Goal: Task Accomplishment & Management: Manage account settings

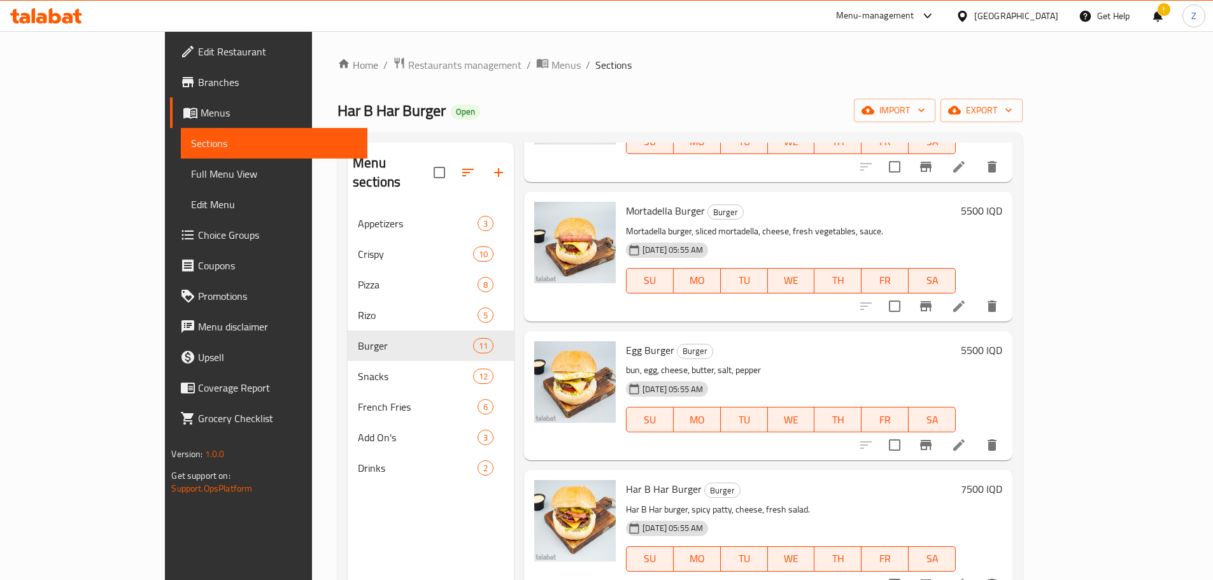
click at [363, 75] on div "Home / Restaurants management / Menus / Sections Har B Har Burger Open import e…" at bounding box center [679, 395] width 685 height 676
click at [408, 68] on span "Restaurants management" at bounding box center [464, 64] width 113 height 15
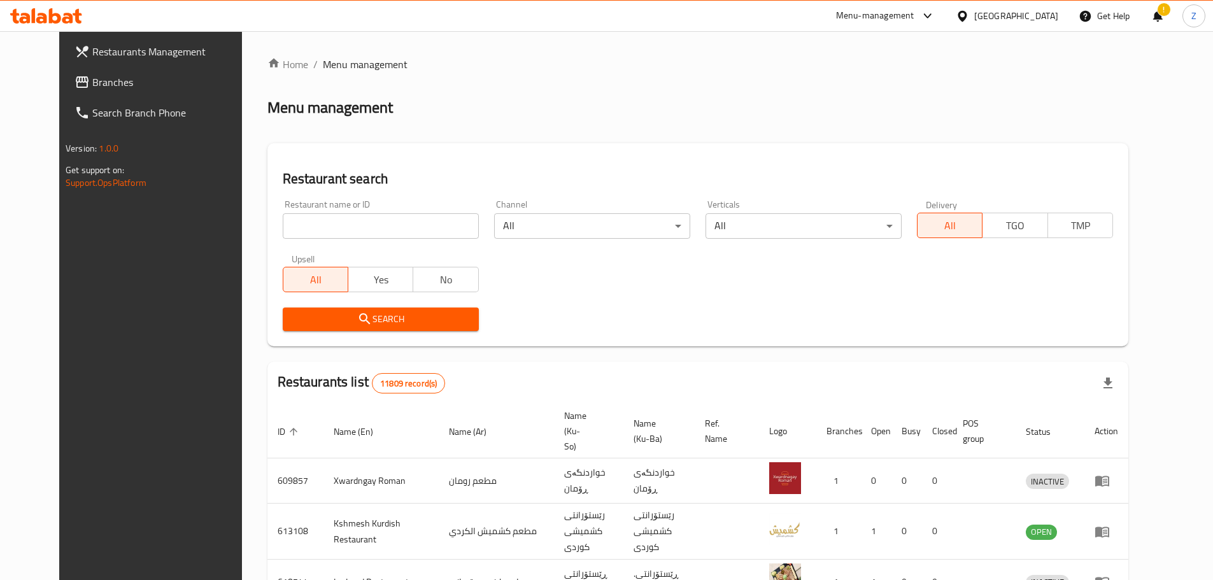
click at [365, 210] on div "Restaurant name or ID Restaurant name or ID" at bounding box center [381, 219] width 196 height 39
click at [366, 220] on input "search" at bounding box center [381, 225] width 196 height 25
paste input "656340"
type input "656340"
click at [441, 309] on button "Search" at bounding box center [381, 319] width 196 height 24
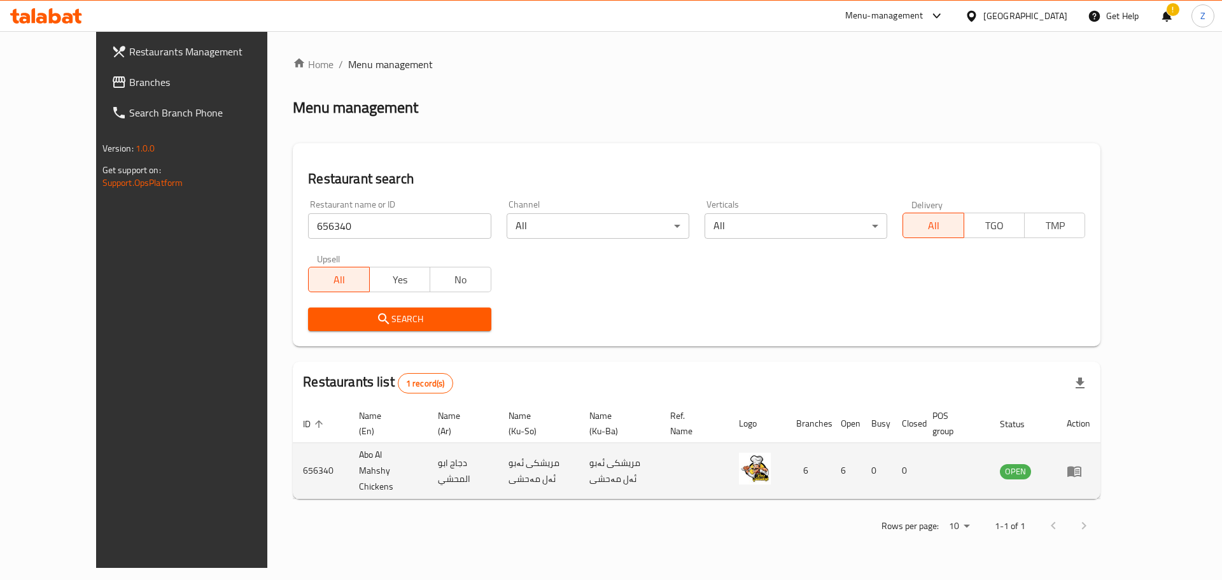
click at [1081, 466] on icon "enhanced table" at bounding box center [1074, 471] width 14 height 11
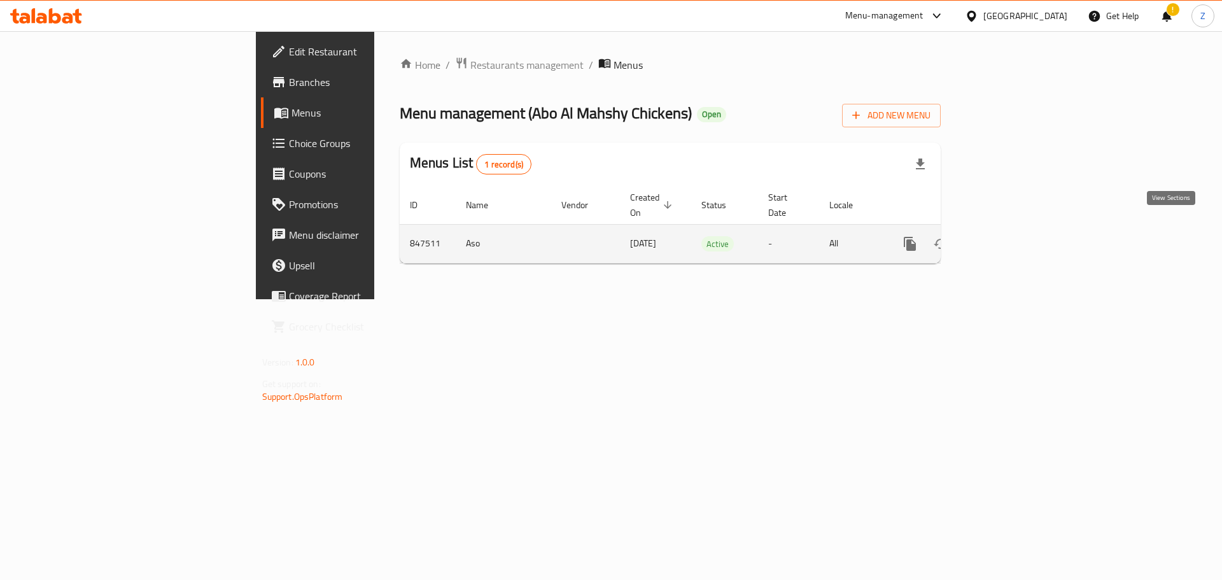
click at [1008, 238] on icon "enhanced table" at bounding box center [1001, 243] width 11 height 11
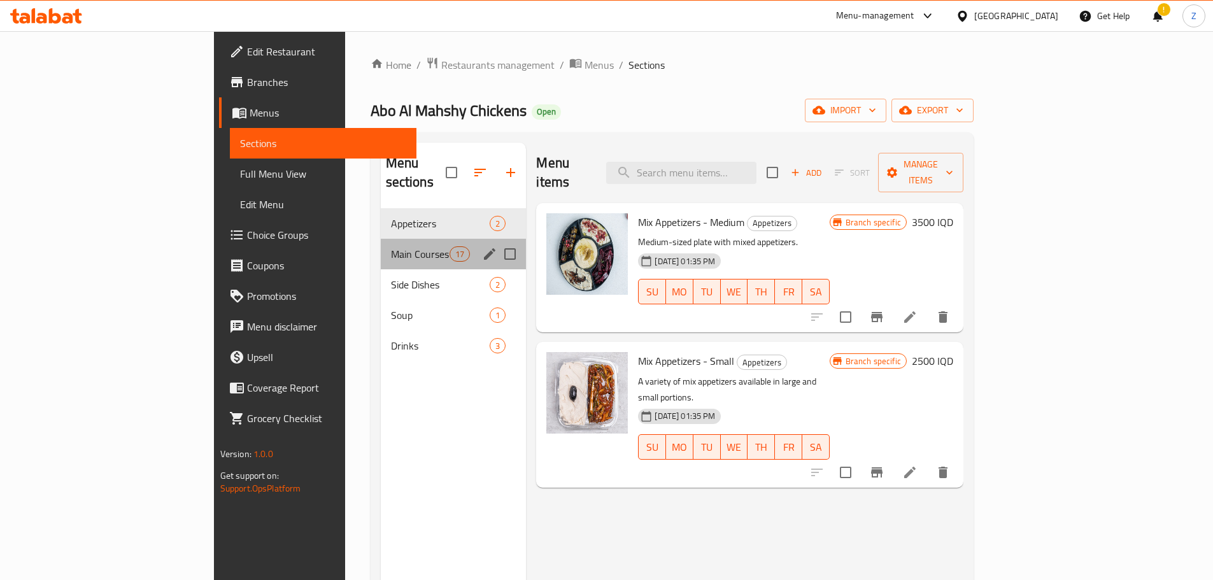
click at [381, 247] on div "Main Courses 17" at bounding box center [454, 254] width 146 height 31
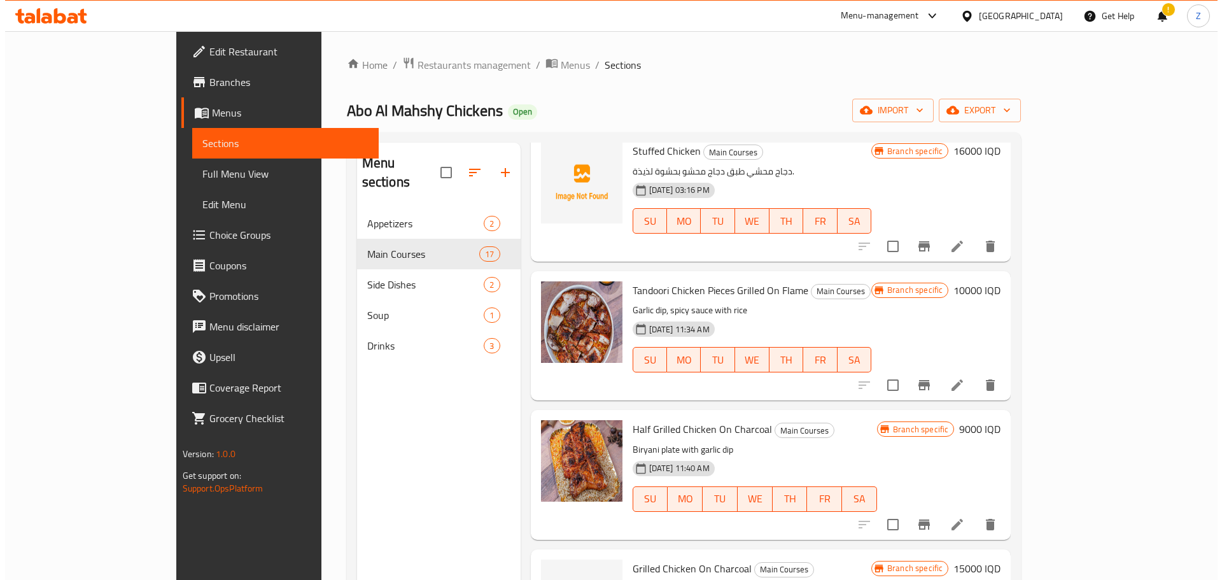
scroll to position [446, 0]
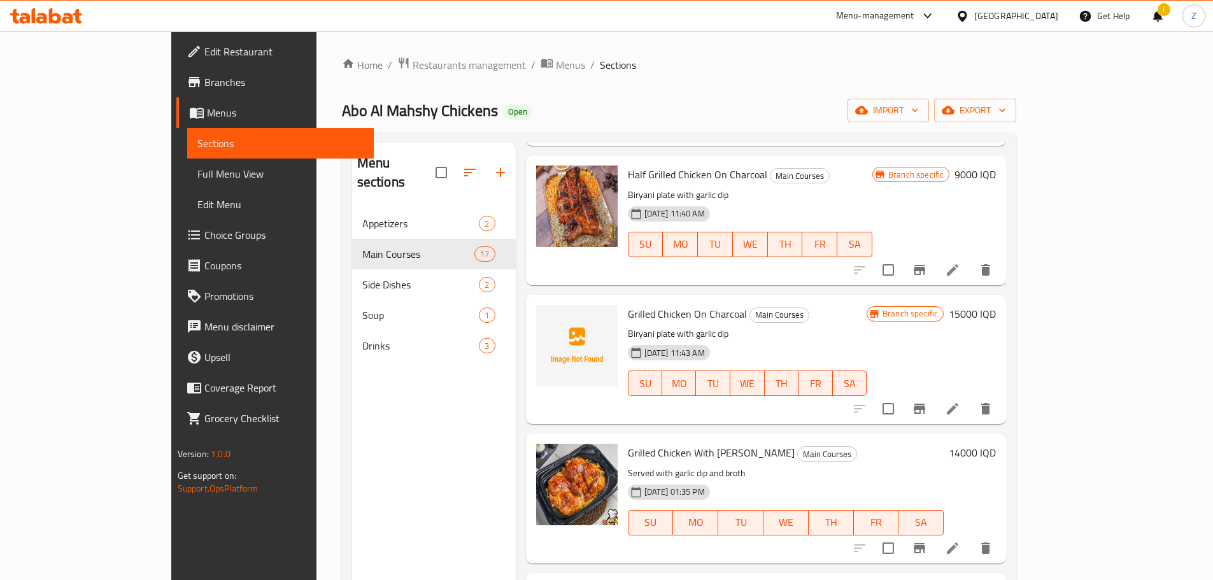
click at [995, 178] on h6 "9000 IQD" at bounding box center [974, 174] width 41 height 18
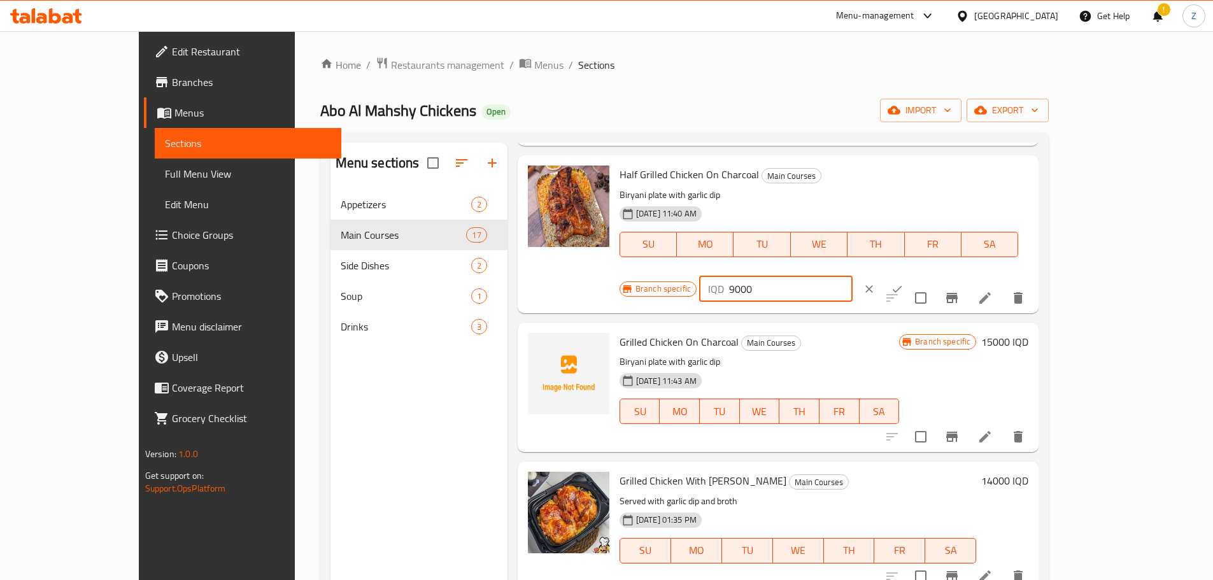
click at [852, 276] on input "9000" at bounding box center [790, 288] width 123 height 25
type input "10000"
drag, startPoint x: 1139, startPoint y: 171, endPoint x: 1104, endPoint y: 215, distance: 56.1
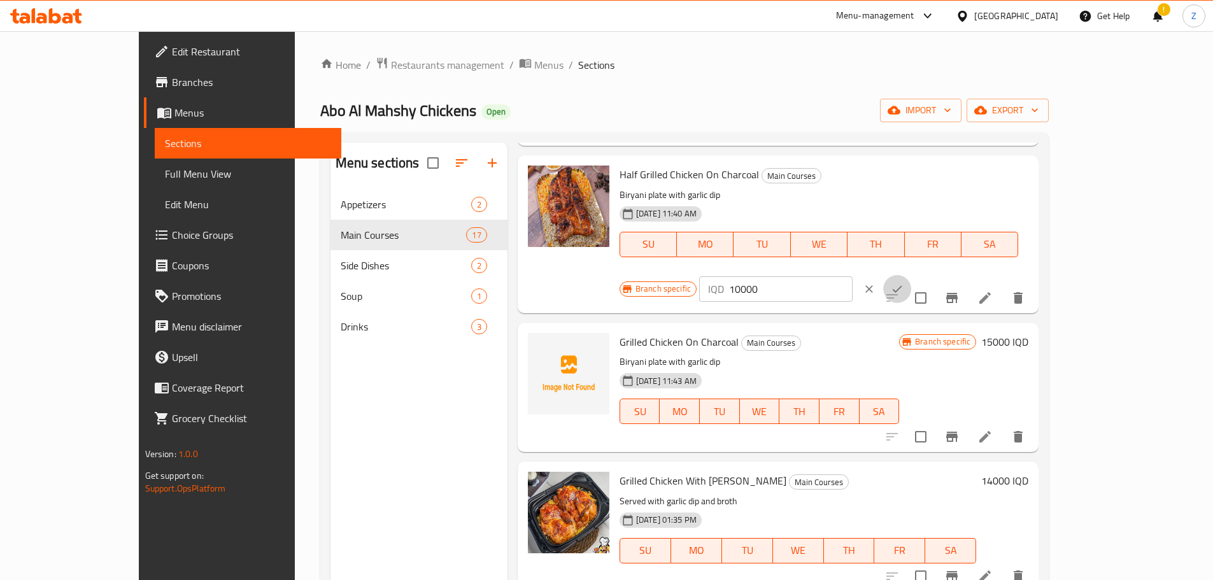
click at [911, 275] on button "ok" at bounding box center [897, 289] width 28 height 28
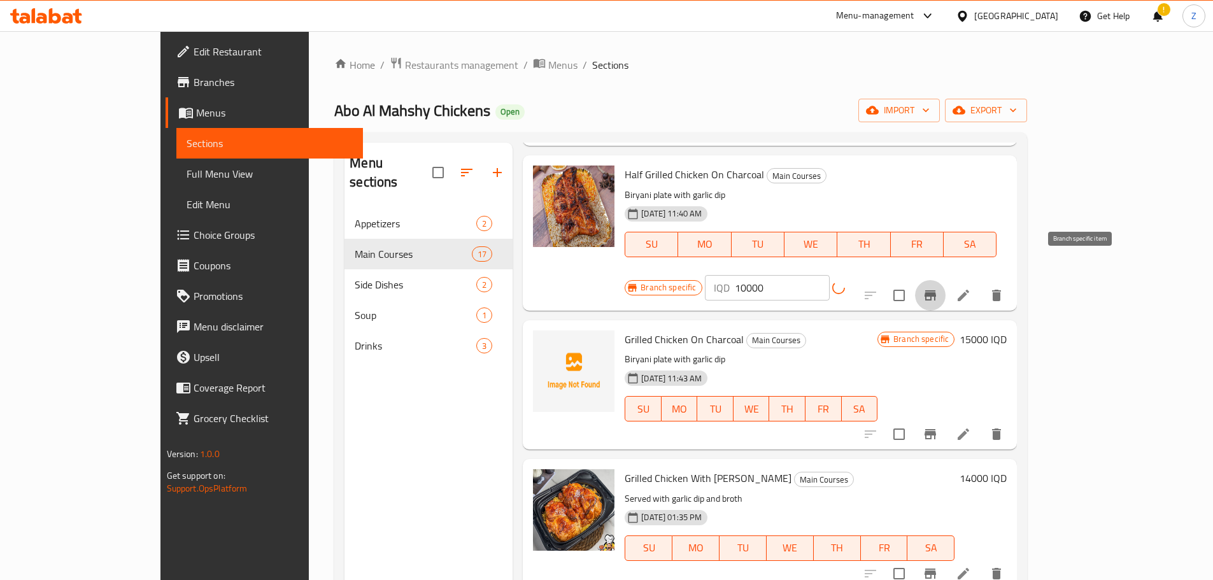
click at [945, 280] on button "Branch-specific-item" at bounding box center [930, 295] width 31 height 31
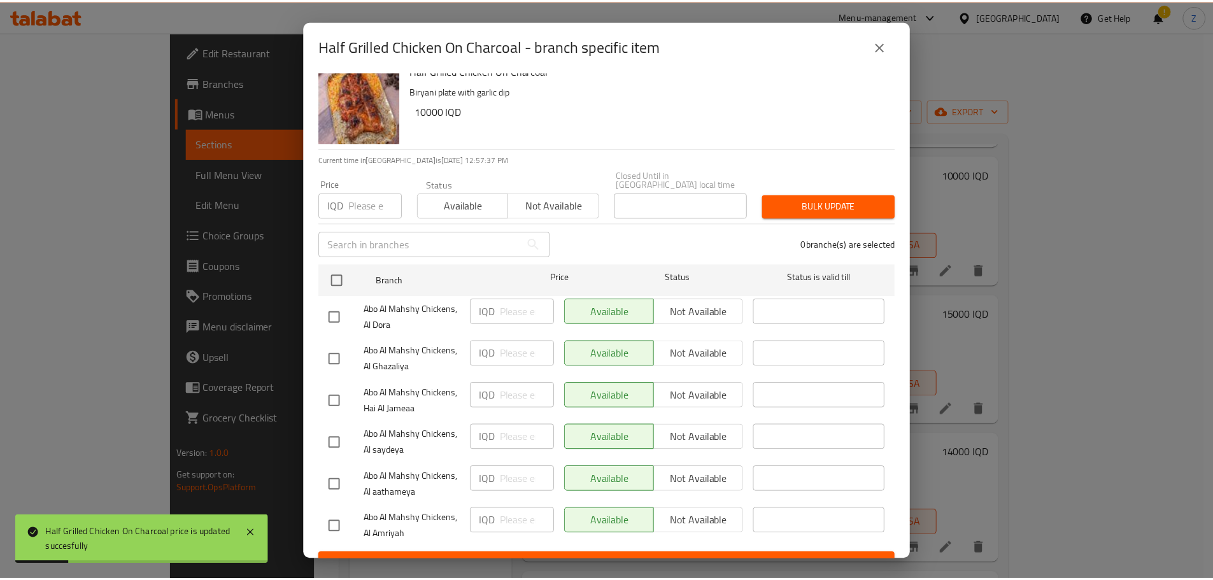
scroll to position [29, 0]
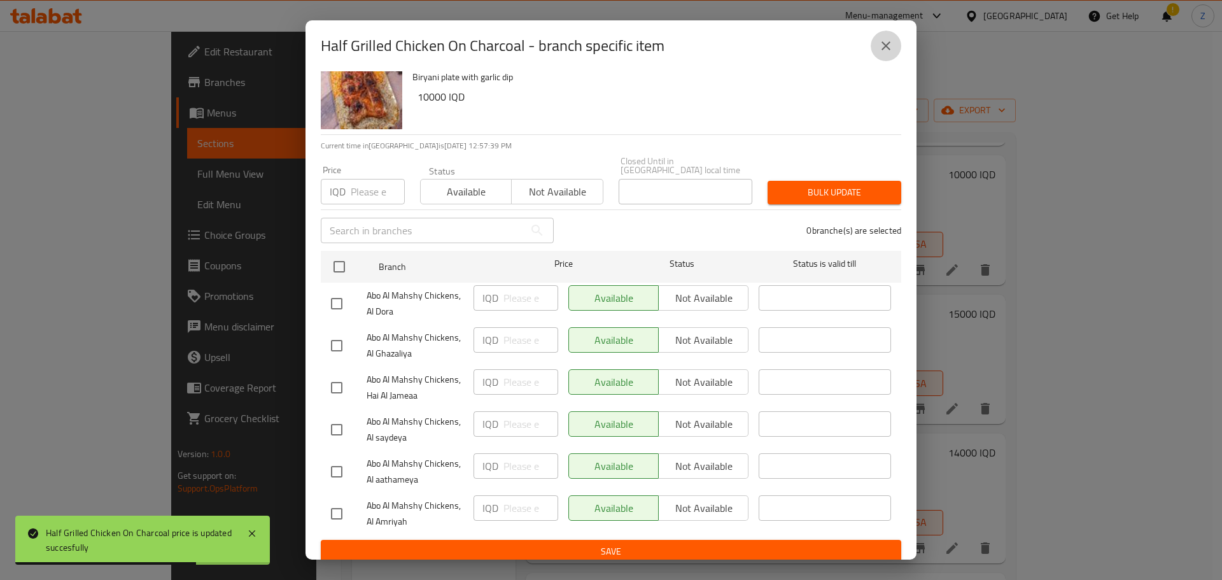
click at [888, 39] on icon "close" at bounding box center [885, 45] width 15 height 15
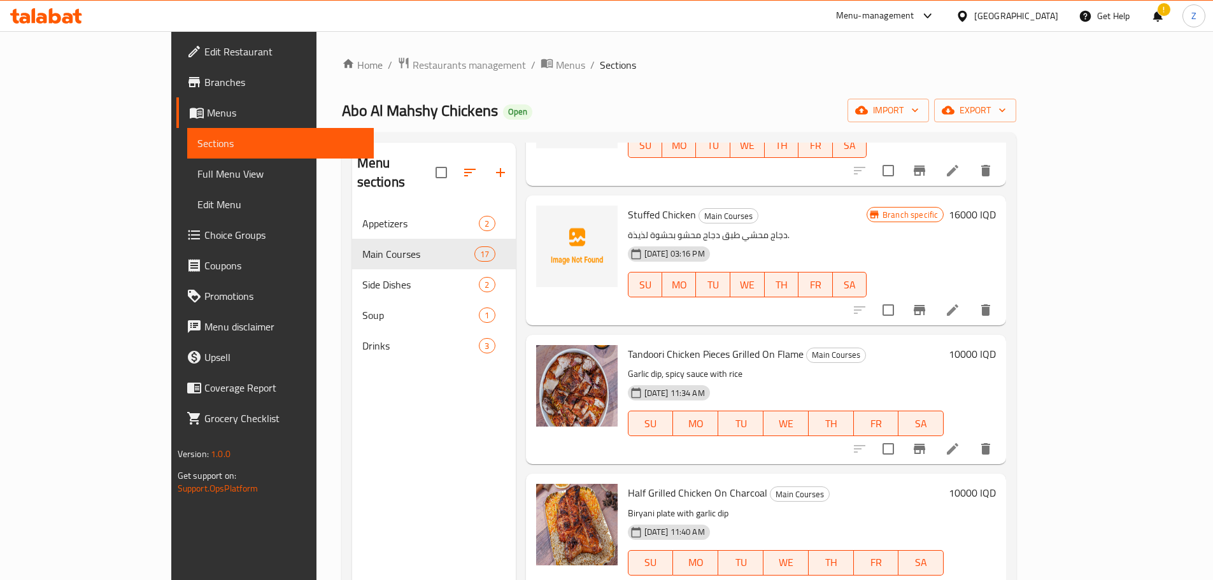
scroll to position [0, 0]
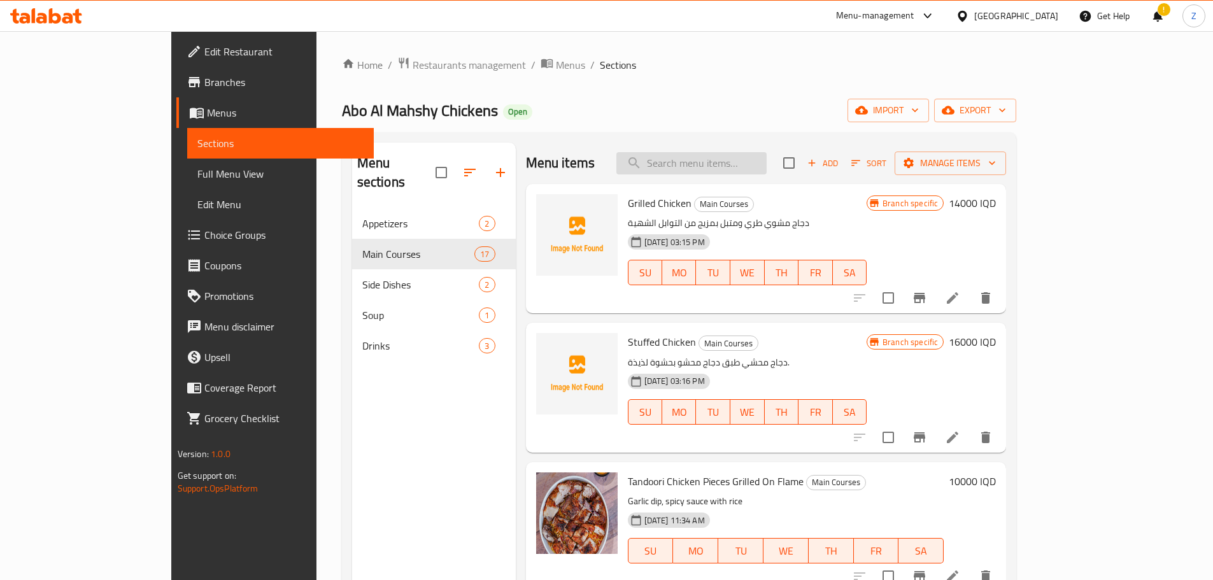
click at [766, 171] on input "search" at bounding box center [691, 163] width 150 height 22
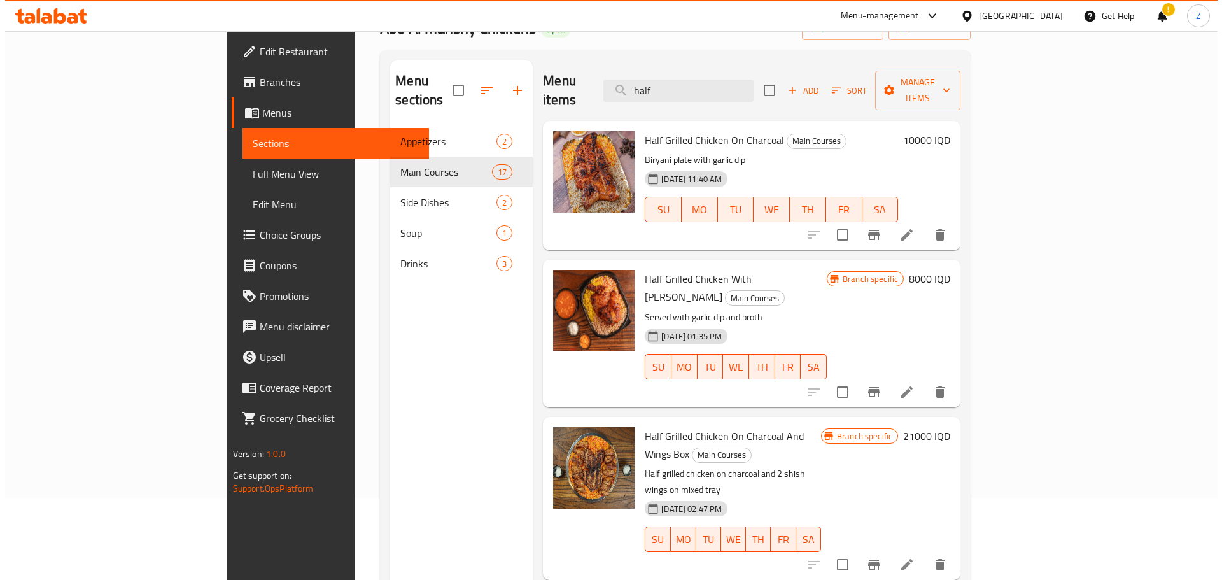
scroll to position [51, 0]
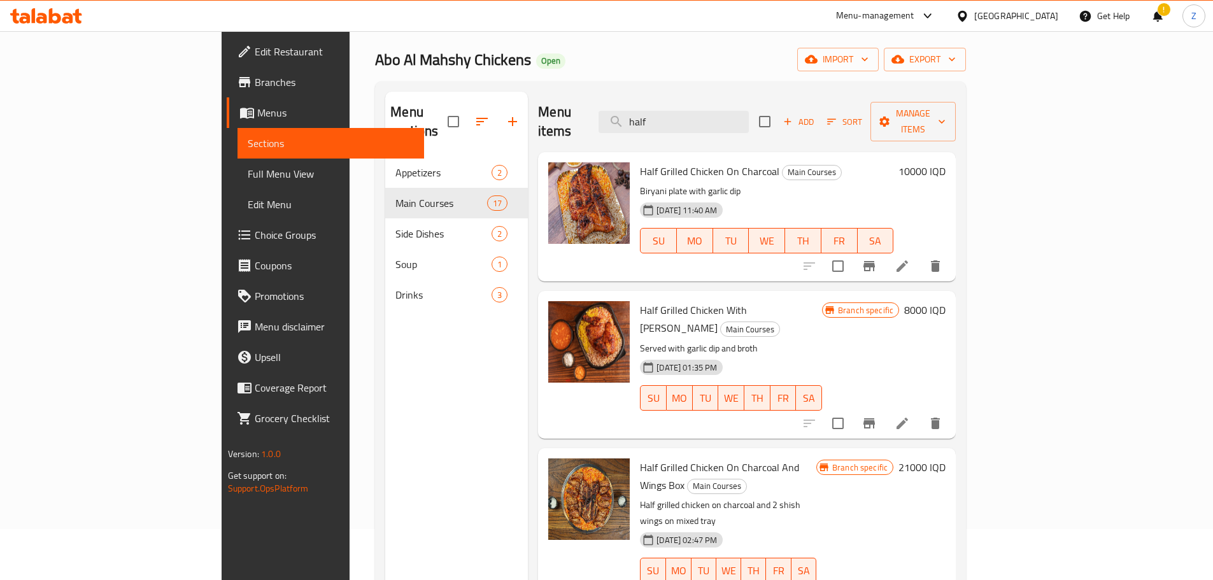
type input "half"
click at [945, 301] on h6 "8000 IQD" at bounding box center [924, 310] width 41 height 18
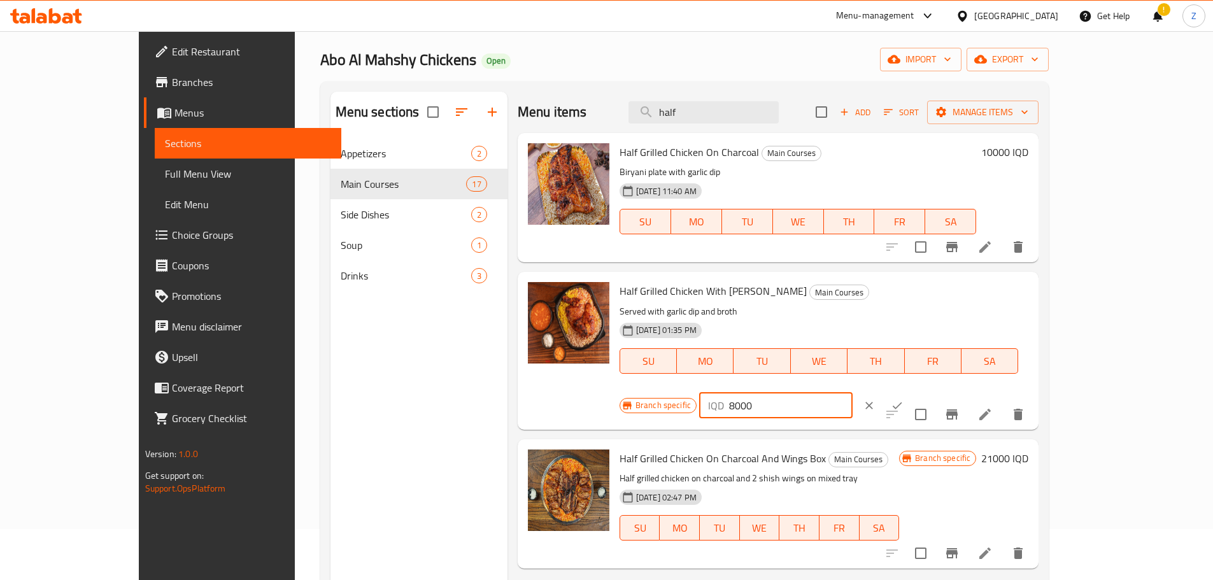
drag, startPoint x: 999, startPoint y: 293, endPoint x: 986, endPoint y: 293, distance: 12.7
click at [852, 393] on div "IQD 8000 ​" at bounding box center [775, 405] width 153 height 25
type input "9000"
drag, startPoint x: 1140, startPoint y: 300, endPoint x: 1107, endPoint y: 358, distance: 66.7
click at [911, 391] on button "ok" at bounding box center [897, 405] width 28 height 28
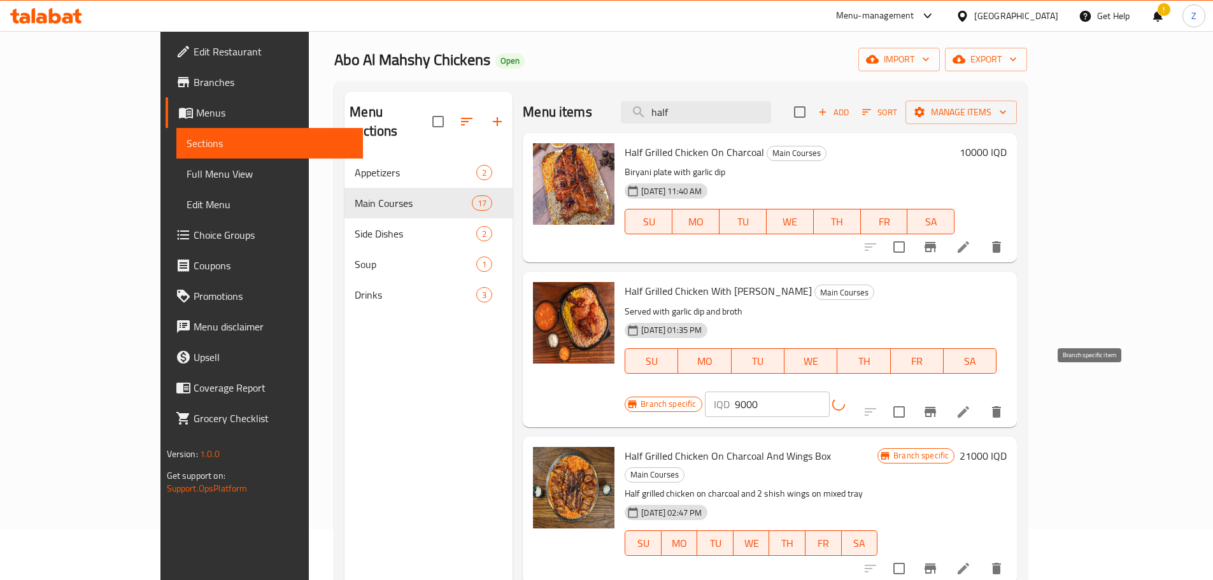
click at [938, 404] on icon "Branch-specific-item" at bounding box center [929, 411] width 15 height 15
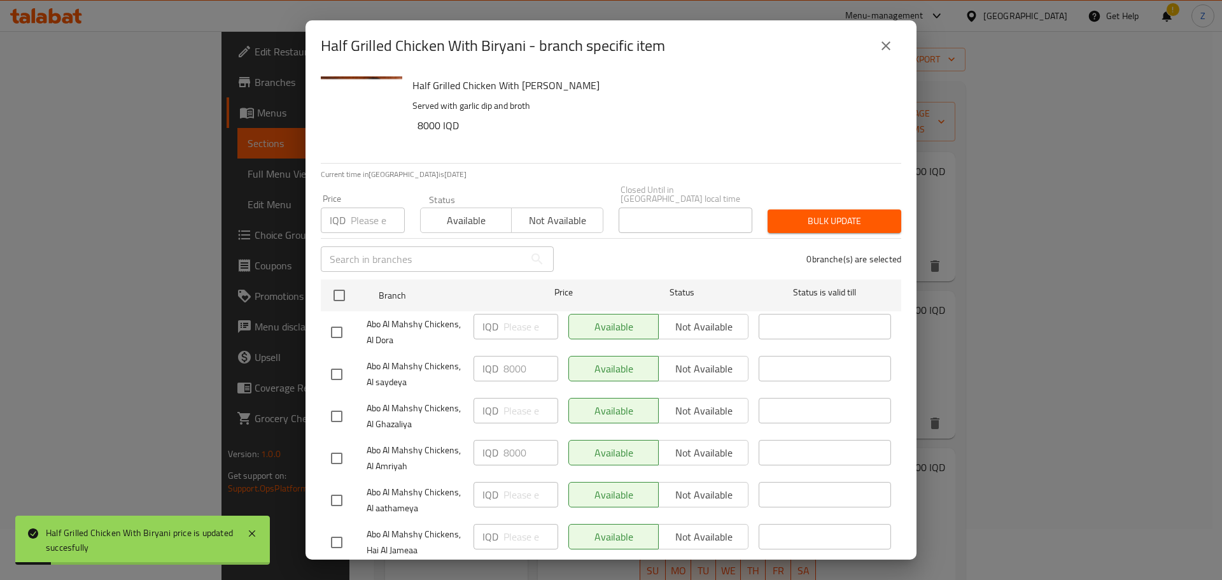
scroll to position [29, 0]
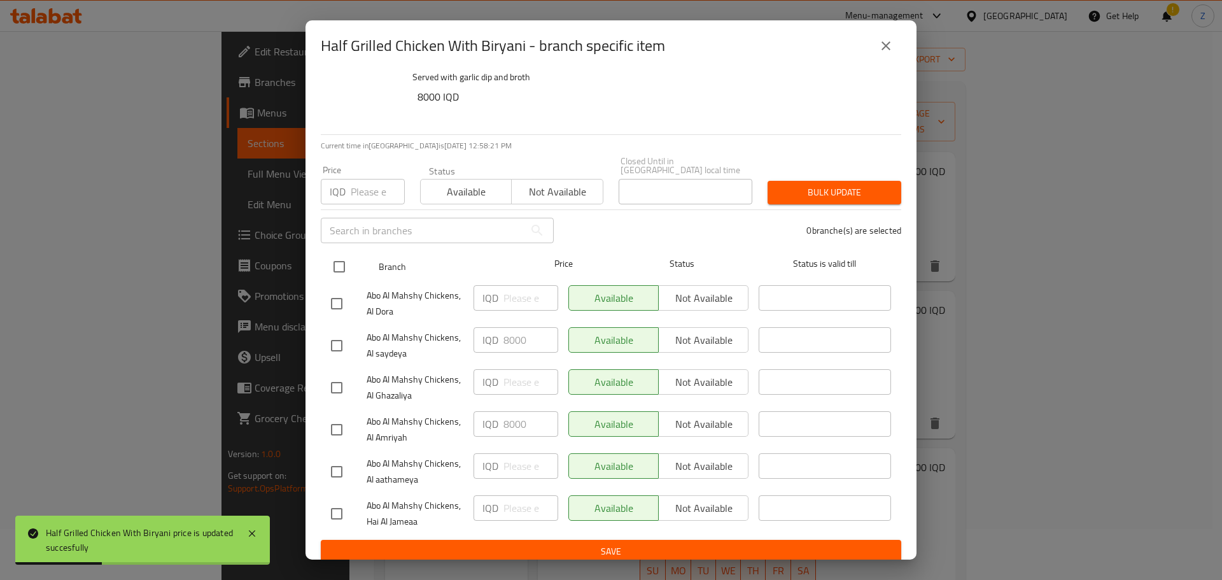
click at [355, 258] on div at bounding box center [350, 266] width 48 height 37
click at [341, 253] on input "checkbox" at bounding box center [339, 266] width 27 height 27
checkbox input "true"
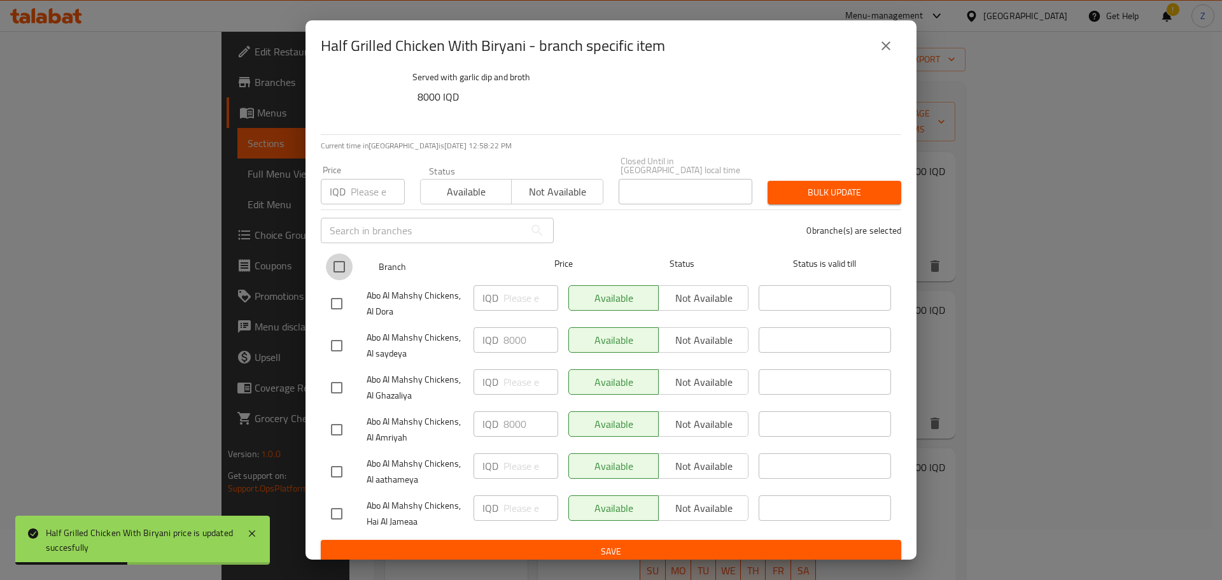
checkbox input "true"
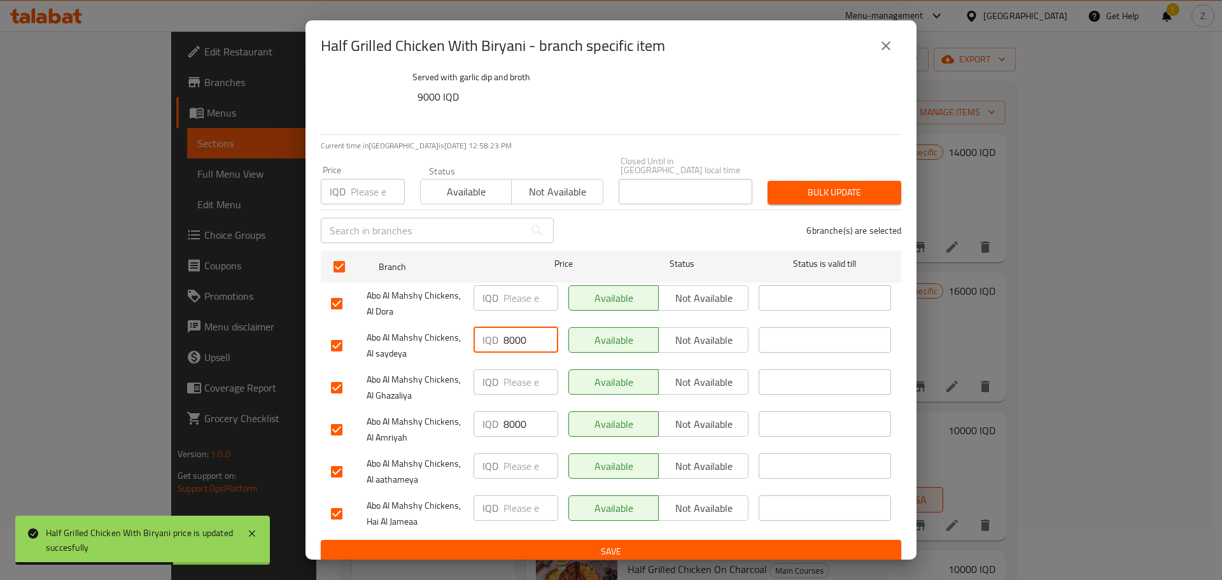
drag, startPoint x: 506, startPoint y: 335, endPoint x: 502, endPoint y: 384, distance: 49.2
click at [492, 335] on div "IQD 8000 ​" at bounding box center [516, 339] width 85 height 25
type input "9000"
drag, startPoint x: 507, startPoint y: 414, endPoint x: 495, endPoint y: 417, distance: 12.4
click at [495, 417] on div "IQD 8000 ​" at bounding box center [516, 423] width 85 height 25
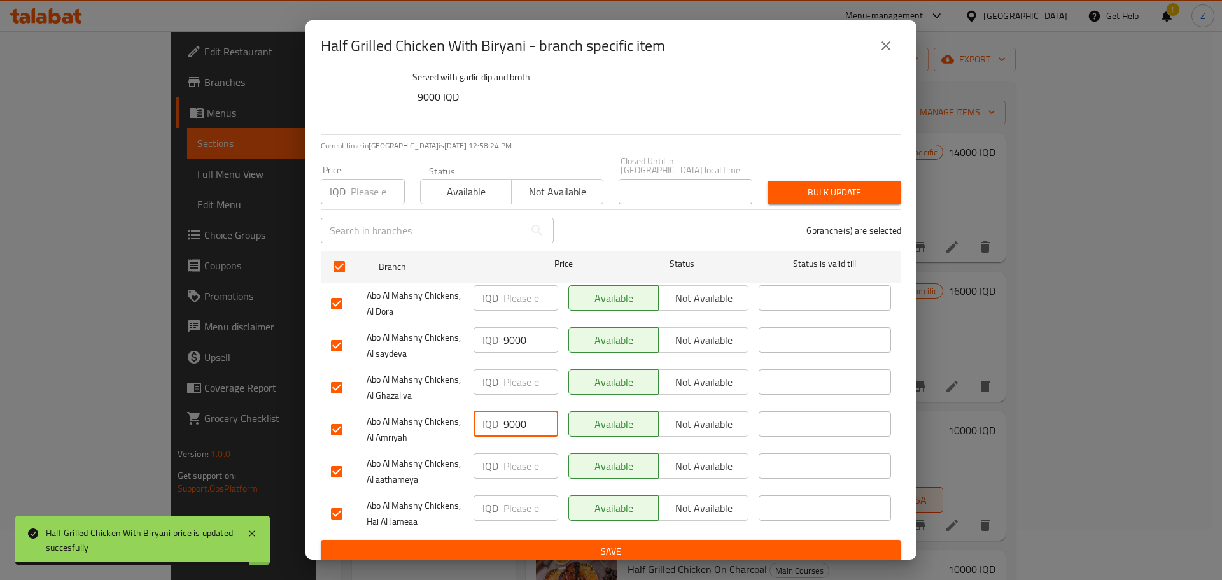
type input "9000"
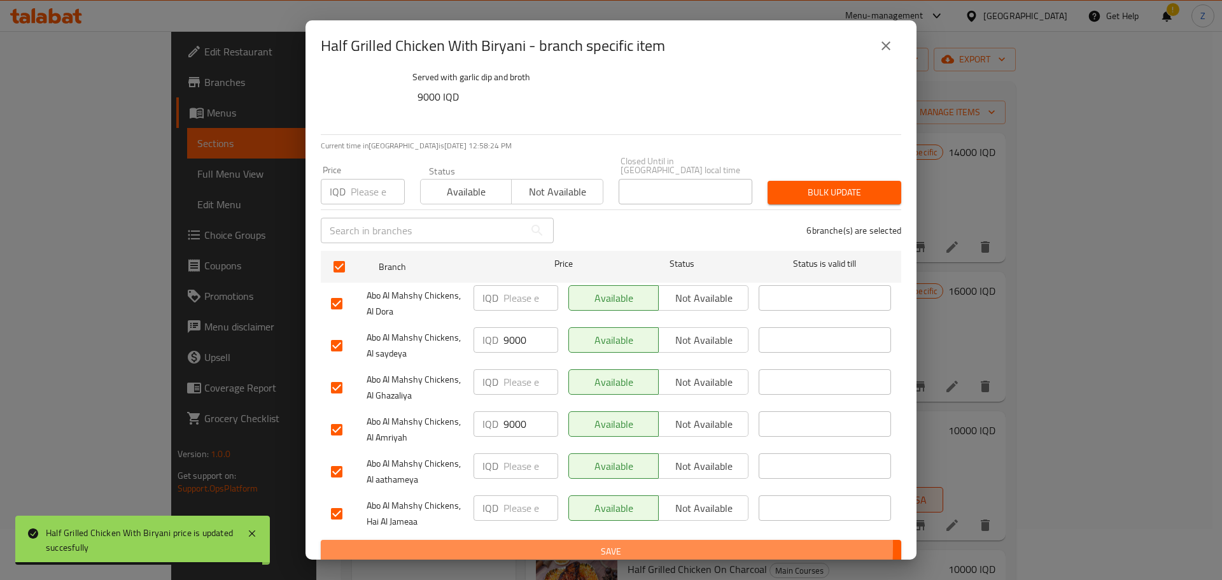
click at [537, 544] on span "Save" at bounding box center [611, 552] width 560 height 16
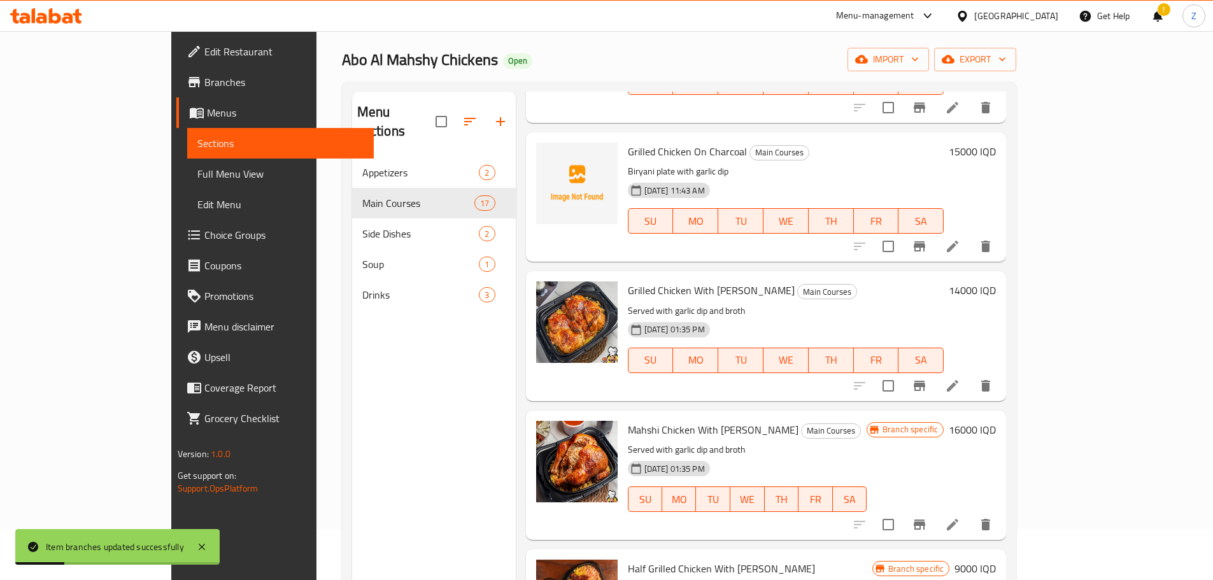
scroll to position [584, 0]
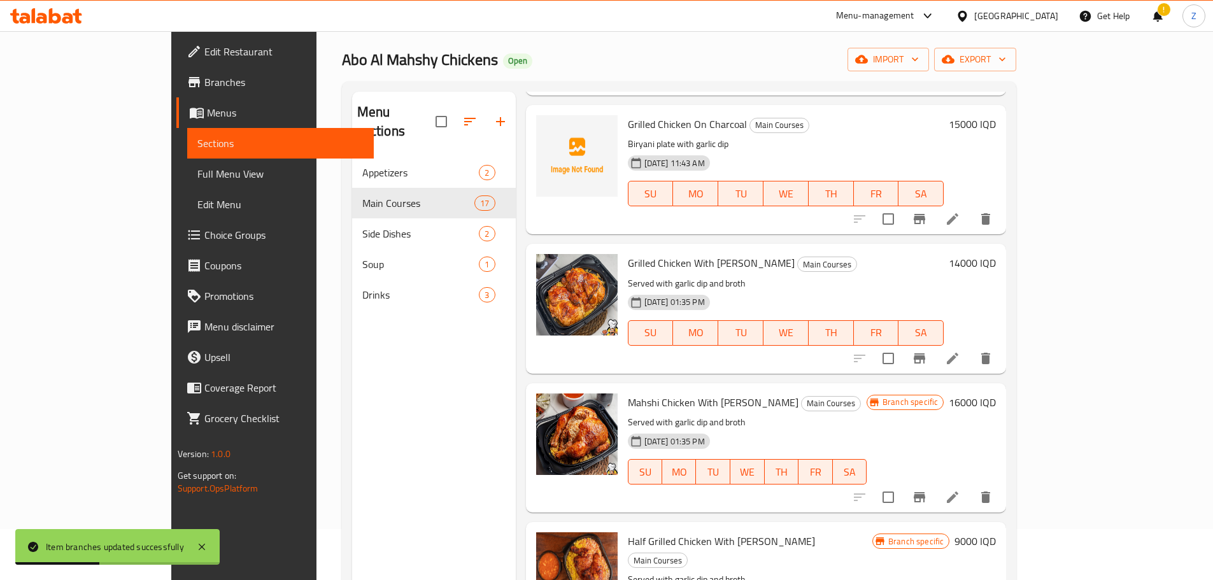
click at [995, 258] on h6 "14000 IQD" at bounding box center [971, 263] width 47 height 18
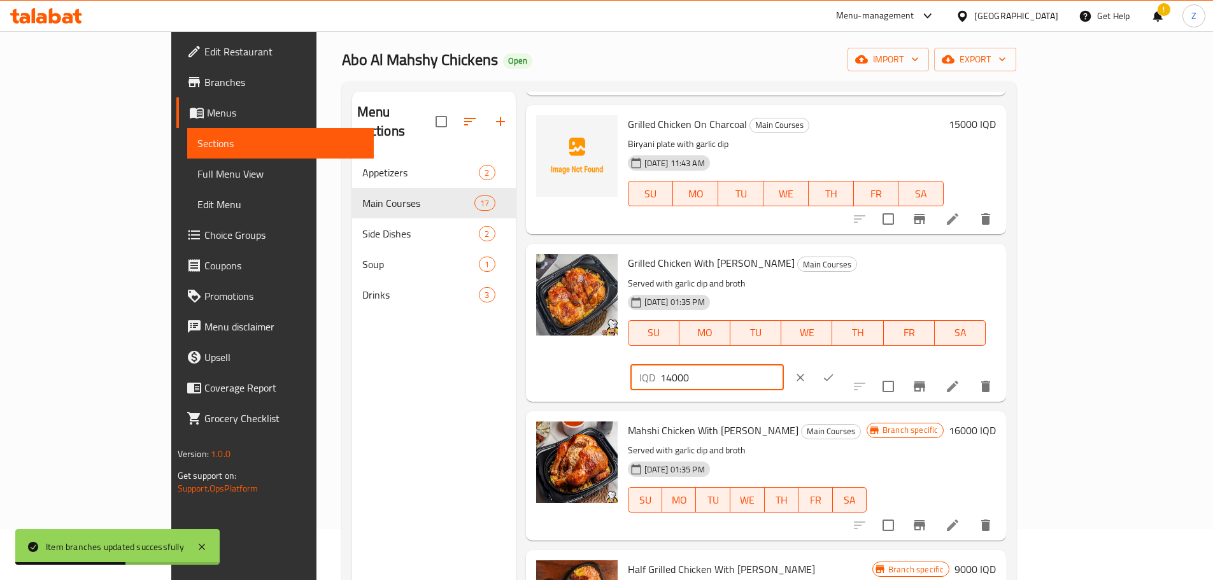
click at [784, 365] on input "14000" at bounding box center [721, 377] width 123 height 25
type input "15000"
click at [834, 371] on icon "ok" at bounding box center [828, 377] width 13 height 13
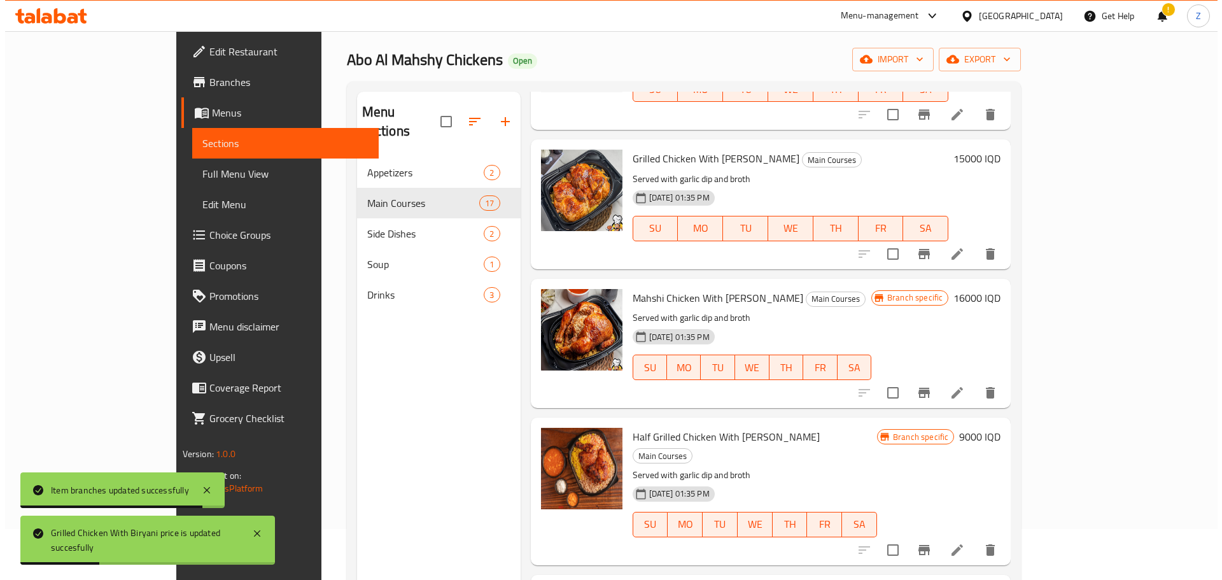
scroll to position [712, 0]
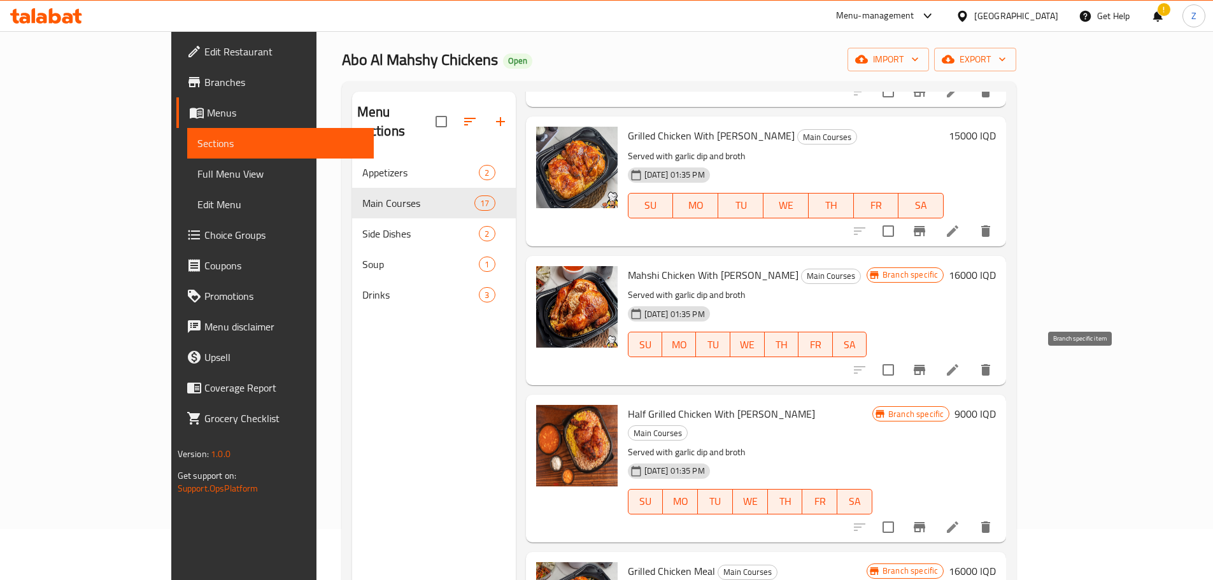
click at [927, 367] on icon "Branch-specific-item" at bounding box center [918, 369] width 15 height 15
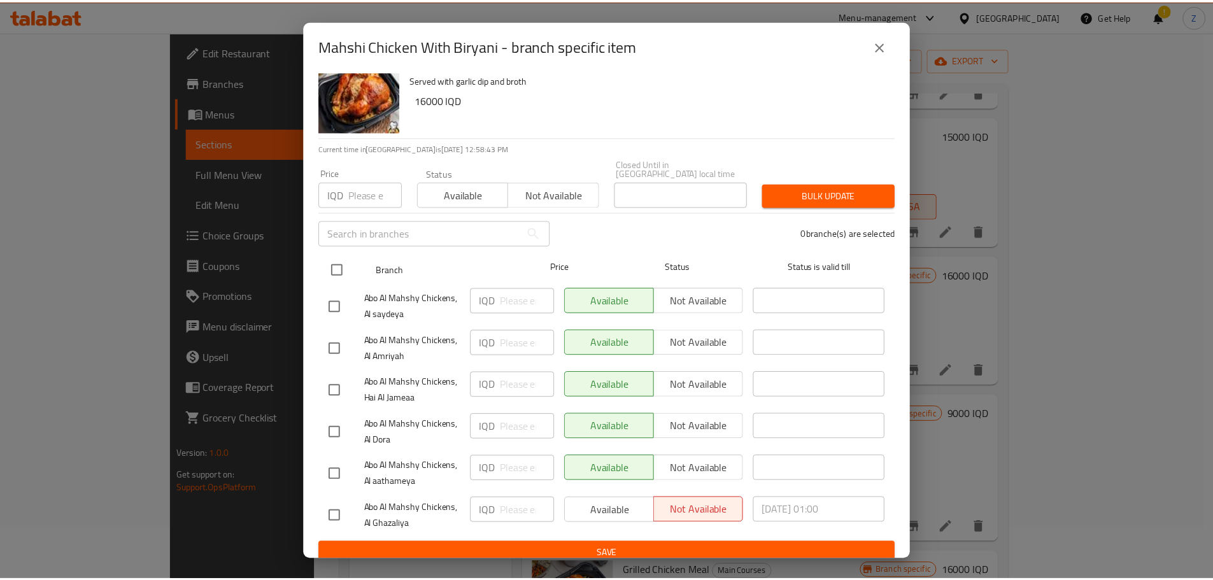
scroll to position [29, 0]
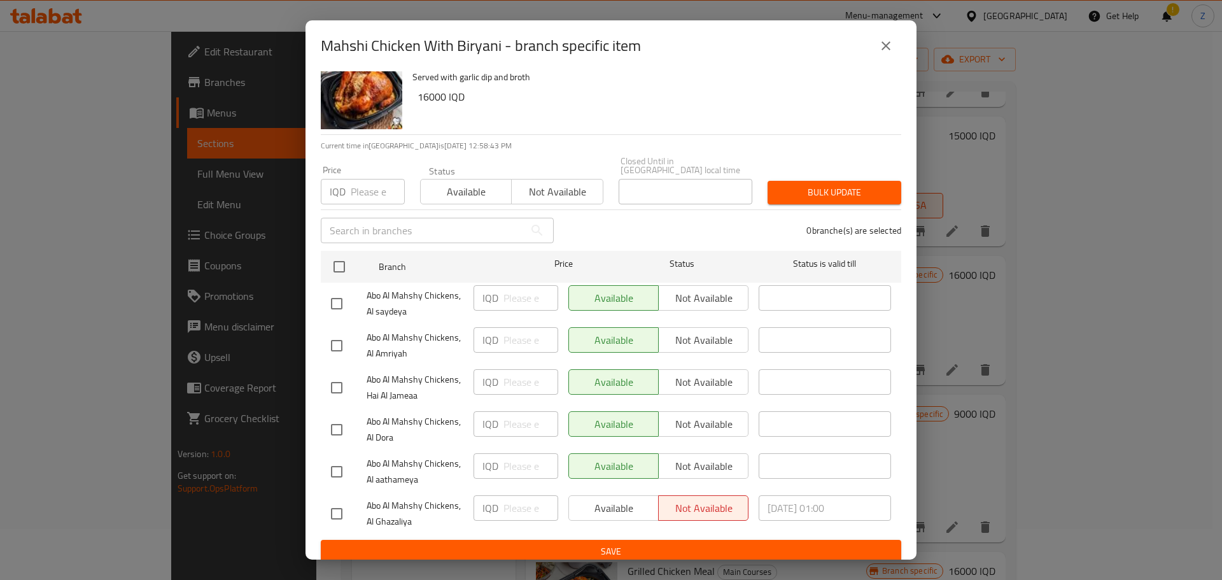
click at [887, 42] on icon "close" at bounding box center [885, 45] width 15 height 15
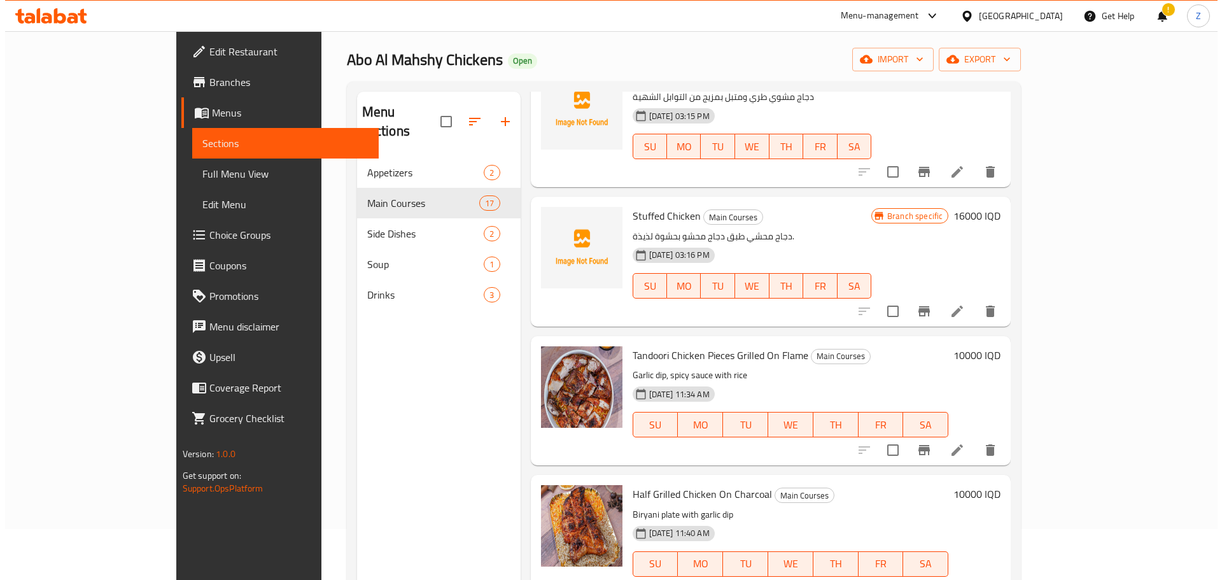
scroll to position [0, 0]
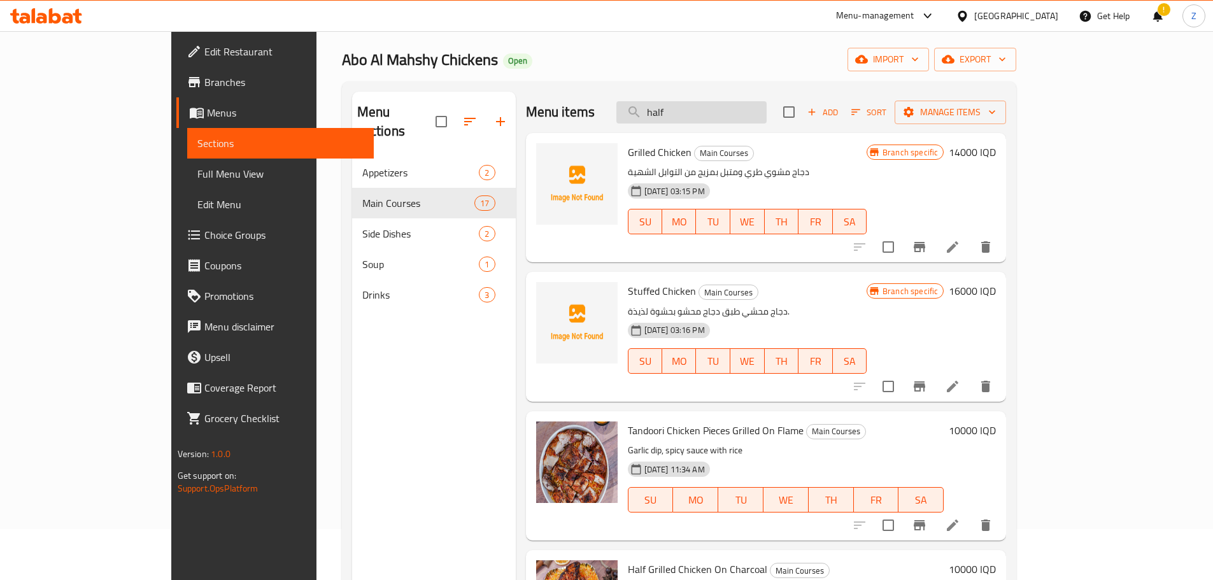
click at [753, 108] on input "half" at bounding box center [691, 112] width 150 height 22
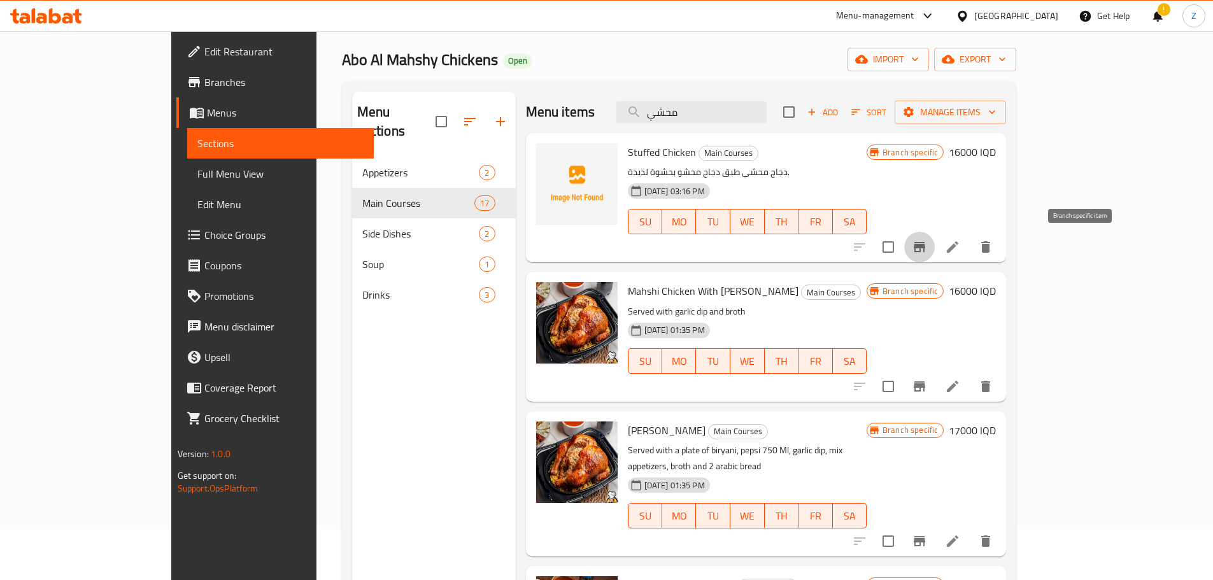
click at [925, 250] on icon "Branch-specific-item" at bounding box center [918, 247] width 11 height 10
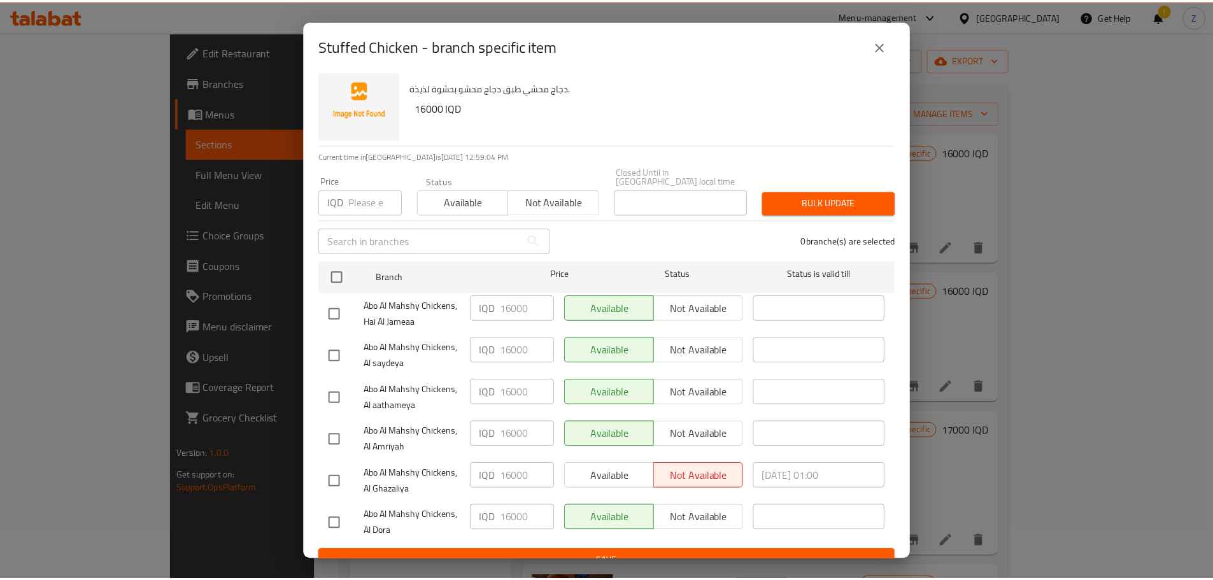
scroll to position [29, 0]
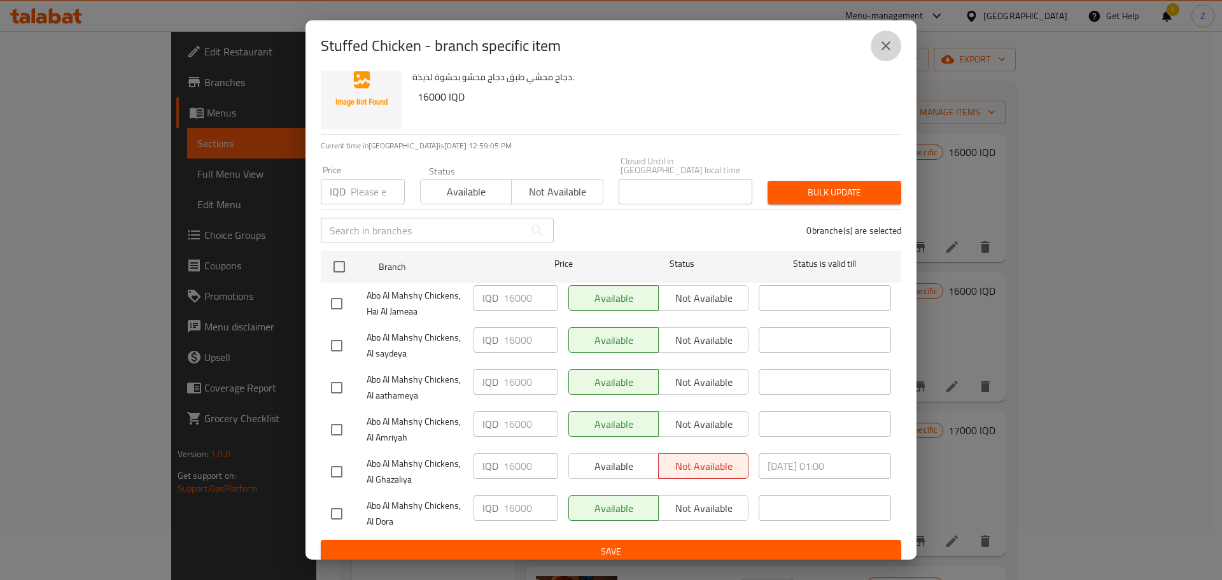
click at [886, 44] on icon "close" at bounding box center [885, 45] width 15 height 15
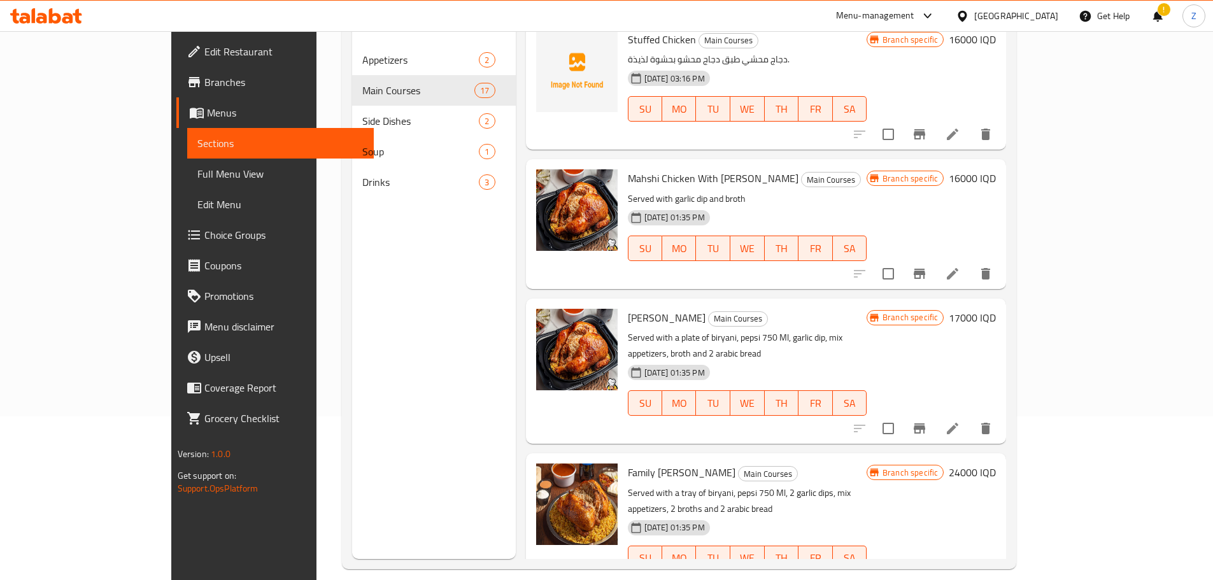
scroll to position [0, 0]
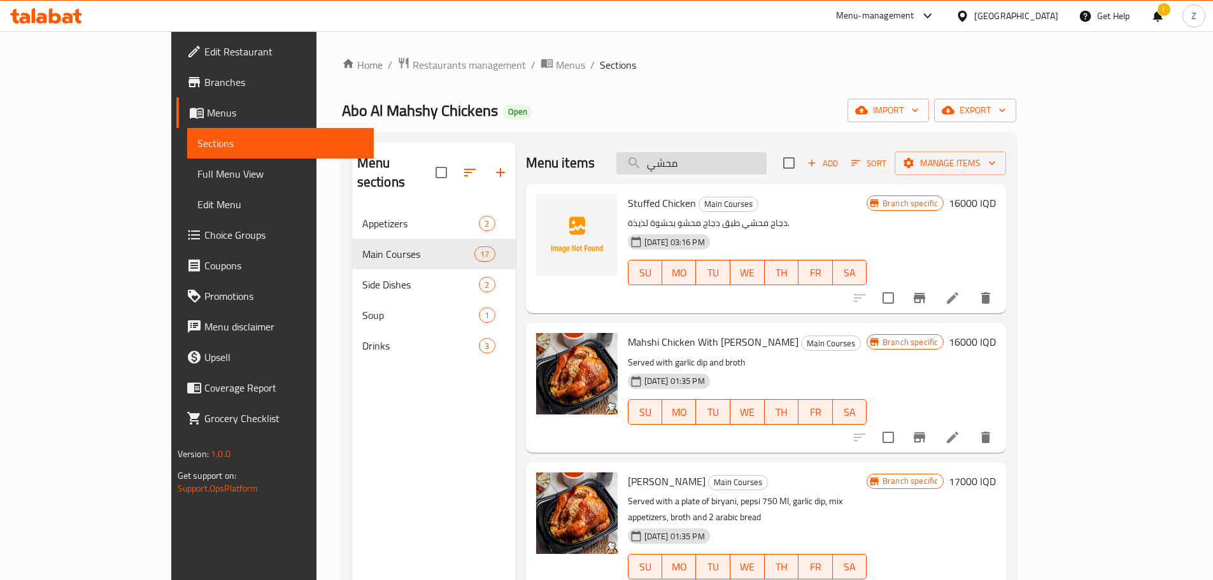
click at [761, 152] on input "محشي" at bounding box center [691, 163] width 150 height 22
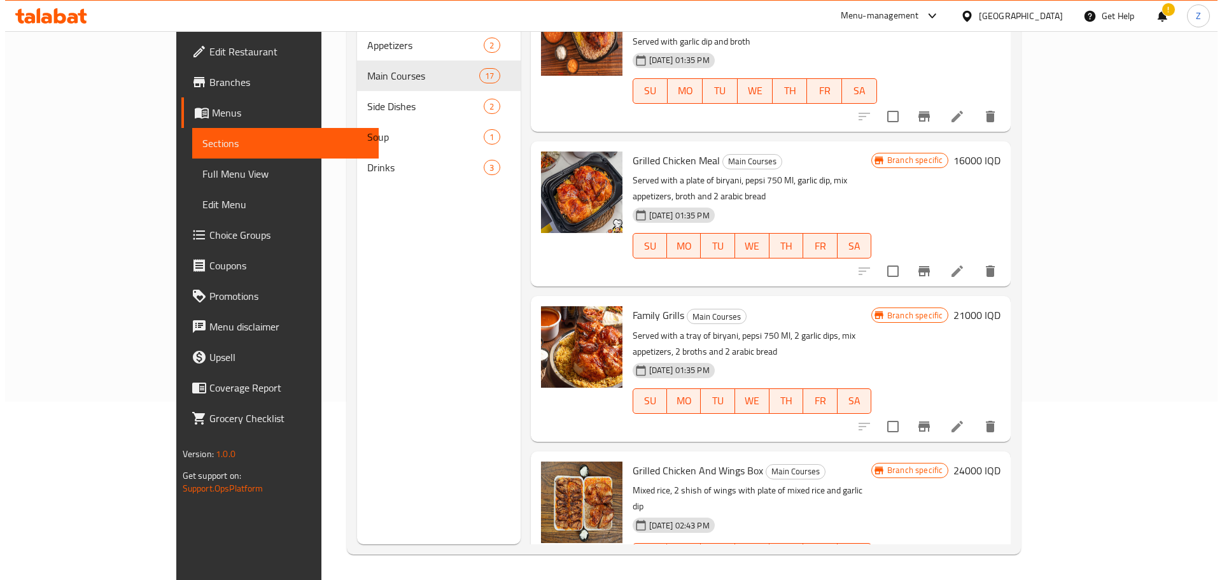
scroll to position [715, 0]
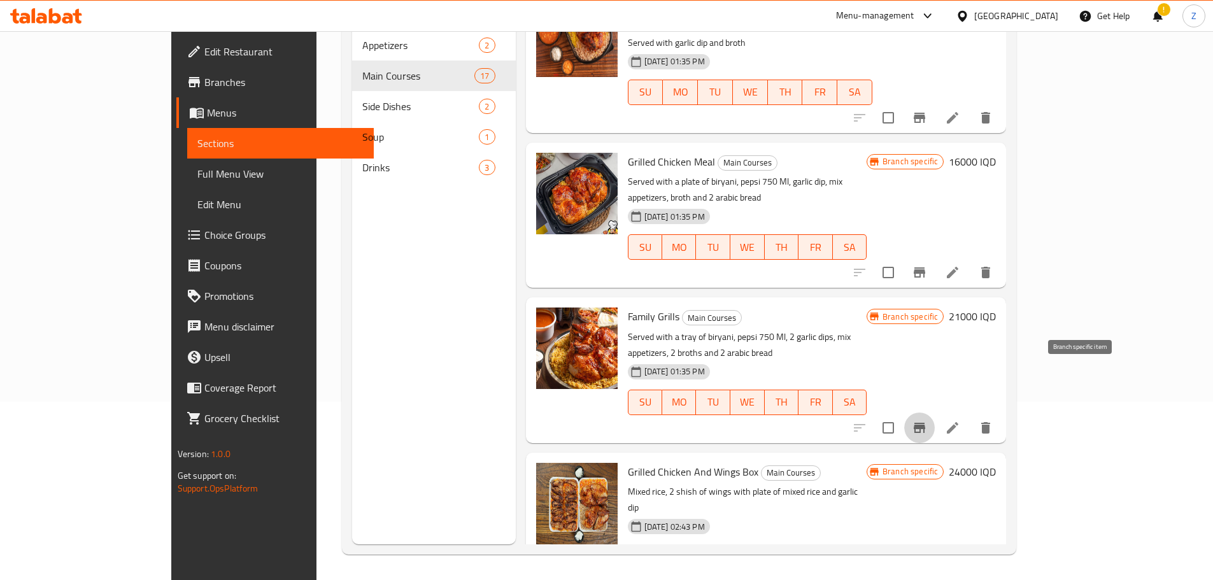
click at [925, 423] on icon "Branch-specific-item" at bounding box center [918, 428] width 11 height 10
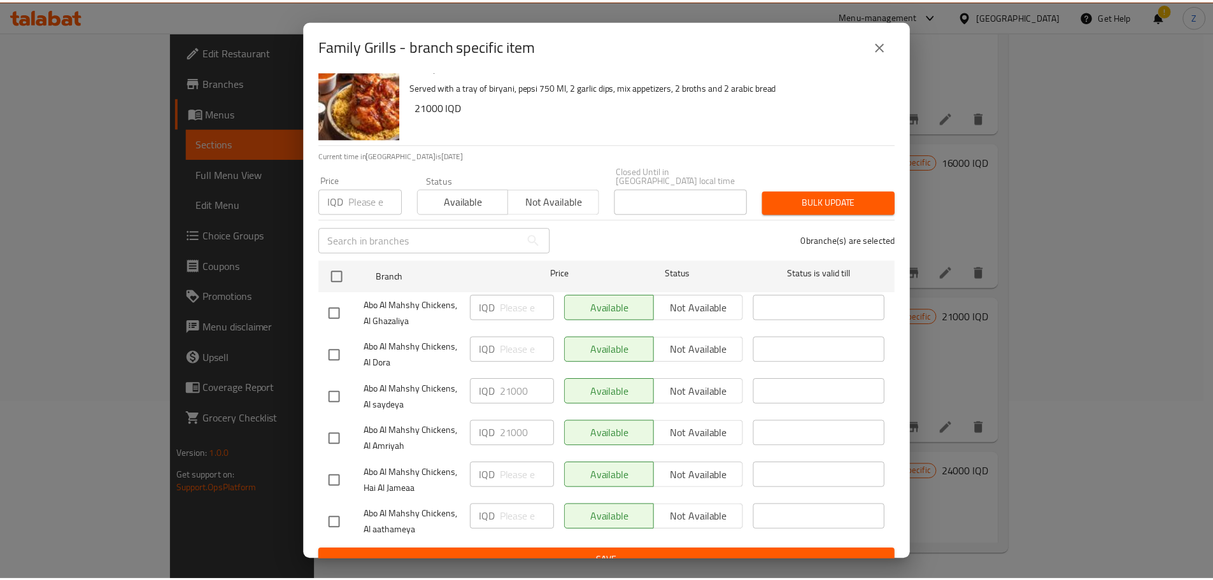
scroll to position [29, 0]
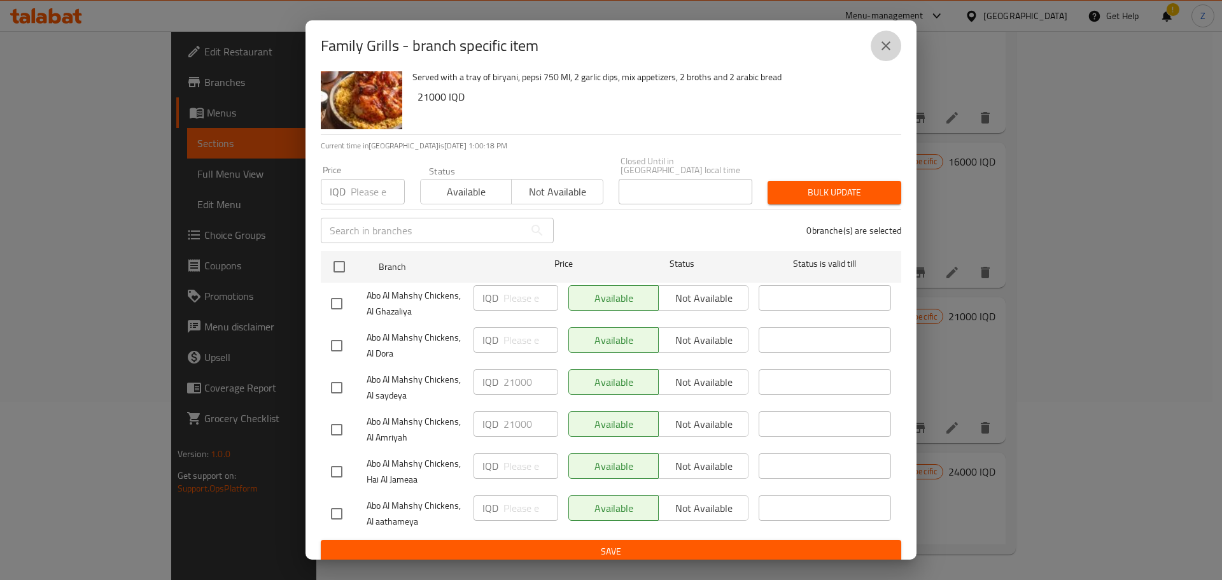
click at [887, 50] on icon "close" at bounding box center [885, 45] width 15 height 15
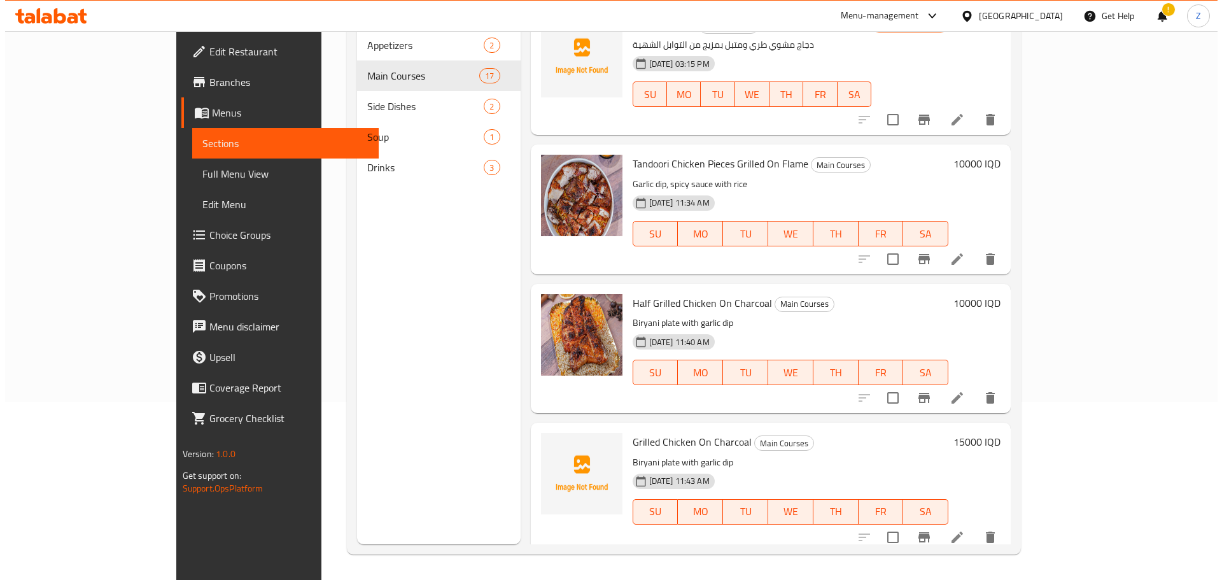
scroll to position [0, 0]
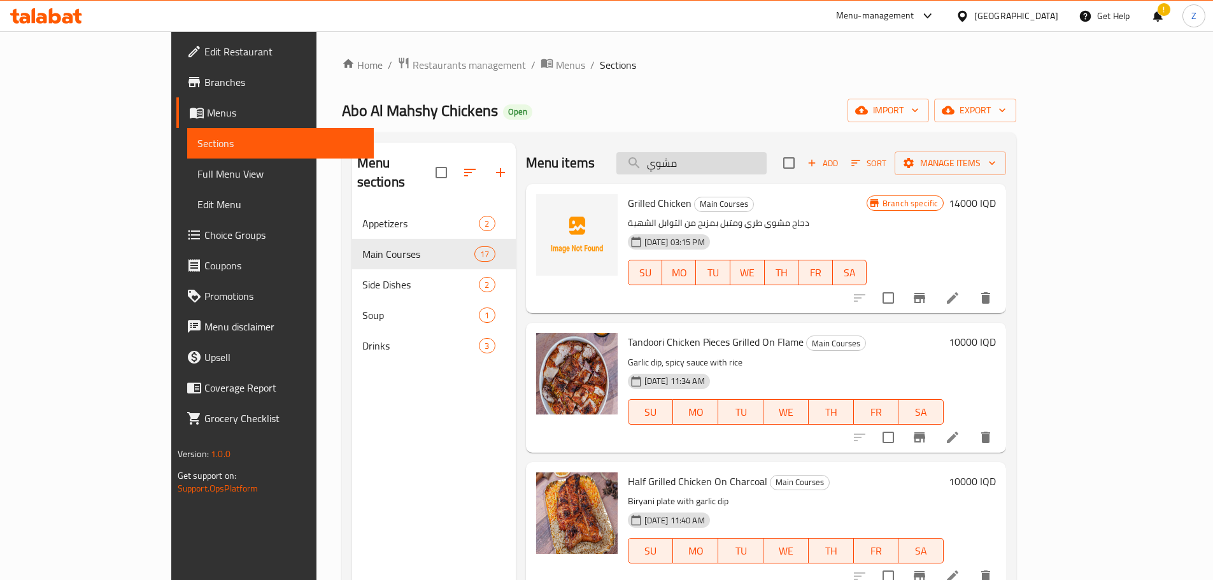
click at [753, 165] on input "مشوي" at bounding box center [691, 163] width 150 height 22
paste input "وجبة دجاج عائلي"
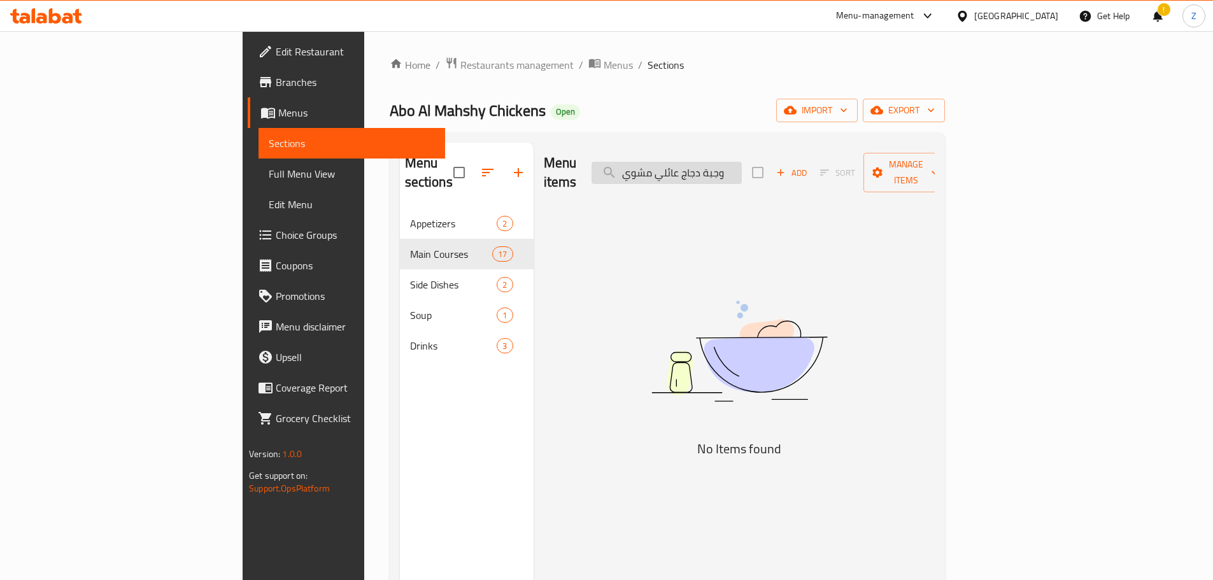
click at [742, 167] on input "وجبة دجاج عائلي مشوي" at bounding box center [666, 173] width 150 height 22
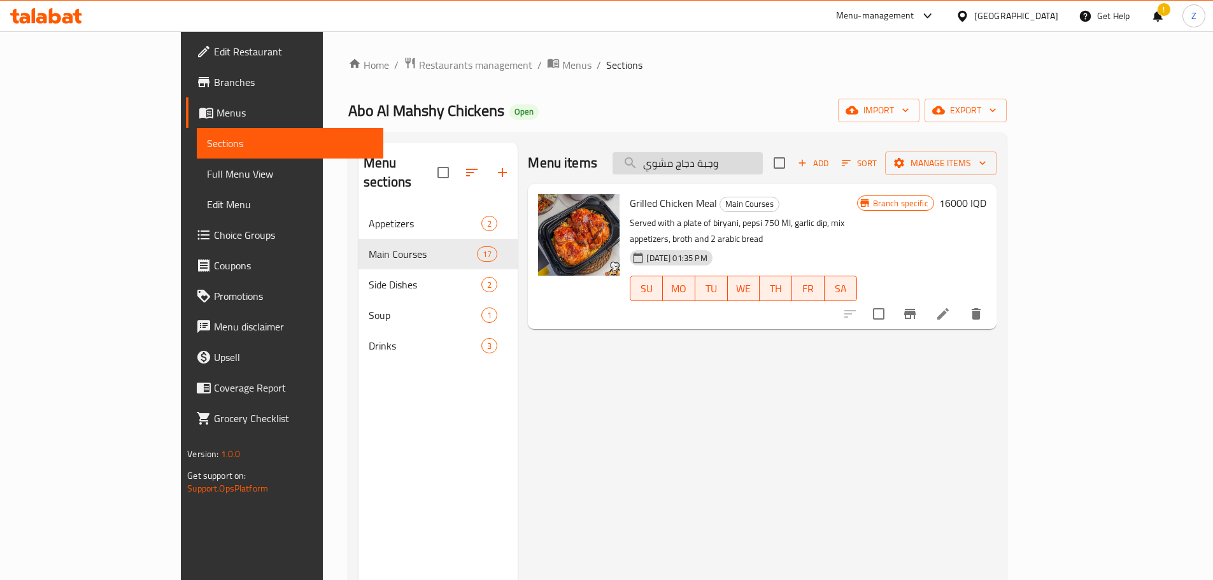
click at [763, 162] on input "وجبة دجاج مشوي" at bounding box center [687, 163] width 150 height 22
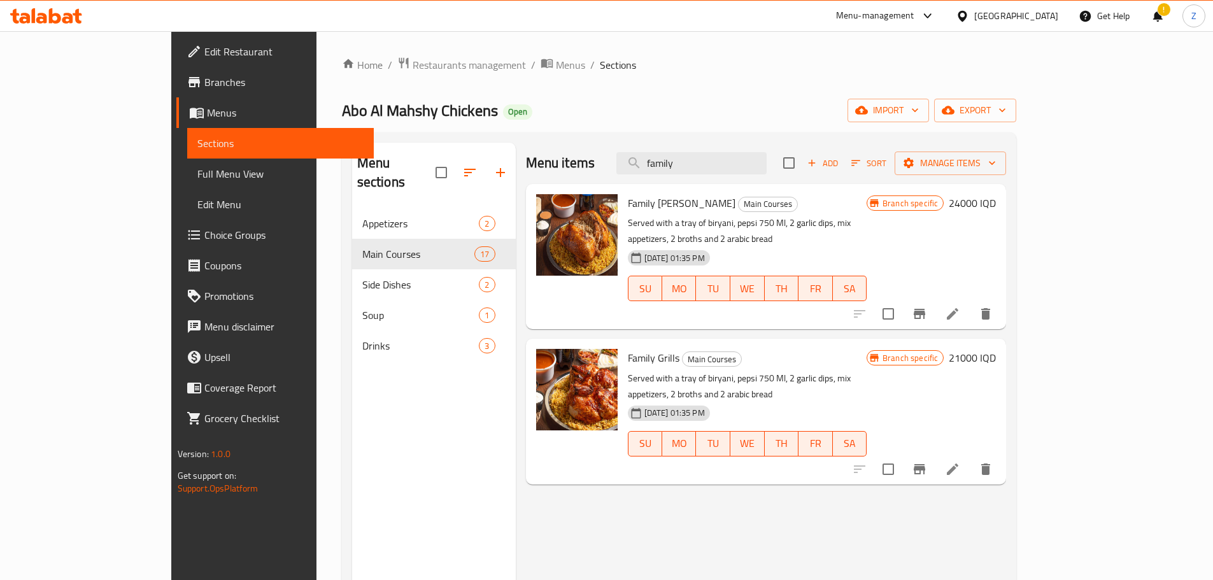
type input "family"
click at [995, 349] on h6 "21000 IQD" at bounding box center [971, 358] width 47 height 18
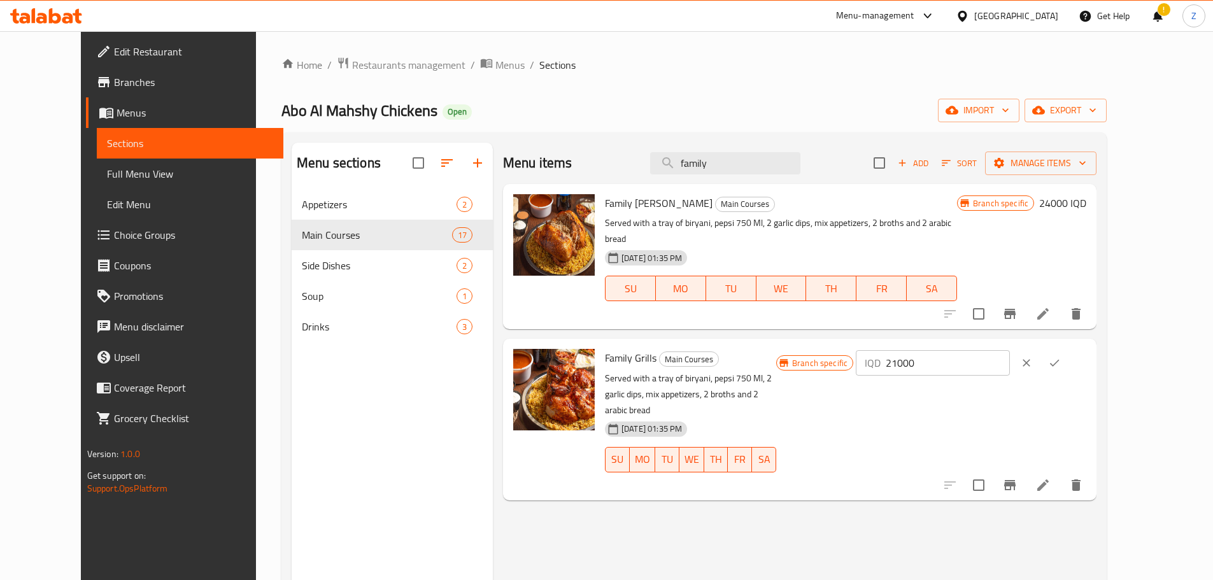
click at [1004, 350] on input "21000" at bounding box center [946, 362] width 123 height 25
click at [1009, 350] on input "20000" at bounding box center [946, 362] width 123 height 25
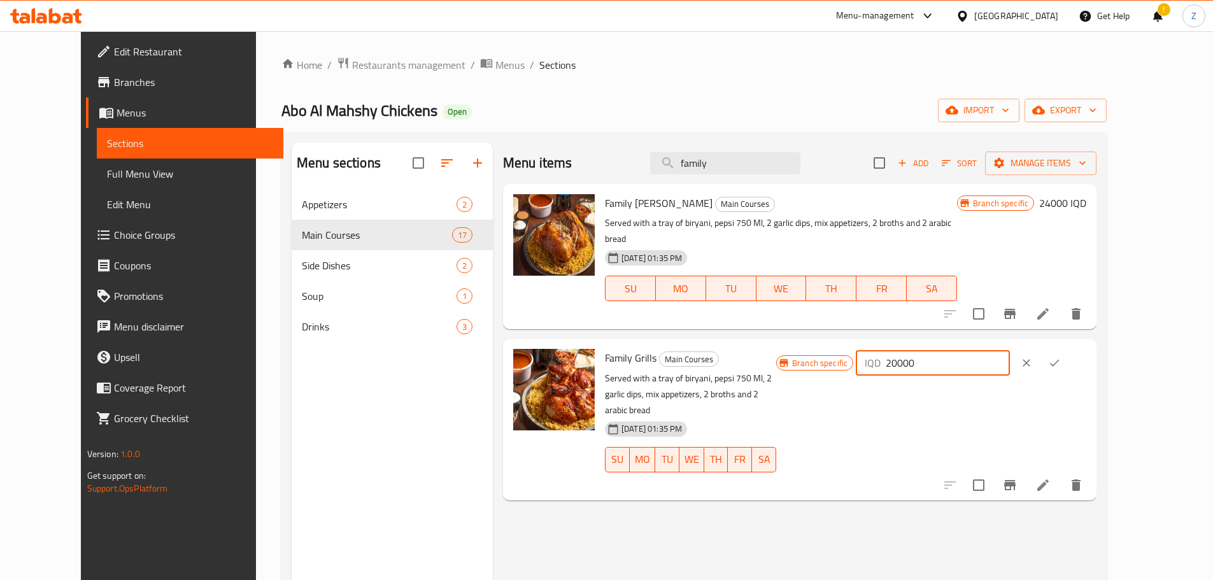
click at [1009, 350] on input "20000" at bounding box center [946, 362] width 123 height 25
click at [994, 350] on input "20000" at bounding box center [946, 362] width 123 height 25
click at [1009, 350] on input "30000" at bounding box center [946, 362] width 123 height 25
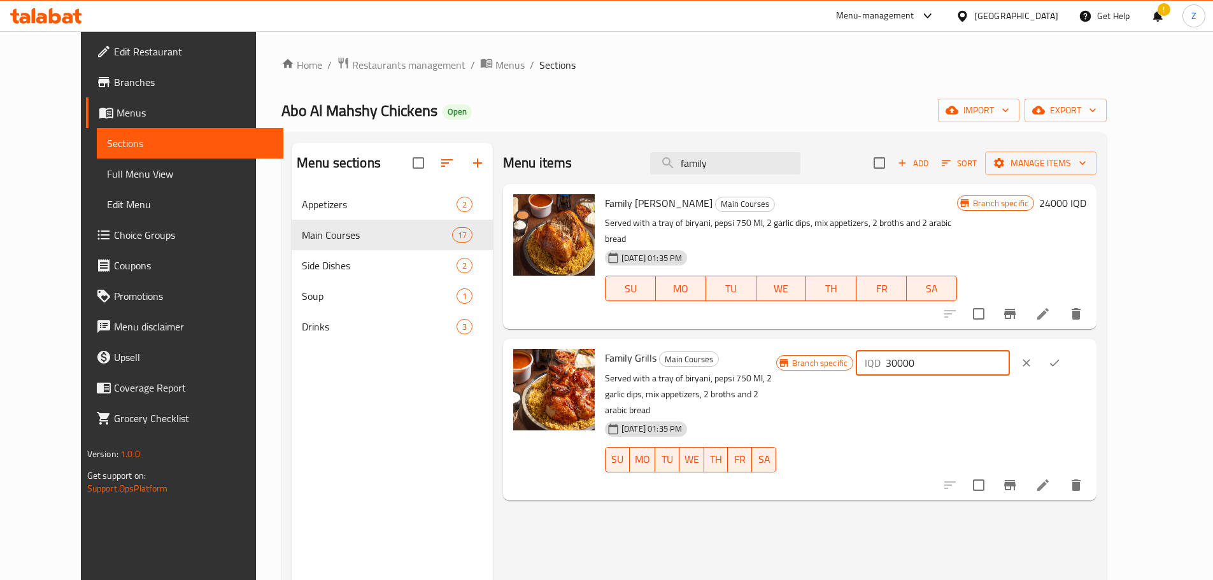
click at [1009, 350] on input "30000" at bounding box center [946, 362] width 123 height 25
type input "30000"
click at [1068, 349] on button "ok" at bounding box center [1054, 363] width 28 height 28
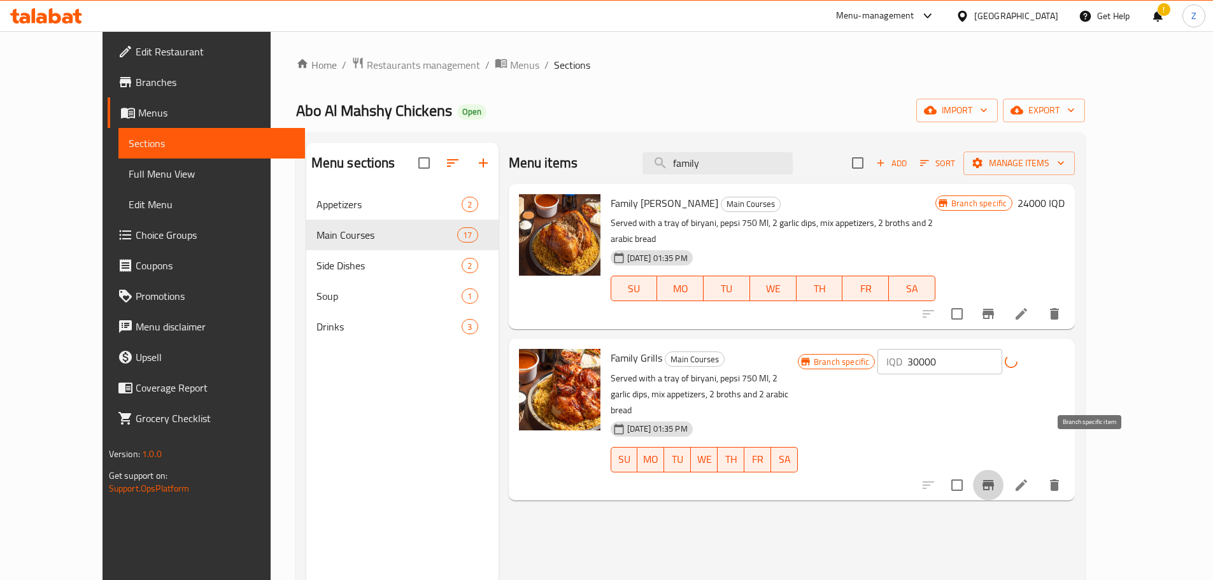
click at [1003, 470] on button "Branch-specific-item" at bounding box center [988, 485] width 31 height 31
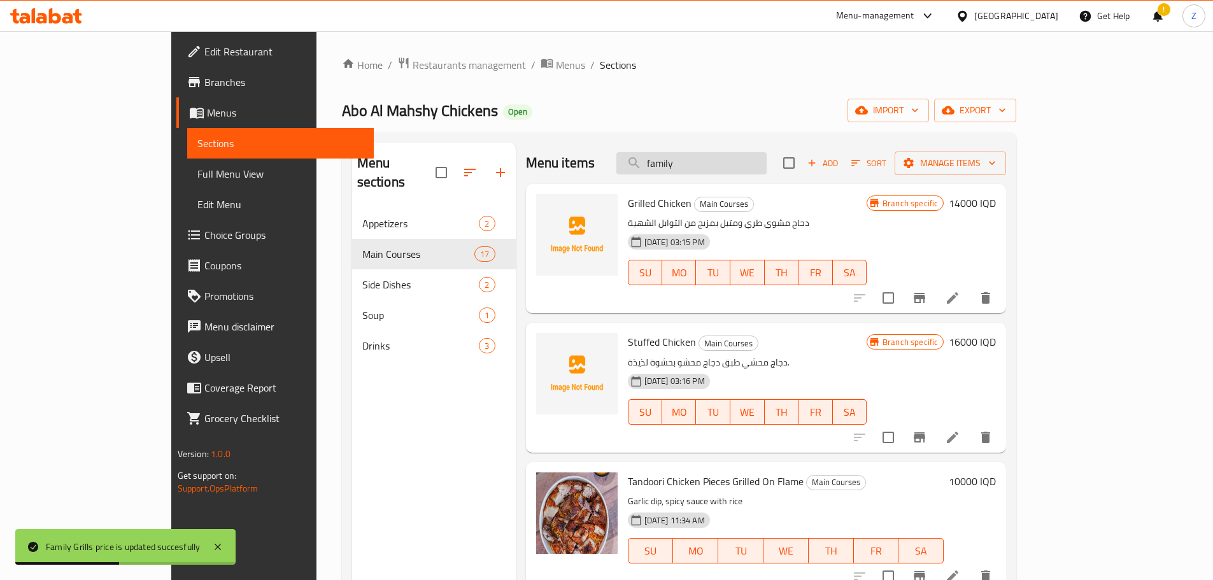
click at [766, 163] on input "family" at bounding box center [691, 163] width 150 height 22
type input "family"
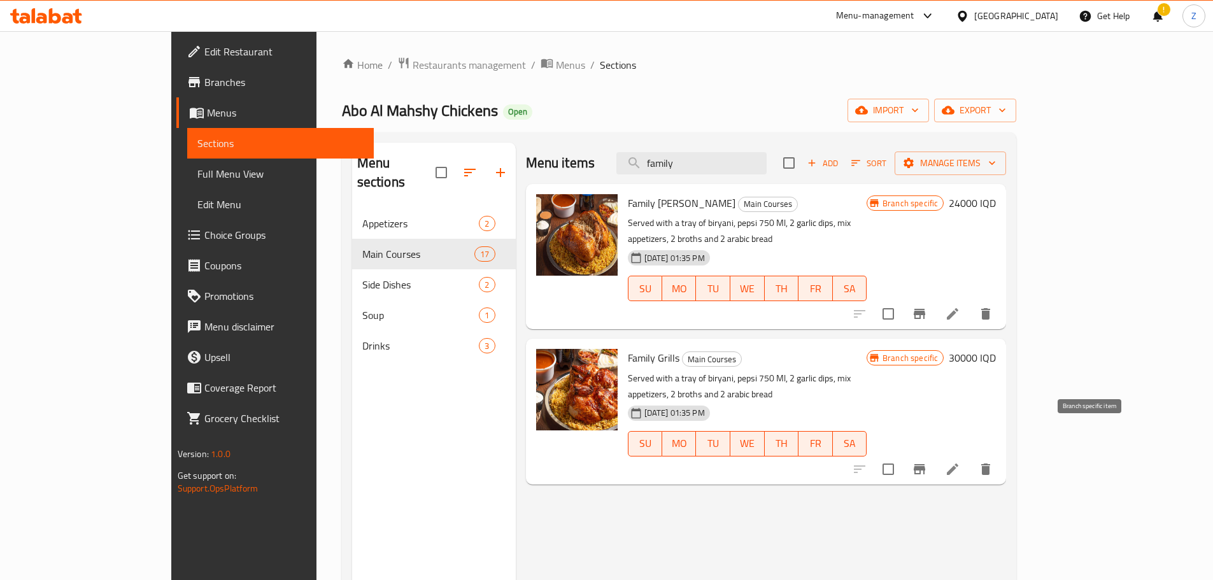
click at [927, 461] on icon "Branch-specific-item" at bounding box center [918, 468] width 15 height 15
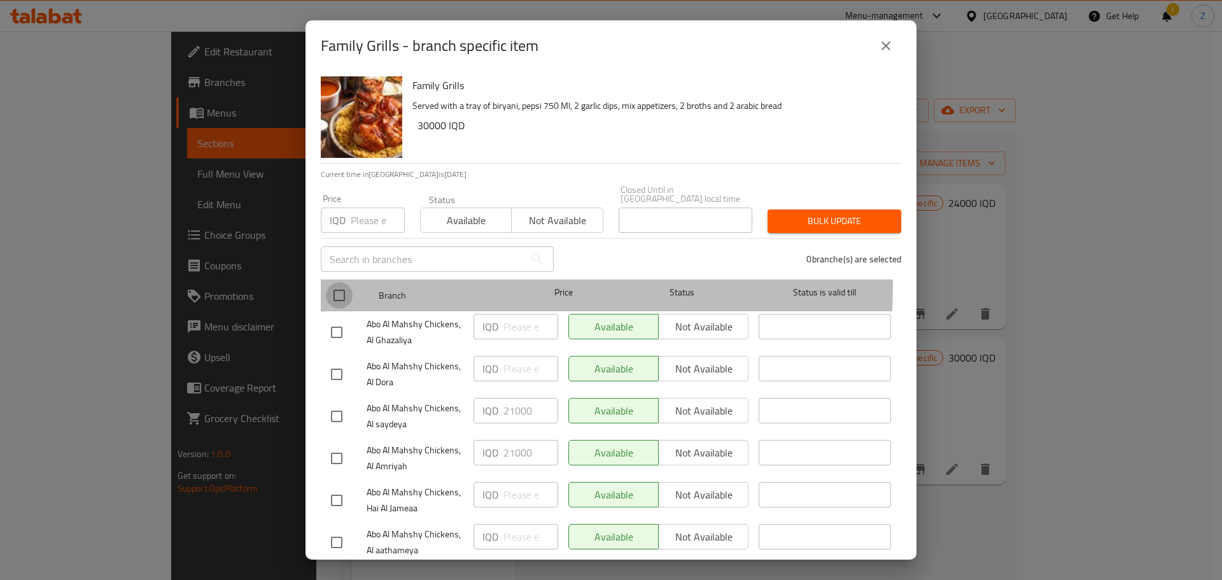
click at [332, 282] on input "checkbox" at bounding box center [339, 295] width 27 height 27
checkbox input "true"
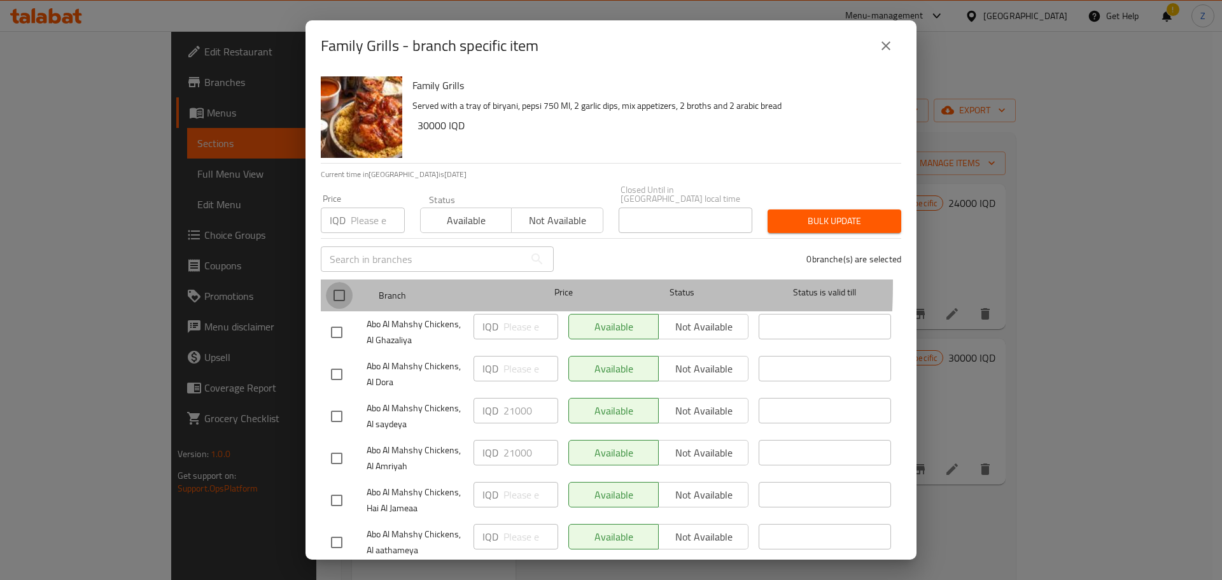
checkbox input "true"
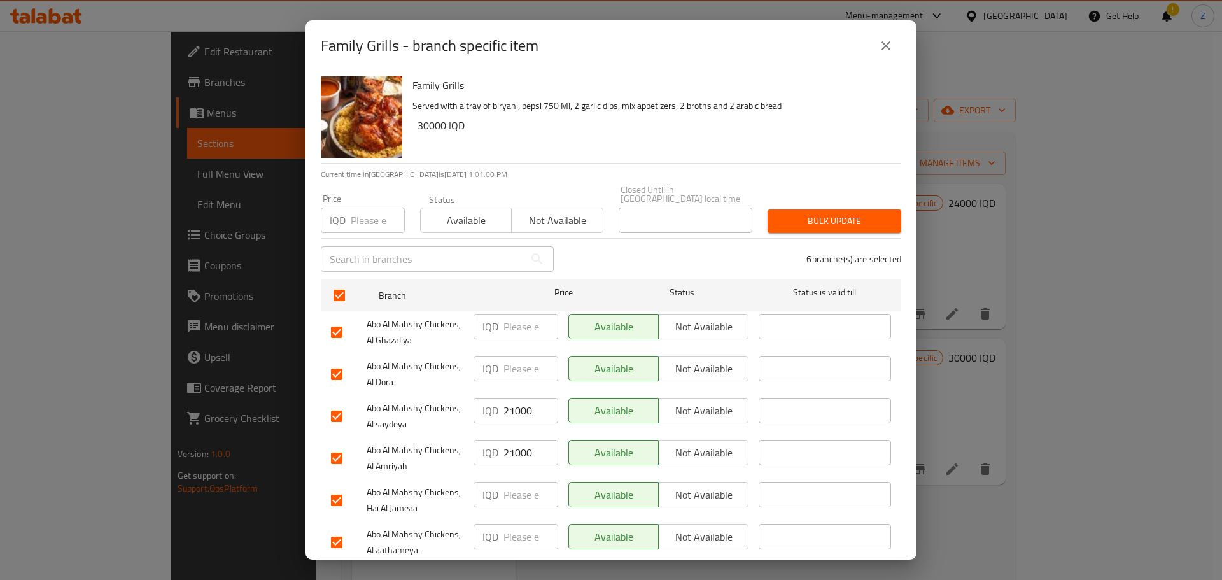
click at [495, 403] on p "IQD" at bounding box center [490, 410] width 16 height 15
click at [516, 407] on input "21000" at bounding box center [530, 410] width 55 height 25
paste input "30"
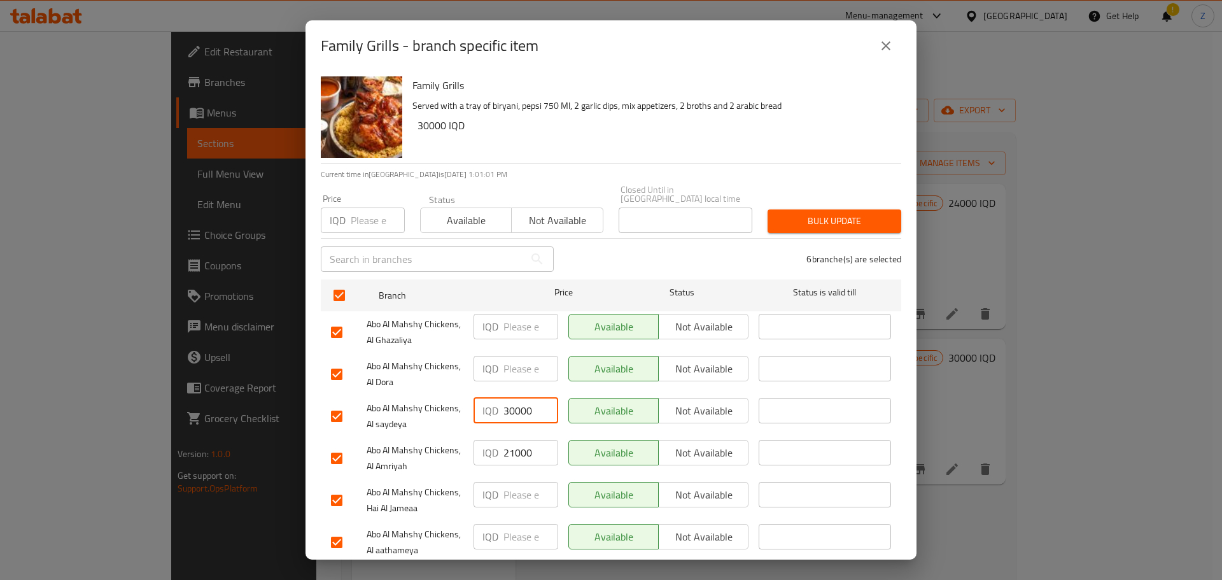
type input "30000"
click at [523, 440] on input "21000" at bounding box center [530, 452] width 55 height 25
paste input "30"
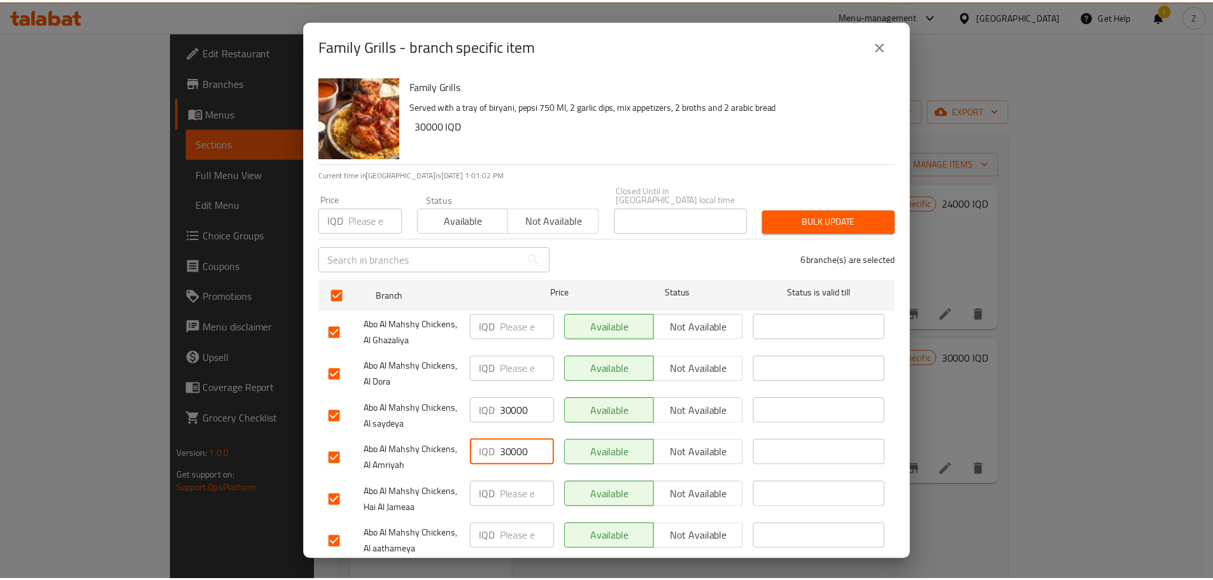
scroll to position [29, 0]
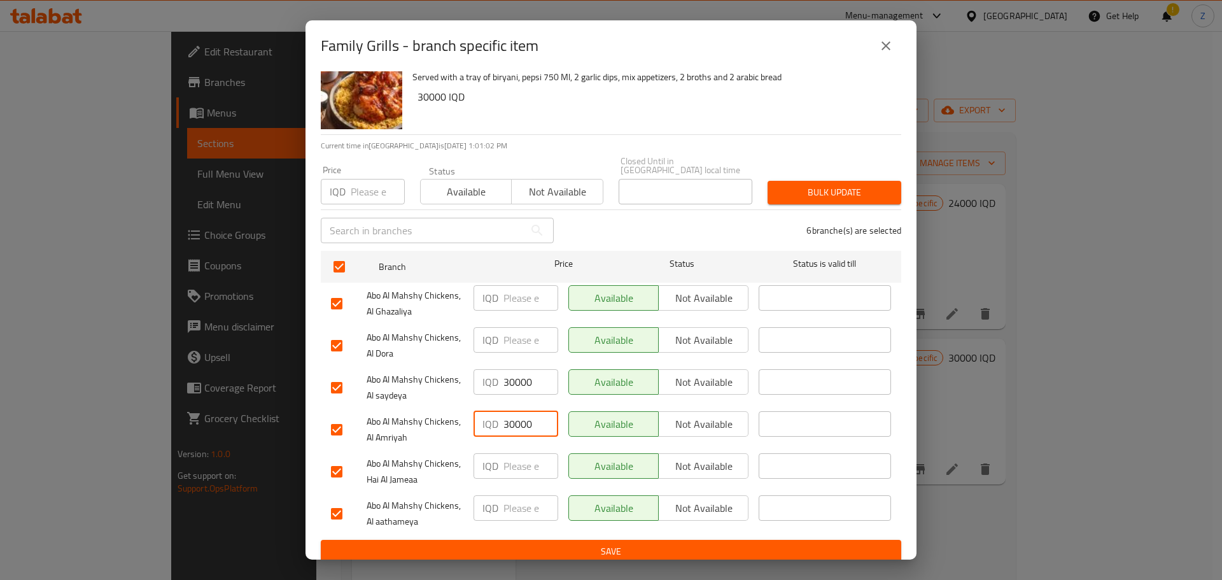
type input "30000"
click at [553, 544] on span "Save" at bounding box center [611, 552] width 560 height 16
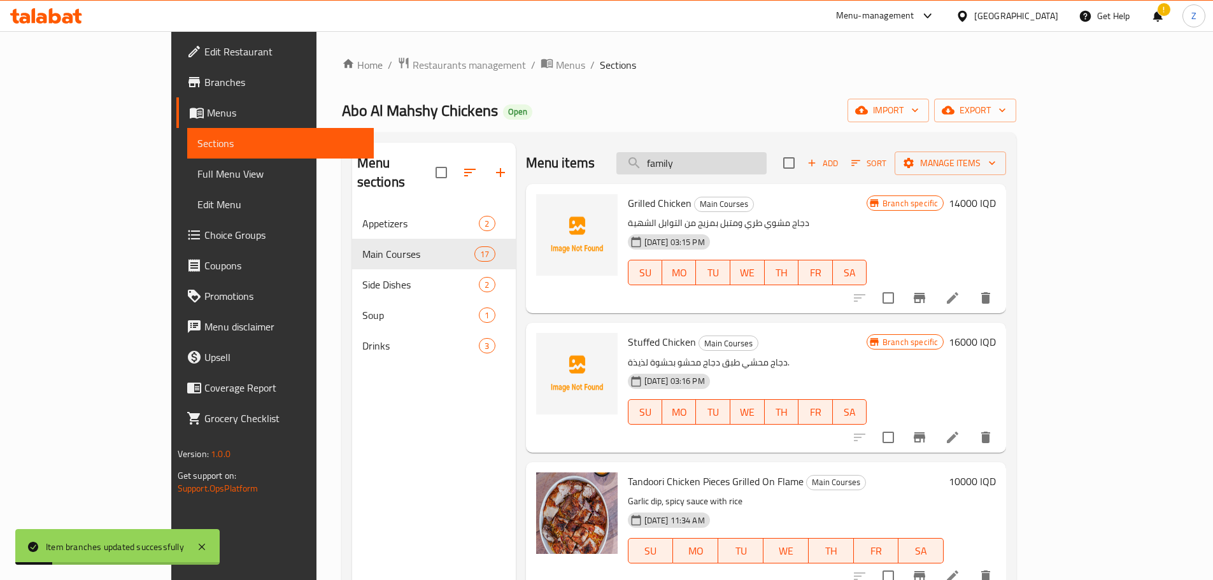
click at [766, 162] on input "family" at bounding box center [691, 163] width 150 height 22
click at [766, 163] on input "family" at bounding box center [691, 163] width 150 height 22
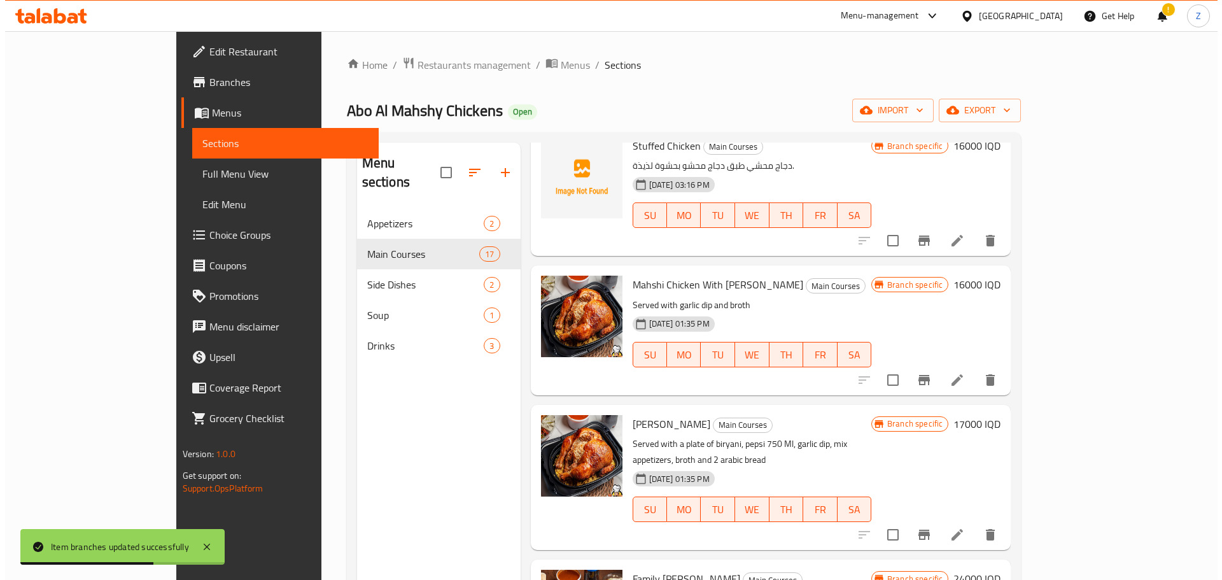
scroll to position [127, 0]
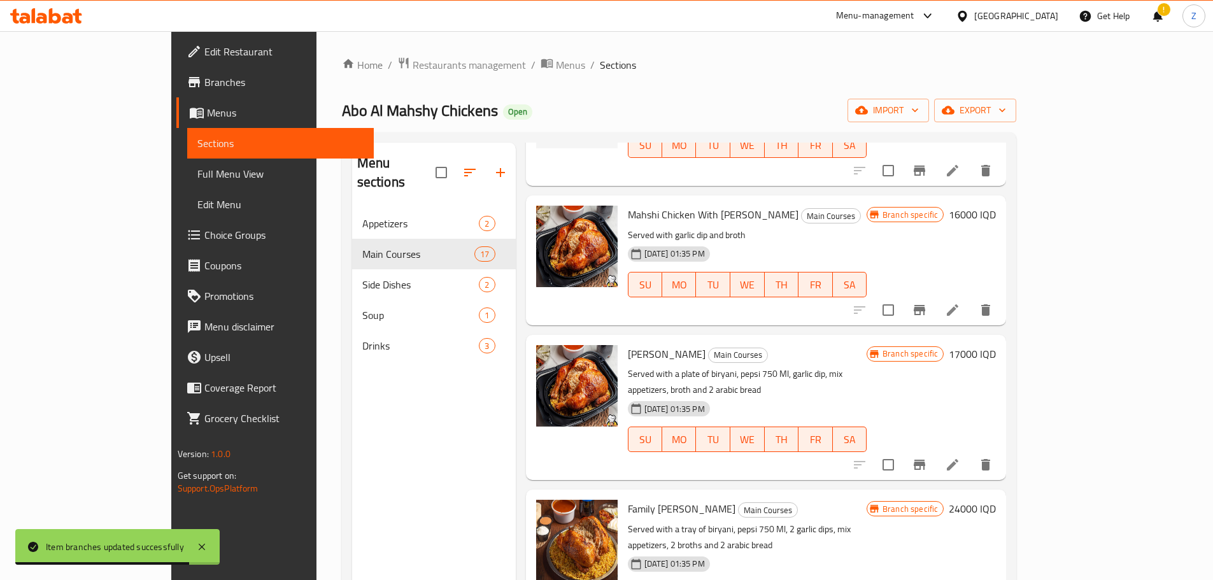
type input "محشي"
click at [995, 356] on h6 "17000 IQD" at bounding box center [971, 354] width 47 height 18
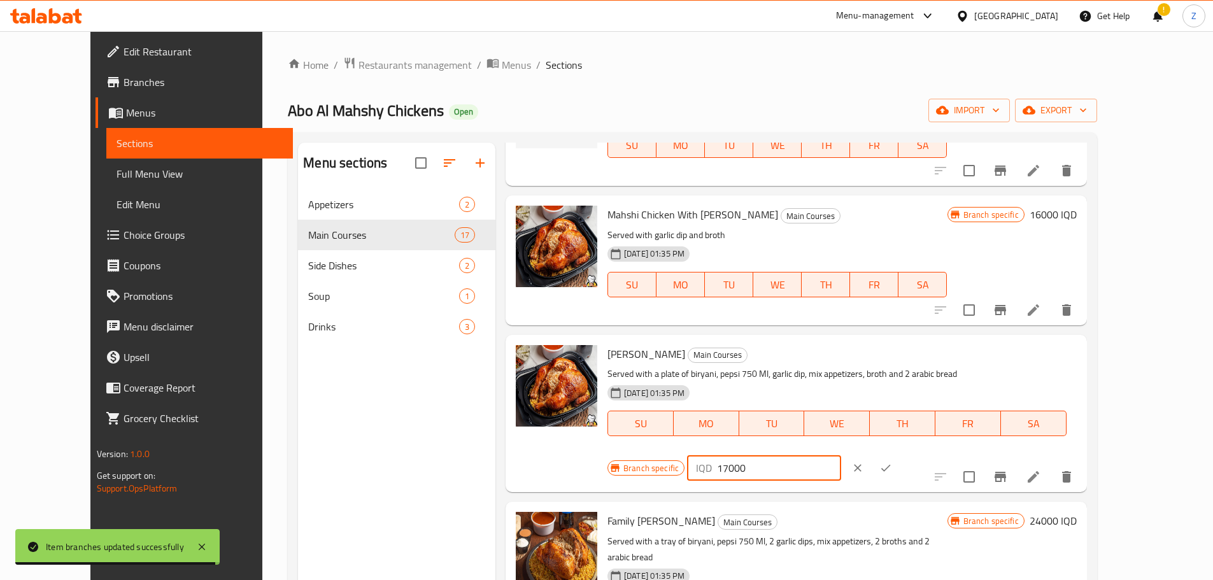
drag, startPoint x: 994, startPoint y: 363, endPoint x: 976, endPoint y: 364, distance: 17.8
click at [840, 455] on div "IQD 17000 ​" at bounding box center [763, 467] width 153 height 25
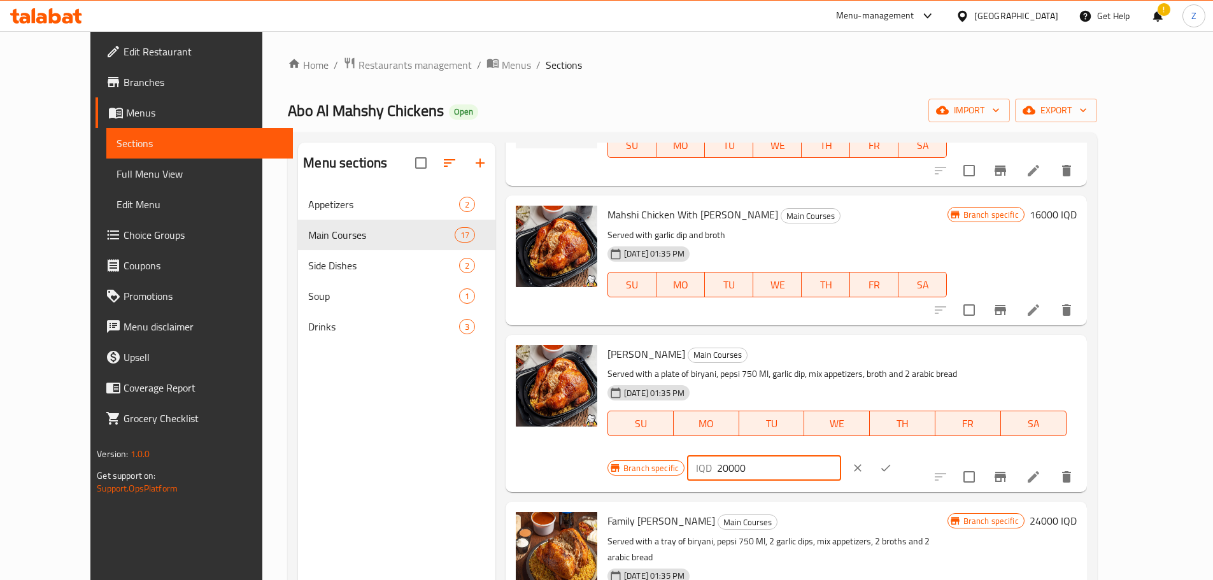
type input "20000"
click at [892, 461] on icon "ok" at bounding box center [885, 467] width 13 height 13
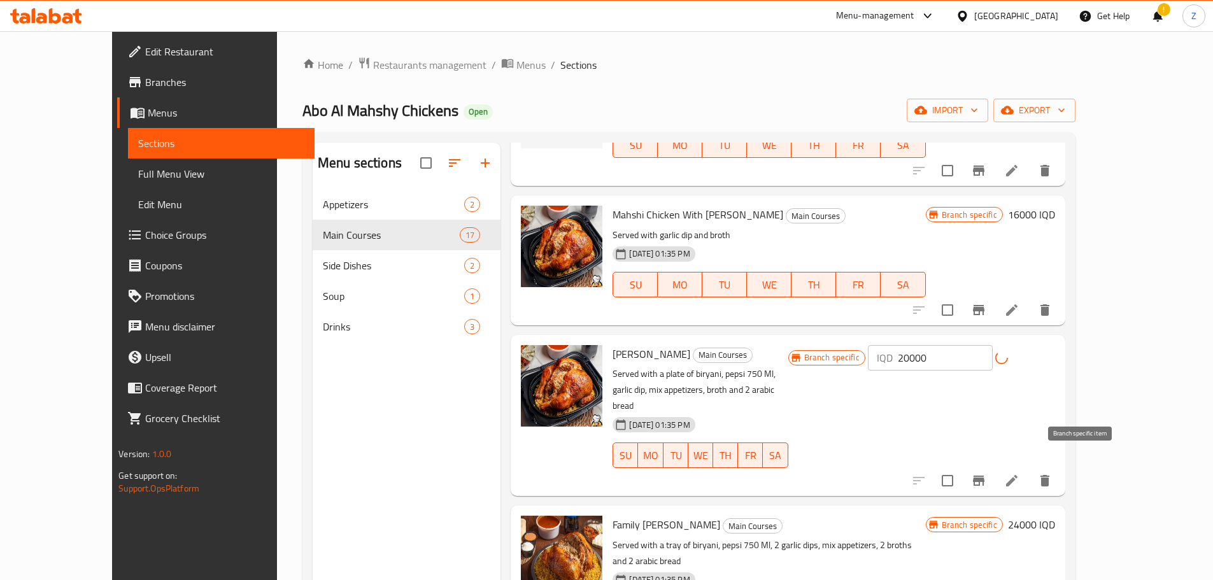
click at [984, 475] on icon "Branch-specific-item" at bounding box center [978, 480] width 11 height 10
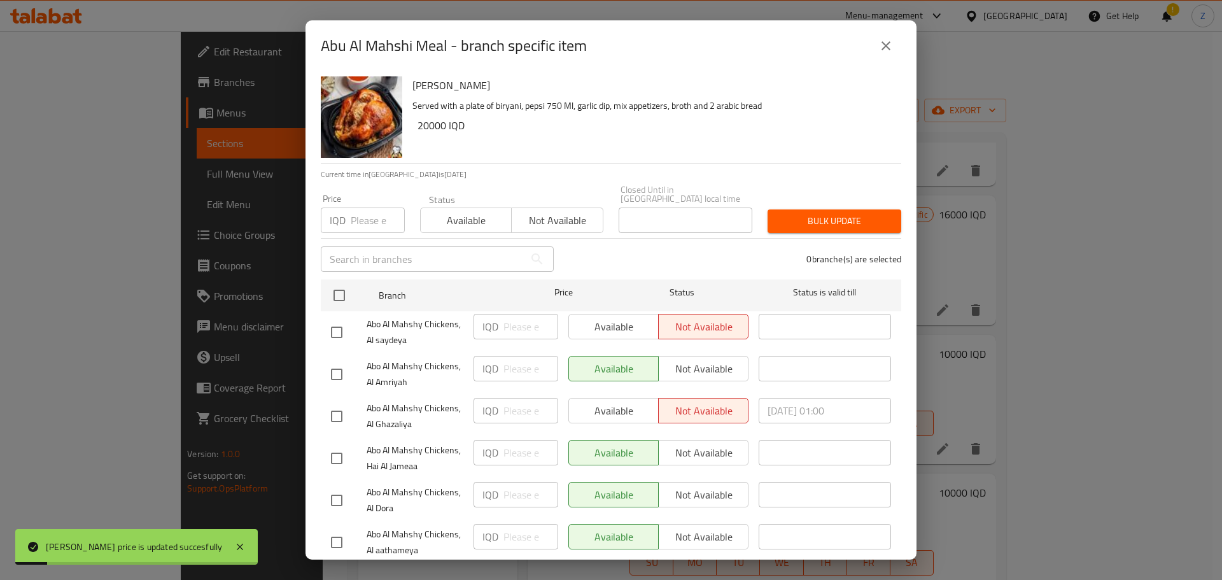
scroll to position [29, 0]
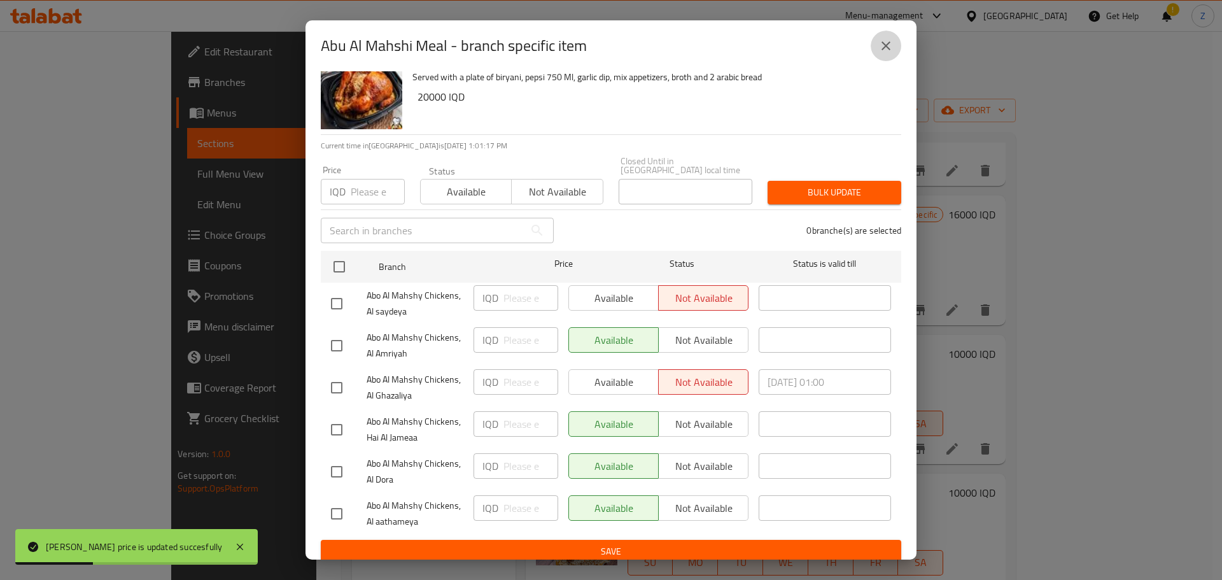
click at [875, 53] on button "close" at bounding box center [886, 46] width 31 height 31
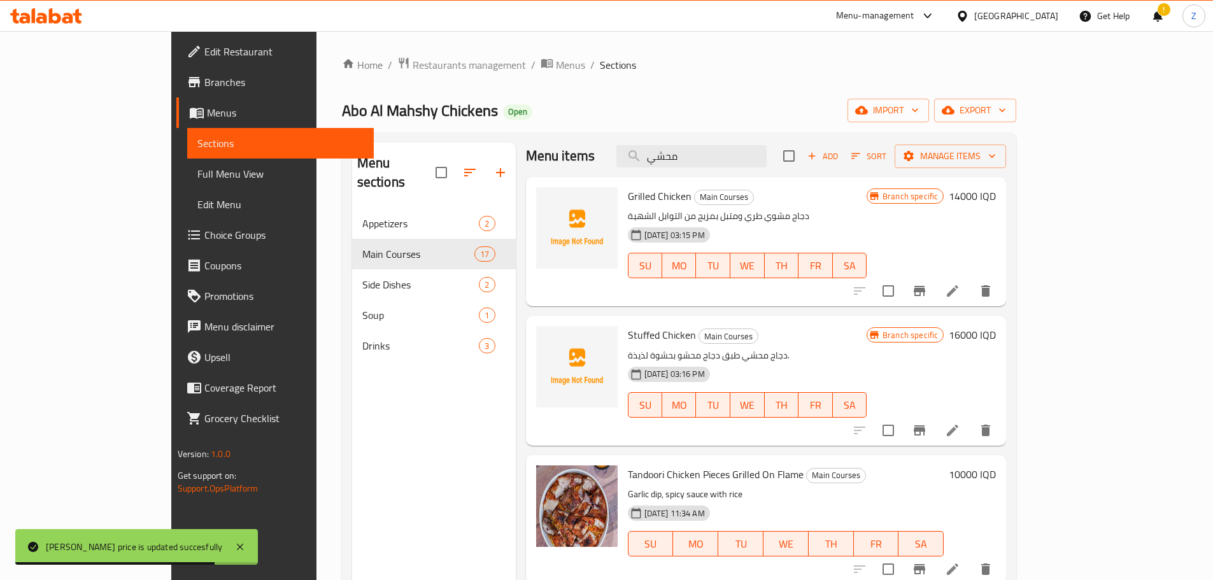
scroll to position [0, 0]
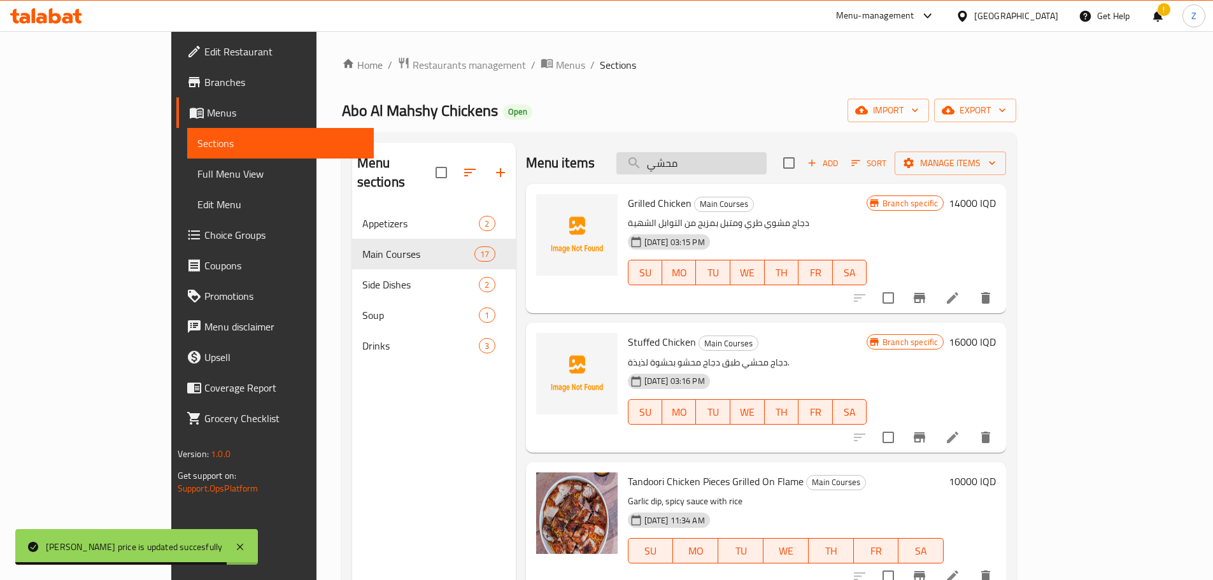
click at [766, 160] on input "محشي" at bounding box center [691, 163] width 150 height 22
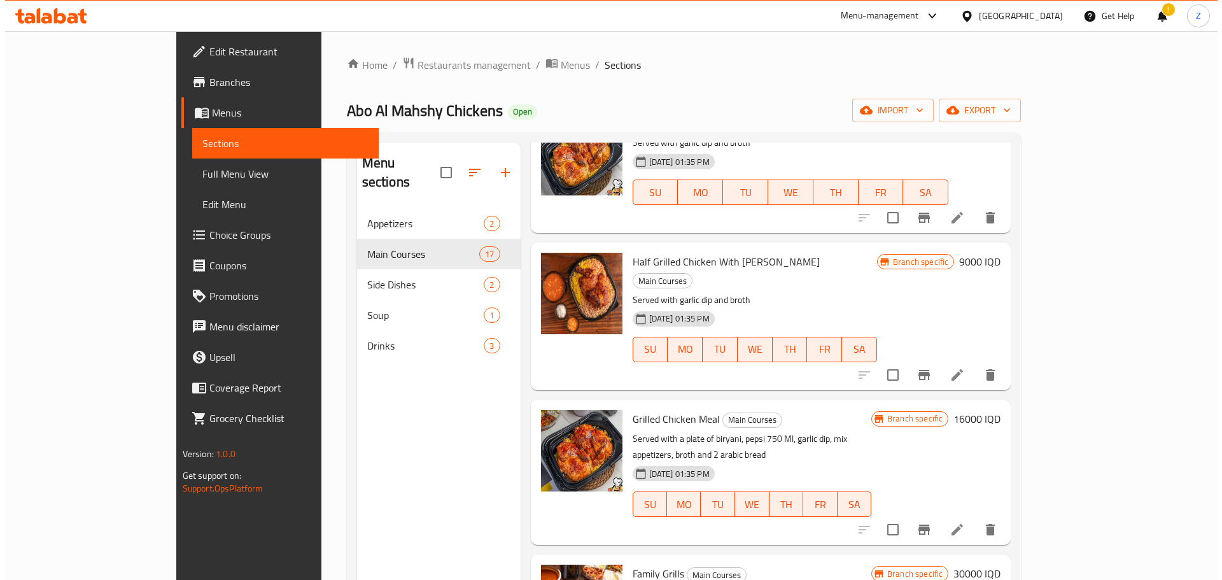
scroll to position [764, 0]
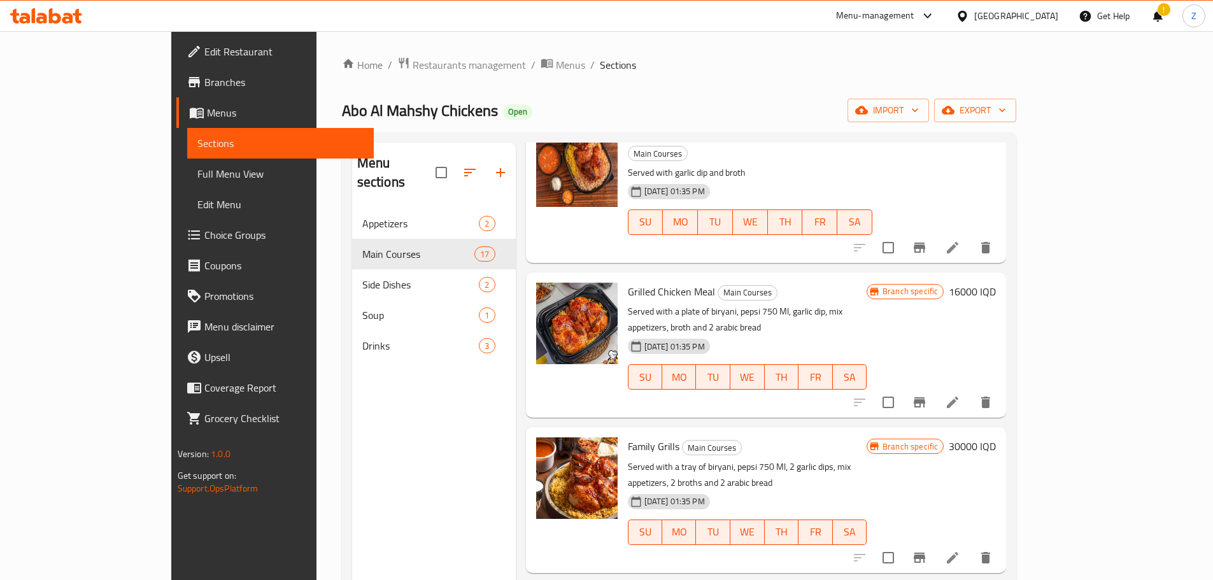
type input "مشوي"
click at [995, 283] on h6 "16000 IQD" at bounding box center [971, 292] width 47 height 18
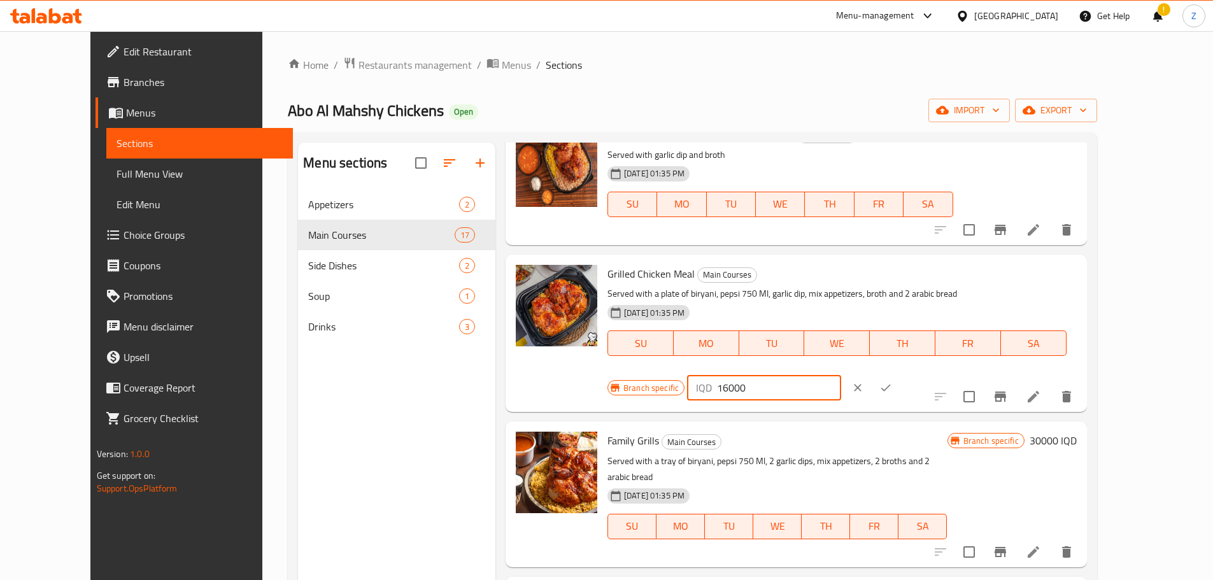
click at [840, 375] on input "16000" at bounding box center [778, 387] width 123 height 25
type input "18000"
click at [892, 381] on icon "ok" at bounding box center [885, 387] width 13 height 13
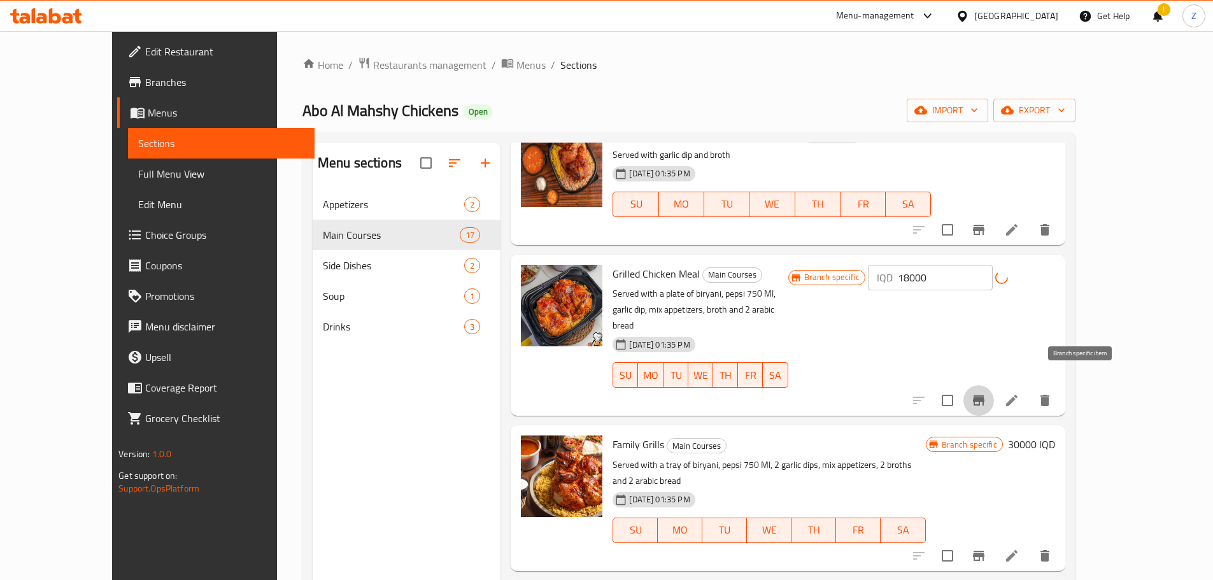
click at [986, 393] on icon "Branch-specific-item" at bounding box center [978, 400] width 15 height 15
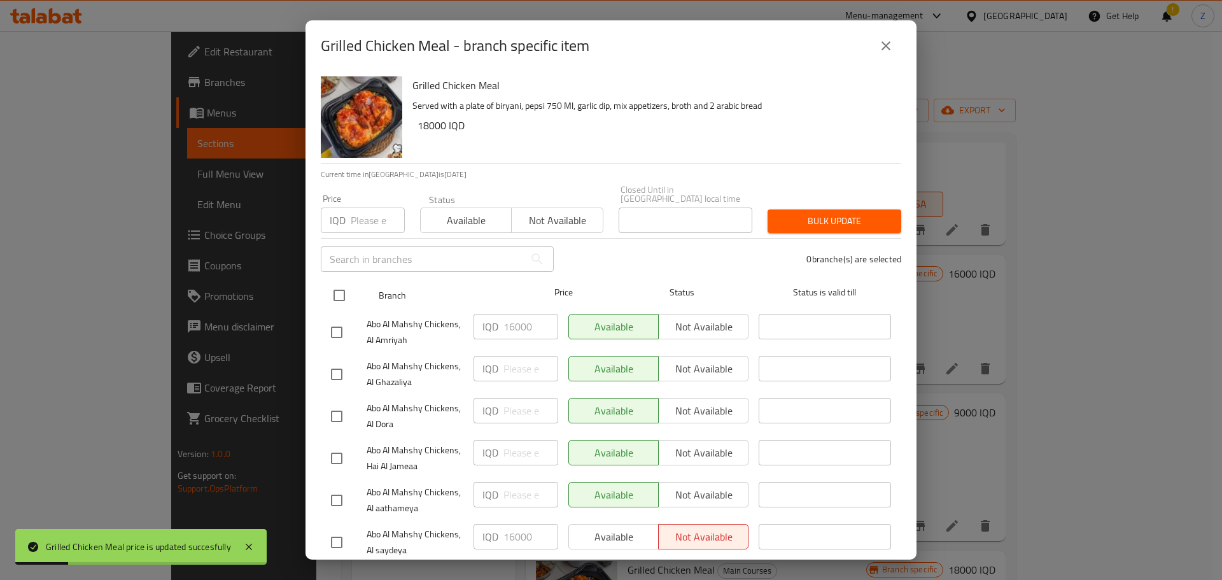
click at [337, 286] on input "checkbox" at bounding box center [339, 295] width 27 height 27
checkbox input "true"
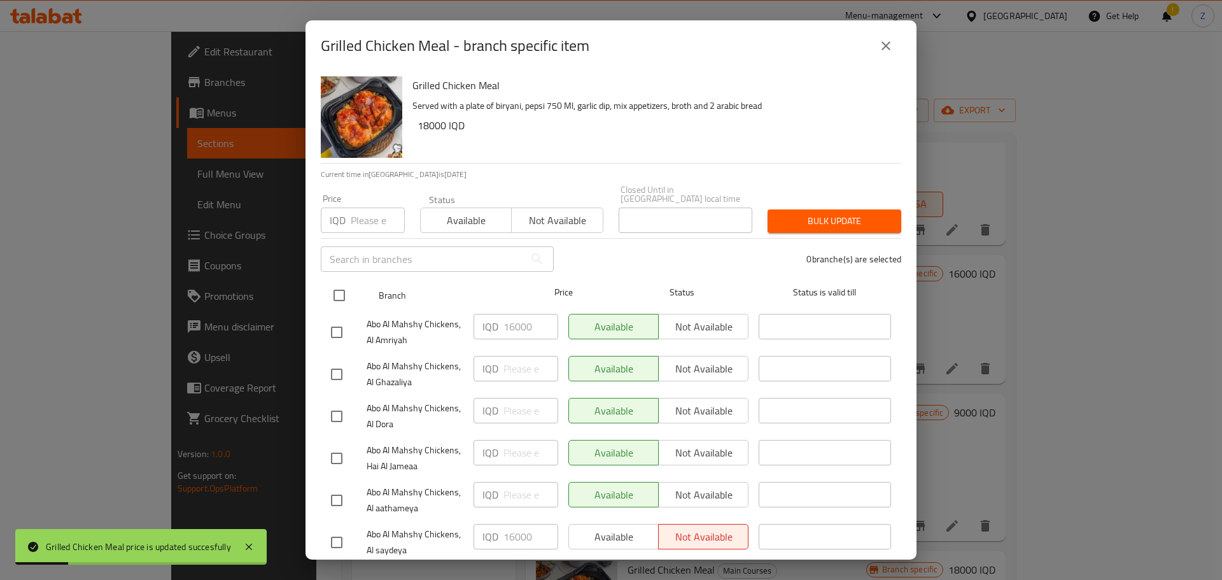
checkbox input "true"
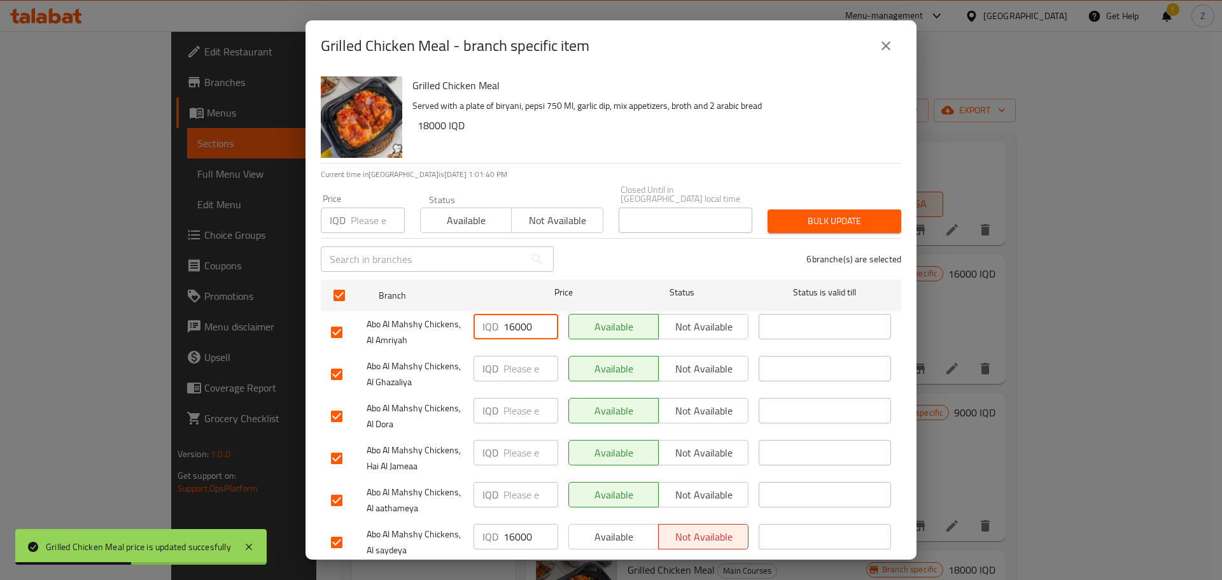
drag, startPoint x: 505, startPoint y: 319, endPoint x: 511, endPoint y: 320, distance: 6.4
click at [511, 320] on input "16000" at bounding box center [530, 326] width 55 height 25
type input "18000"
click at [510, 531] on input "16000" at bounding box center [530, 536] width 55 height 25
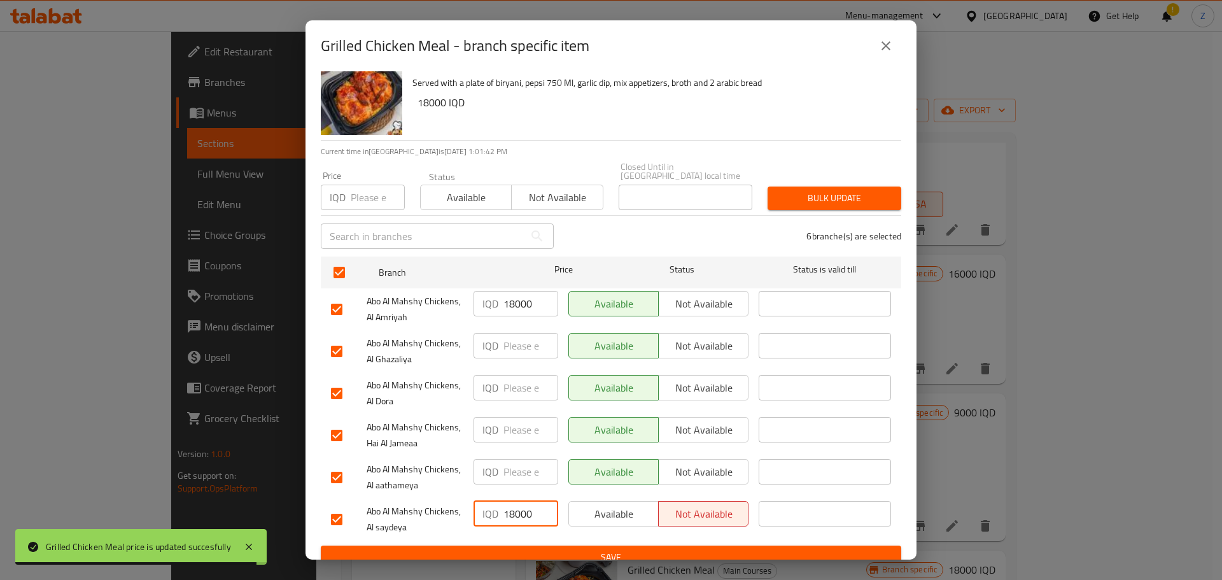
scroll to position [29, 0]
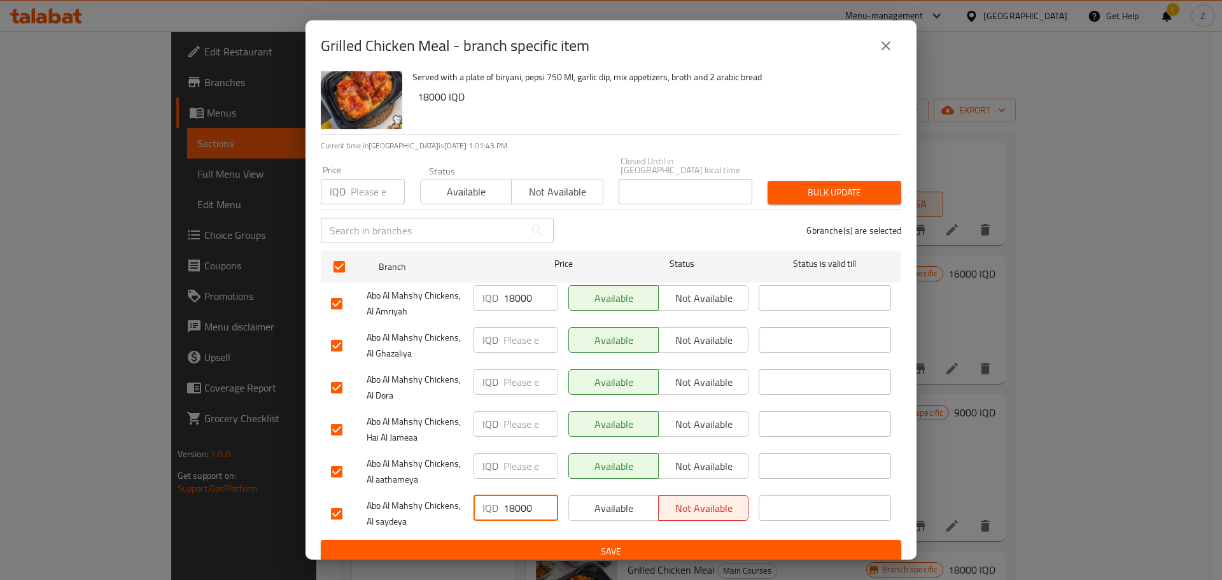
type input "18000"
click at [555, 544] on span "Save" at bounding box center [611, 552] width 560 height 16
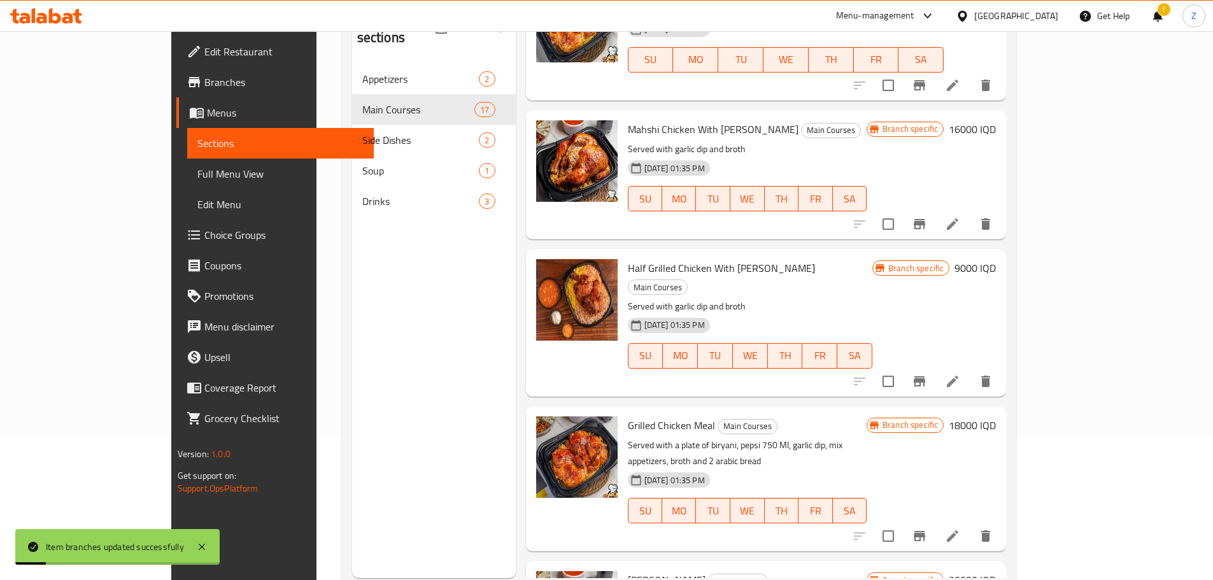
scroll to position [115, 0]
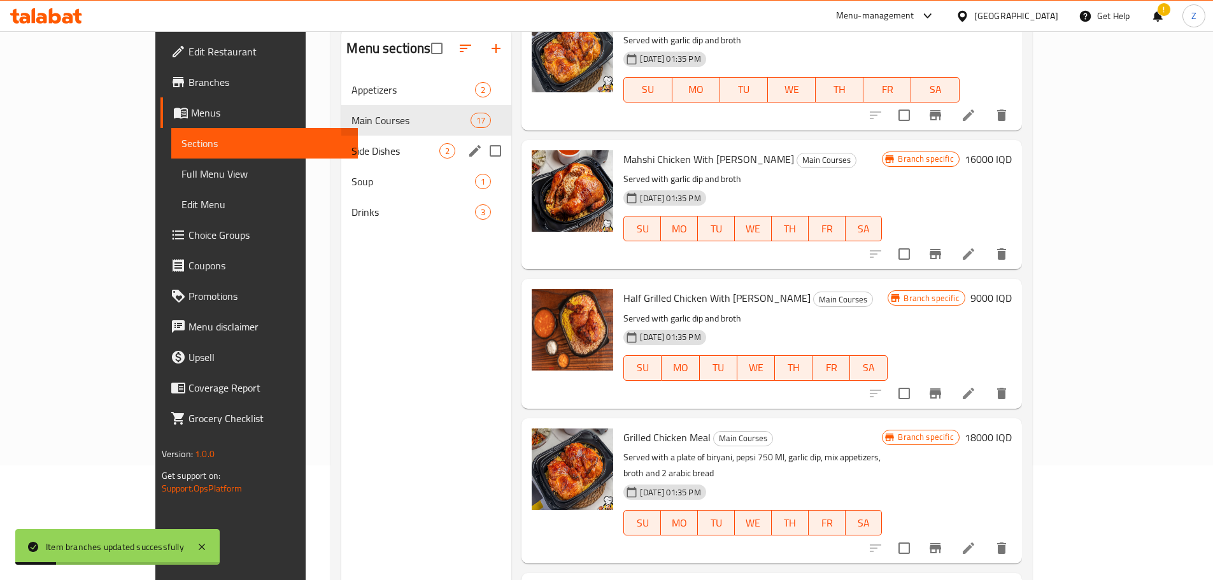
click at [351, 154] on span "Side Dishes" at bounding box center [395, 150] width 88 height 15
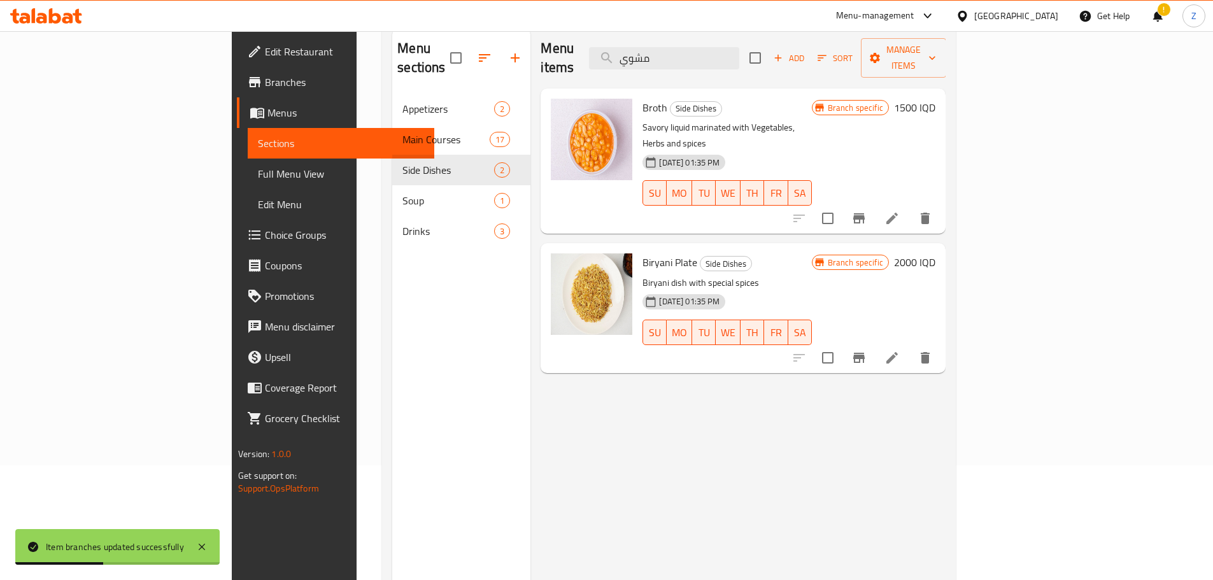
click at [935, 99] on h6 "1500 IQD" at bounding box center [914, 108] width 41 height 18
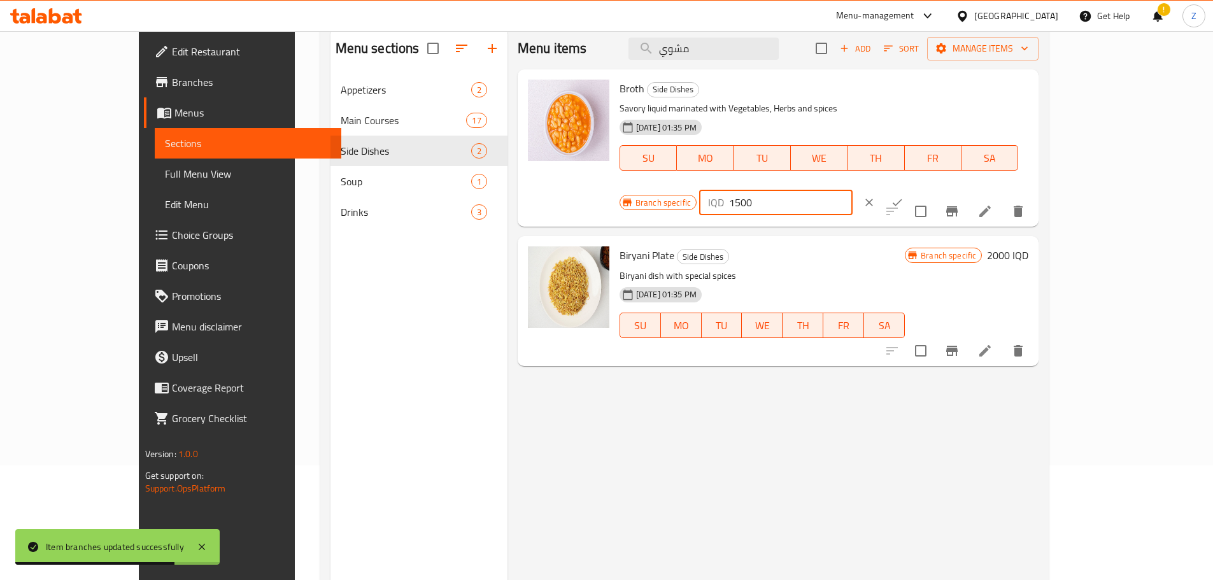
click at [852, 190] on input "1500" at bounding box center [790, 202] width 123 height 25
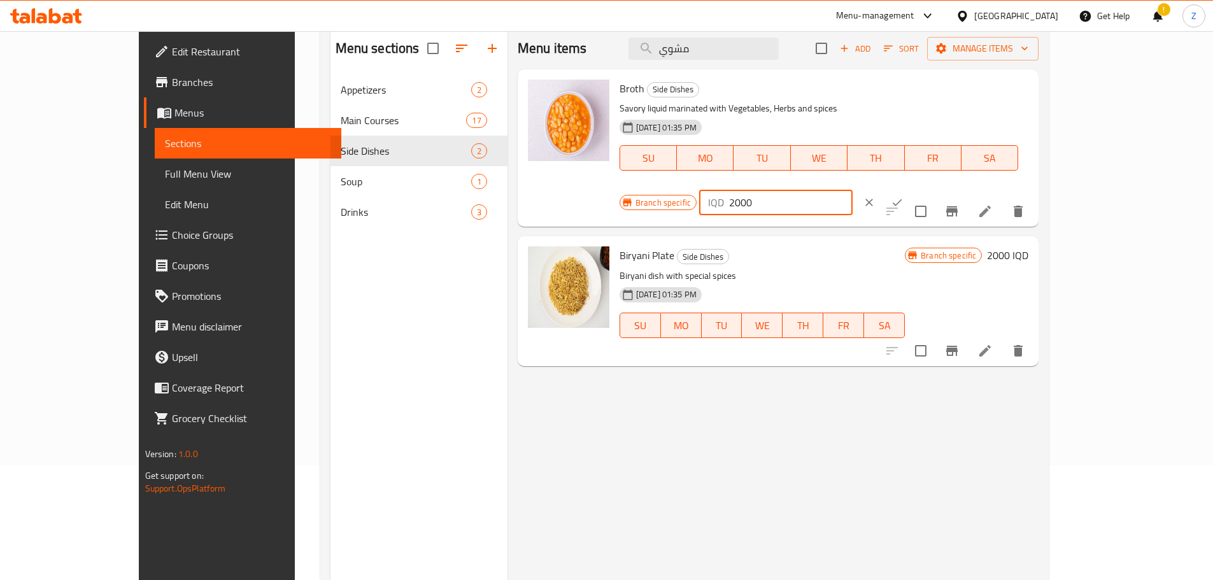
type input "2000"
drag, startPoint x: 1144, startPoint y: 90, endPoint x: 1135, endPoint y: 148, distance: 58.7
click at [903, 196] on icon "ok" at bounding box center [896, 202] width 13 height 13
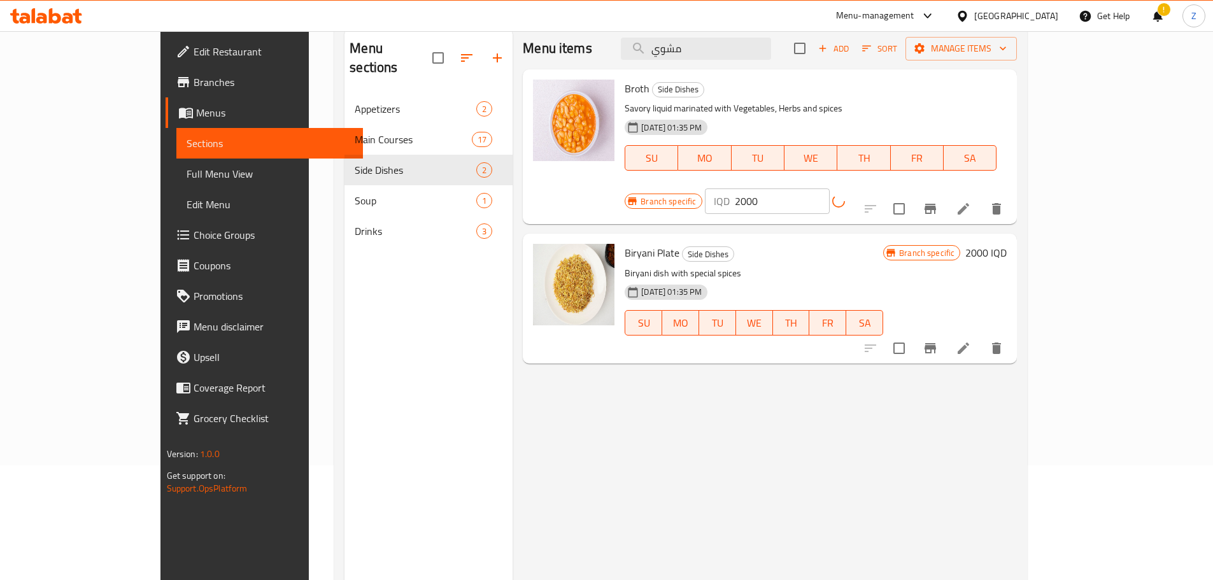
click at [938, 201] on icon "Branch-specific-item" at bounding box center [929, 208] width 15 height 15
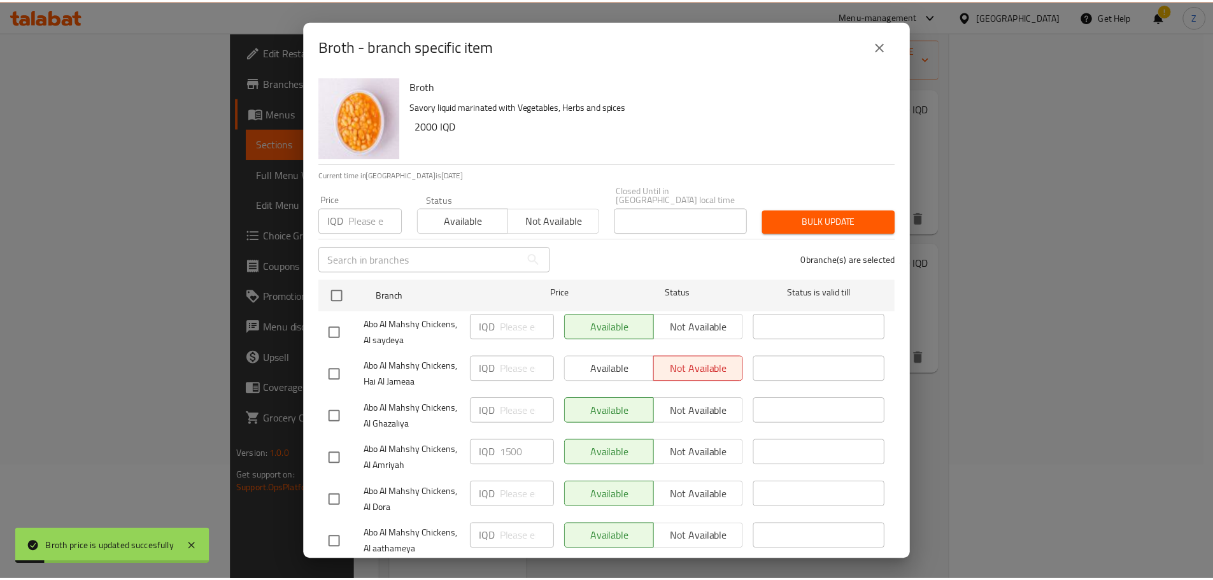
scroll to position [29, 0]
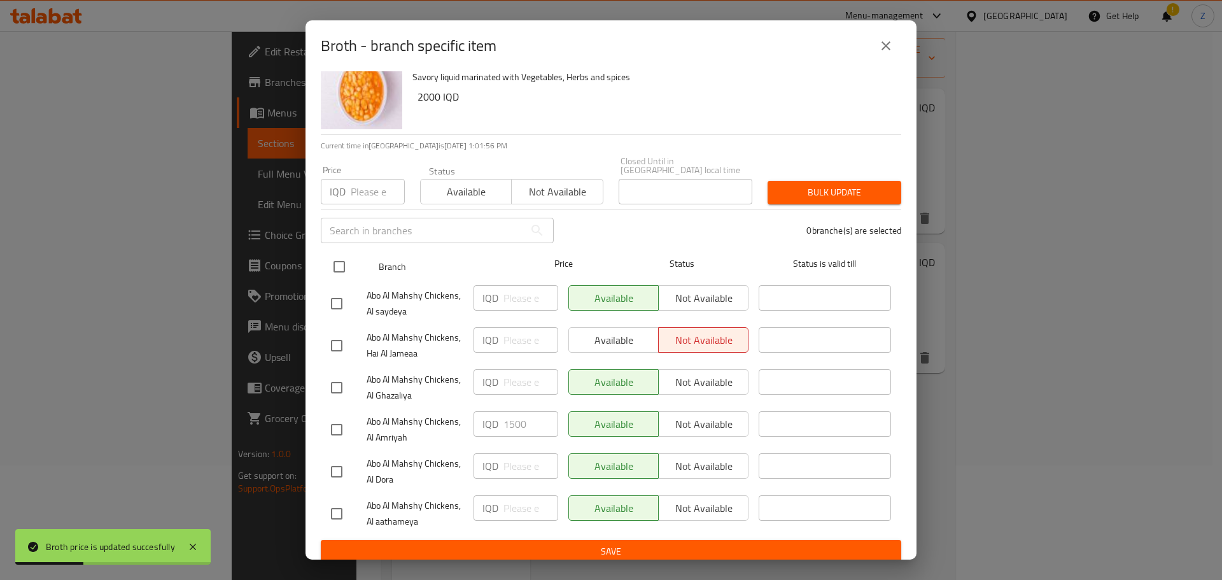
click at [350, 257] on input "checkbox" at bounding box center [339, 266] width 27 height 27
checkbox input "true"
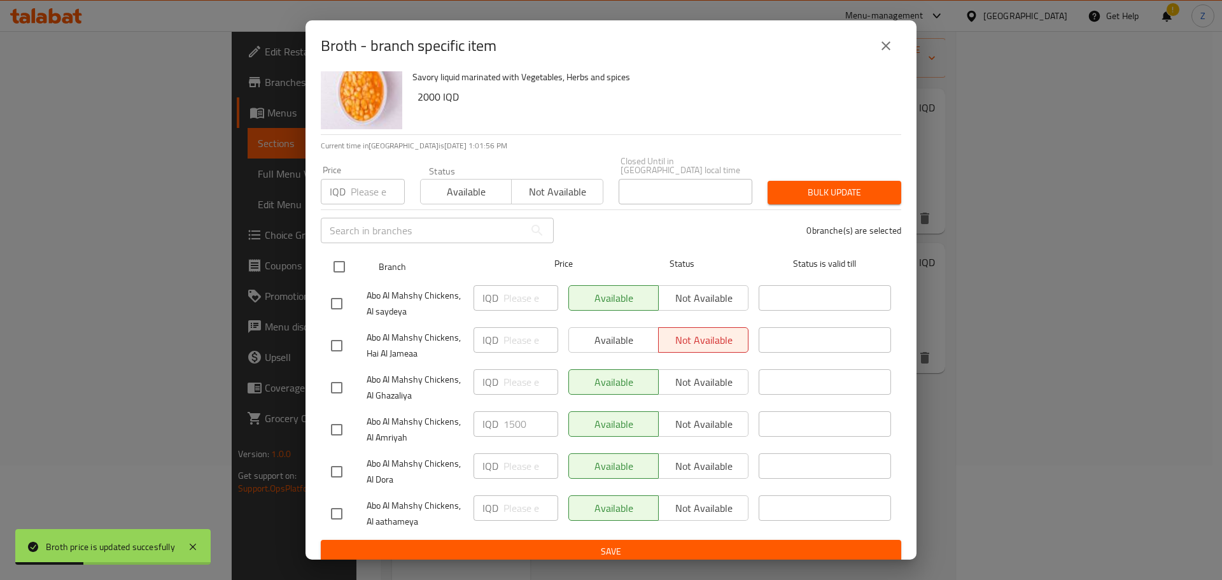
checkbox input "true"
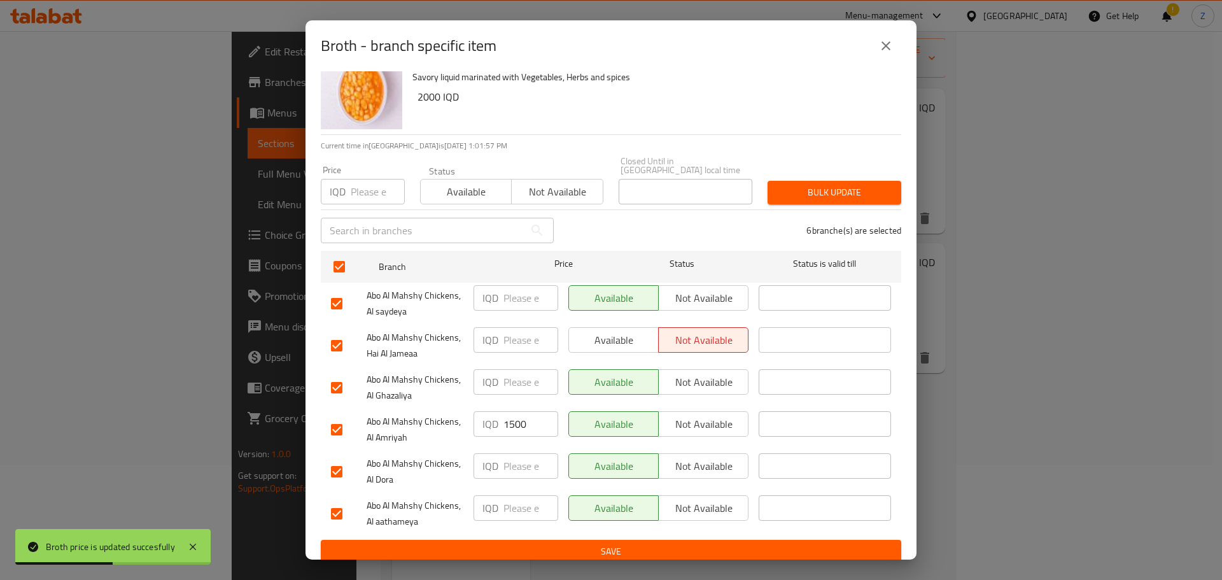
click at [521, 414] on input "1500" at bounding box center [530, 423] width 55 height 25
click at [521, 413] on input "1500" at bounding box center [530, 423] width 55 height 25
type input "2000"
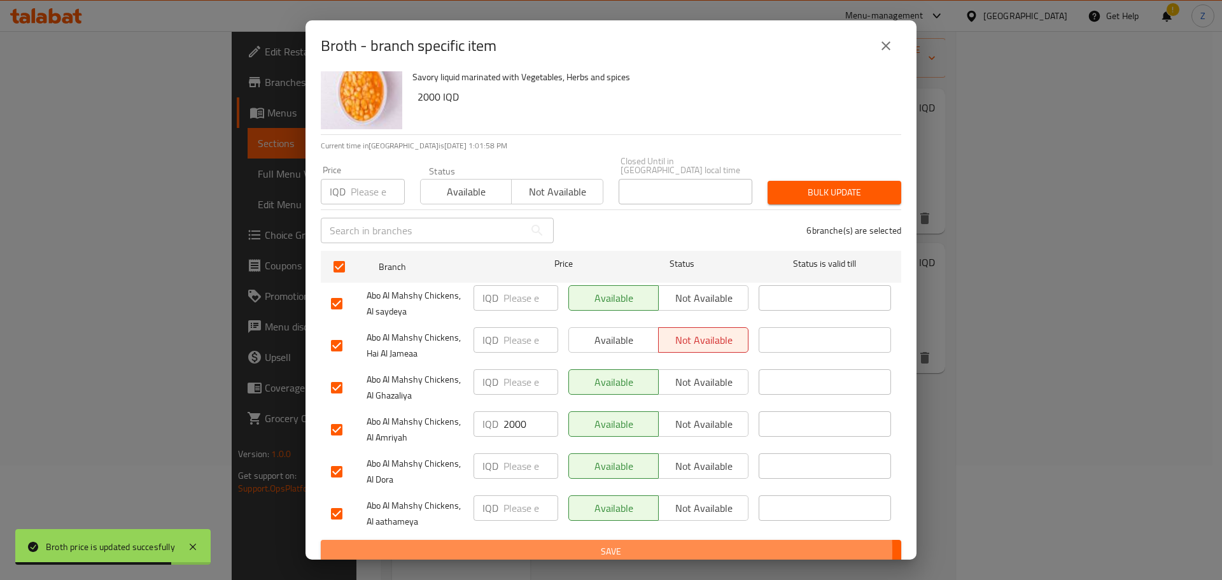
click at [573, 544] on span "Save" at bounding box center [611, 552] width 560 height 16
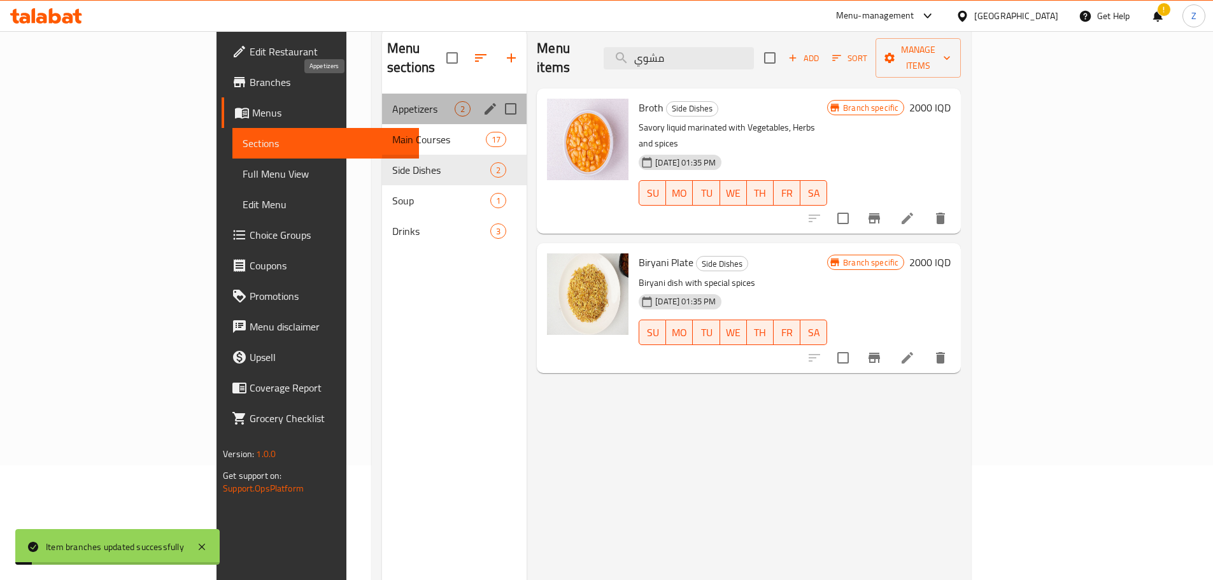
click at [392, 101] on span "Appetizers" at bounding box center [423, 108] width 62 height 15
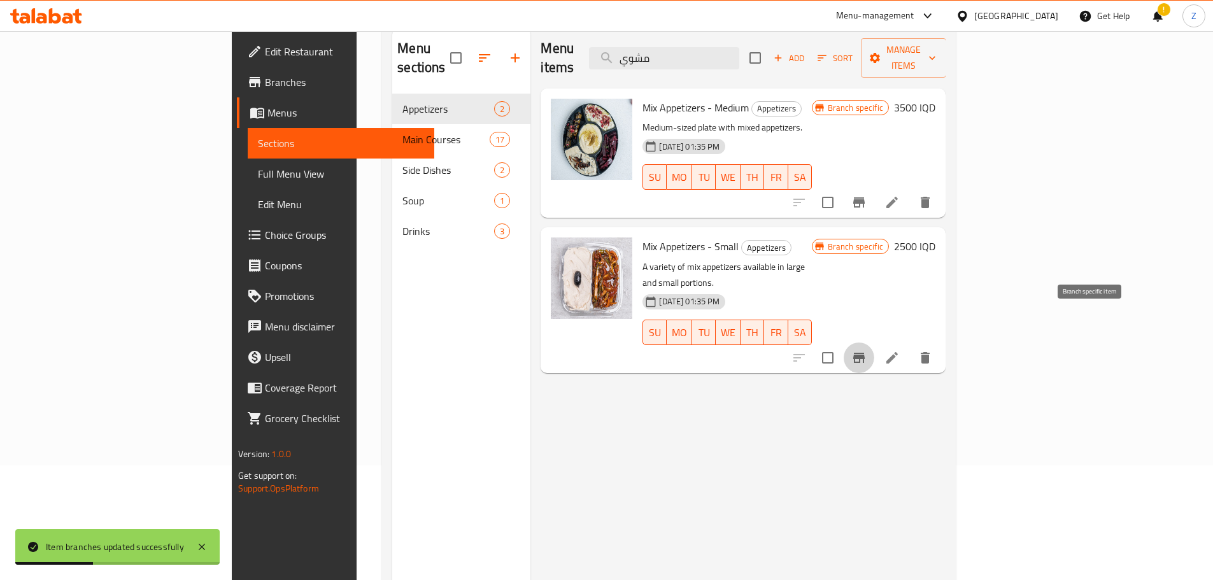
click at [864, 353] on icon "Branch-specific-item" at bounding box center [858, 358] width 11 height 10
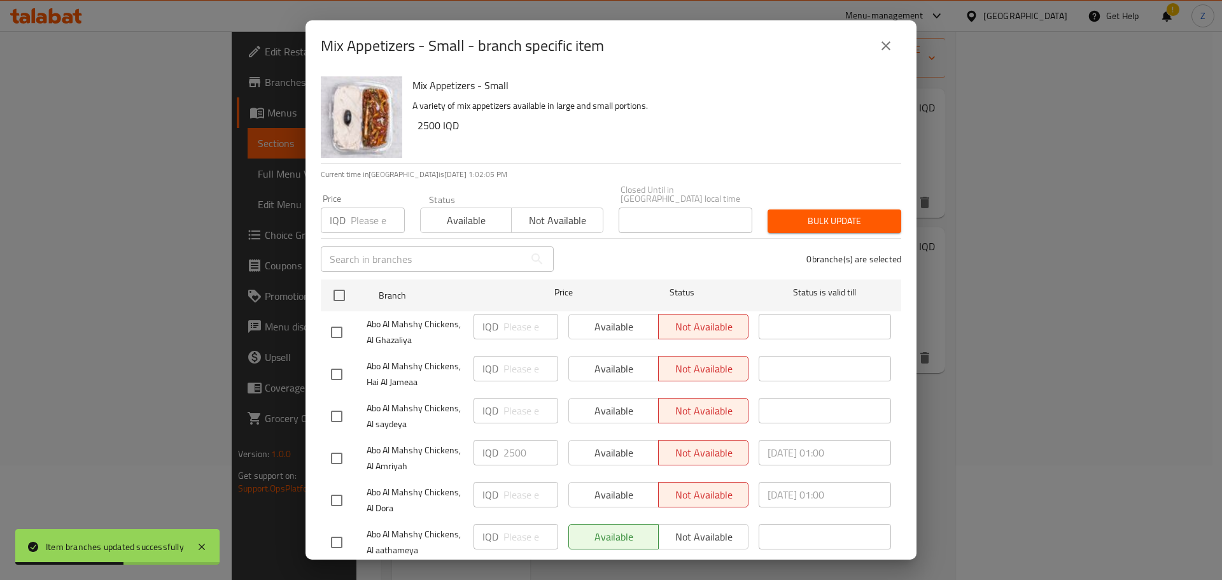
click at [883, 53] on button "close" at bounding box center [886, 46] width 31 height 31
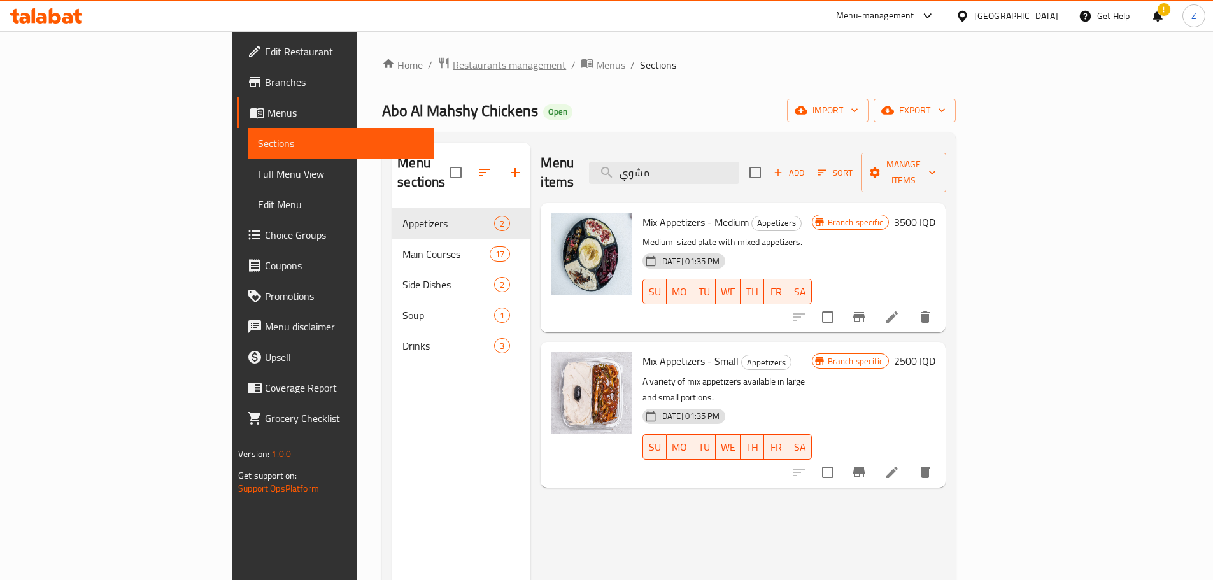
click at [453, 71] on span "Restaurants management" at bounding box center [509, 64] width 113 height 15
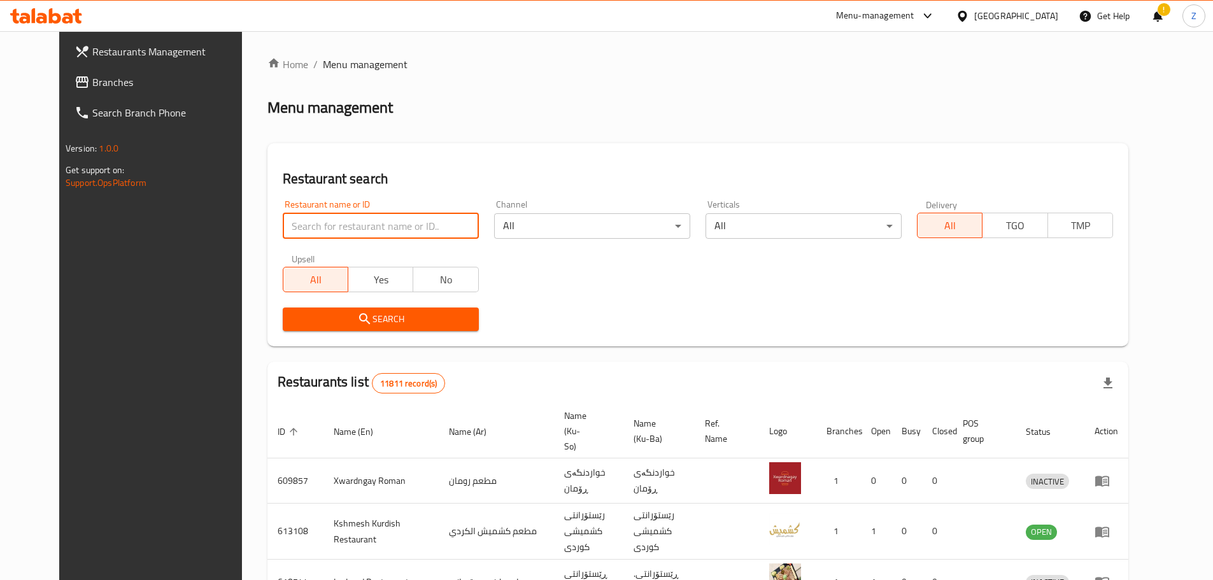
click at [348, 221] on input "search" at bounding box center [381, 225] width 196 height 25
paste input "707008"
type input "707008"
click at [359, 322] on icon "submit" at bounding box center [364, 318] width 11 height 11
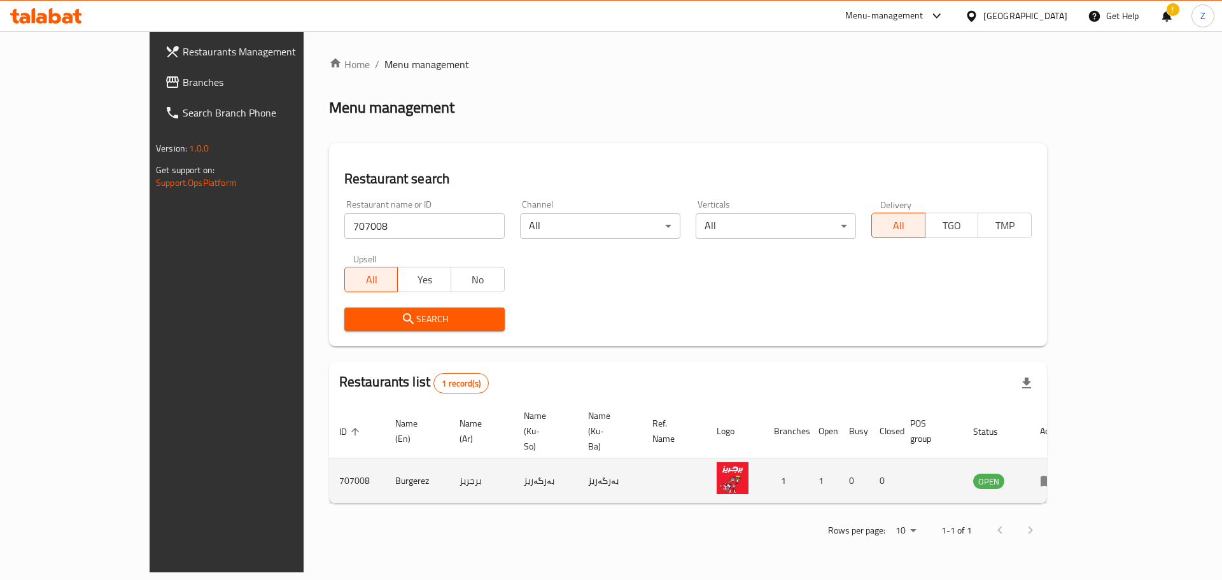
click at [1074, 459] on td "enhanced table" at bounding box center [1052, 480] width 44 height 45
click at [1055, 473] on icon "enhanced table" at bounding box center [1047, 480] width 15 height 15
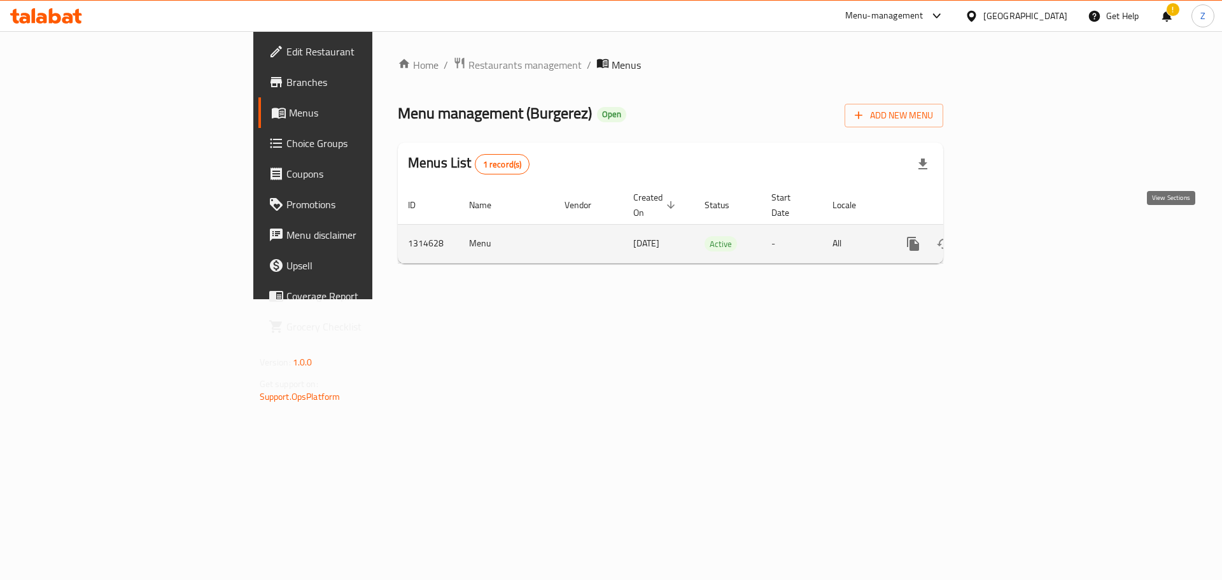
click at [1013, 236] on icon "enhanced table" at bounding box center [1004, 243] width 15 height 15
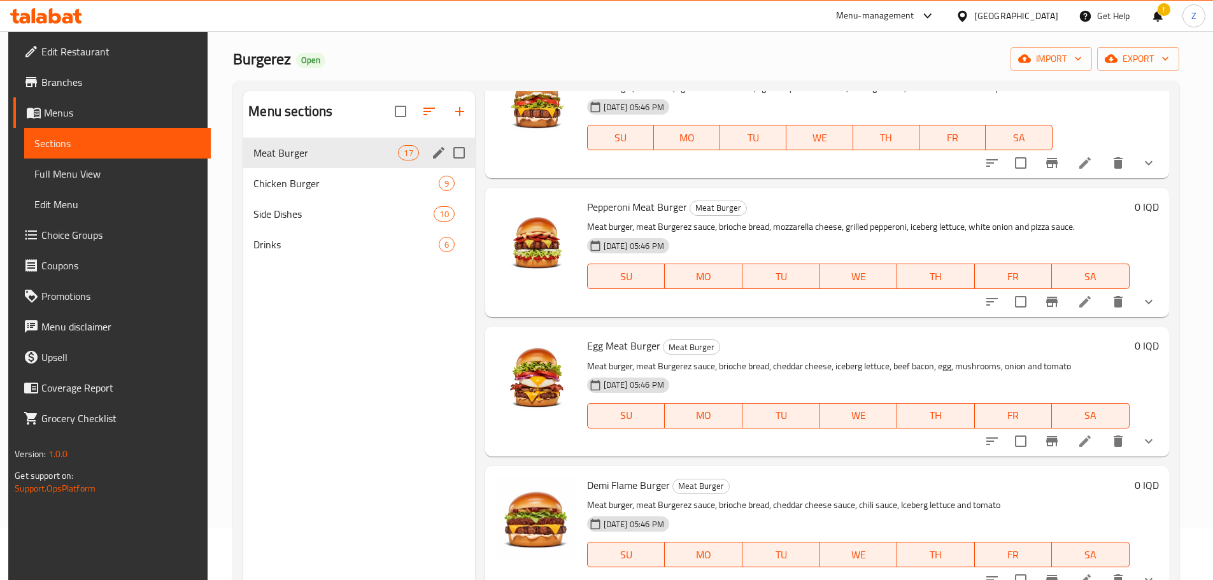
scroll to position [51, 0]
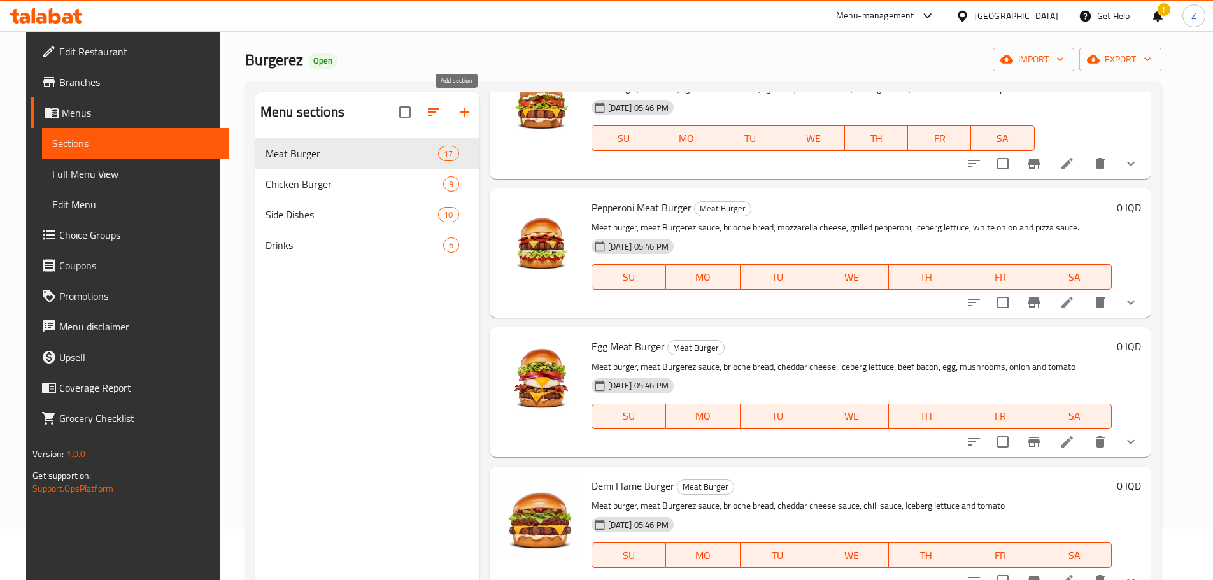
click at [456, 115] on icon "button" at bounding box center [463, 111] width 15 height 15
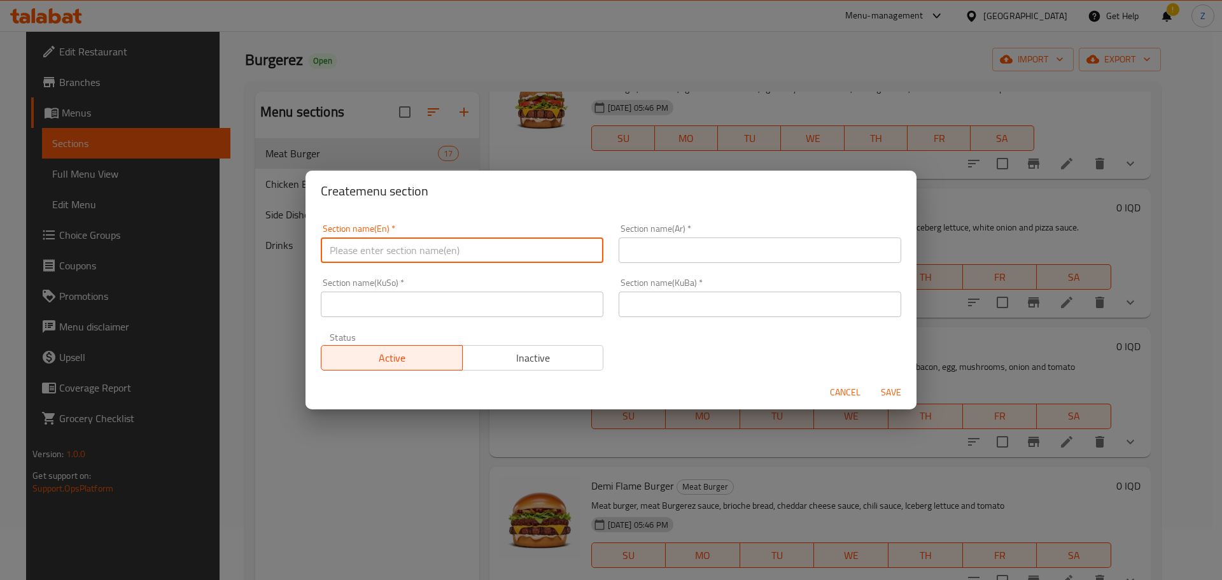
click at [456, 243] on input "text" at bounding box center [462, 249] width 283 height 25
type input "Kids Meals"
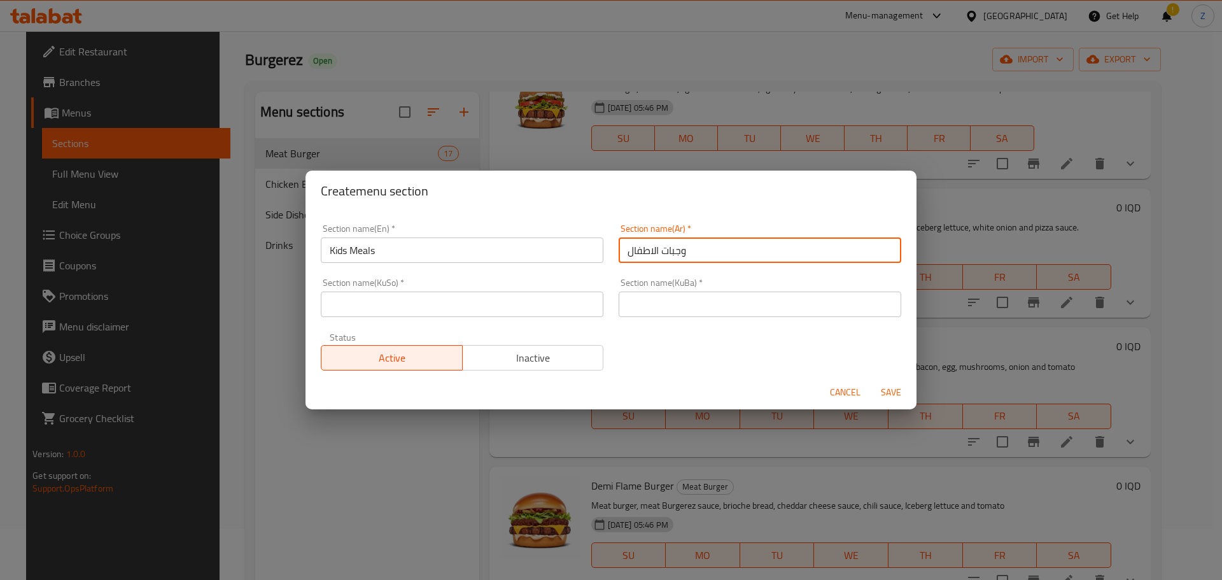
click at [774, 251] on input "وجبات الاطفال" at bounding box center [760, 249] width 283 height 25
type input "وجبات الاطفال"
drag, startPoint x: 768, startPoint y: 298, endPoint x: 569, endPoint y: 322, distance: 200.7
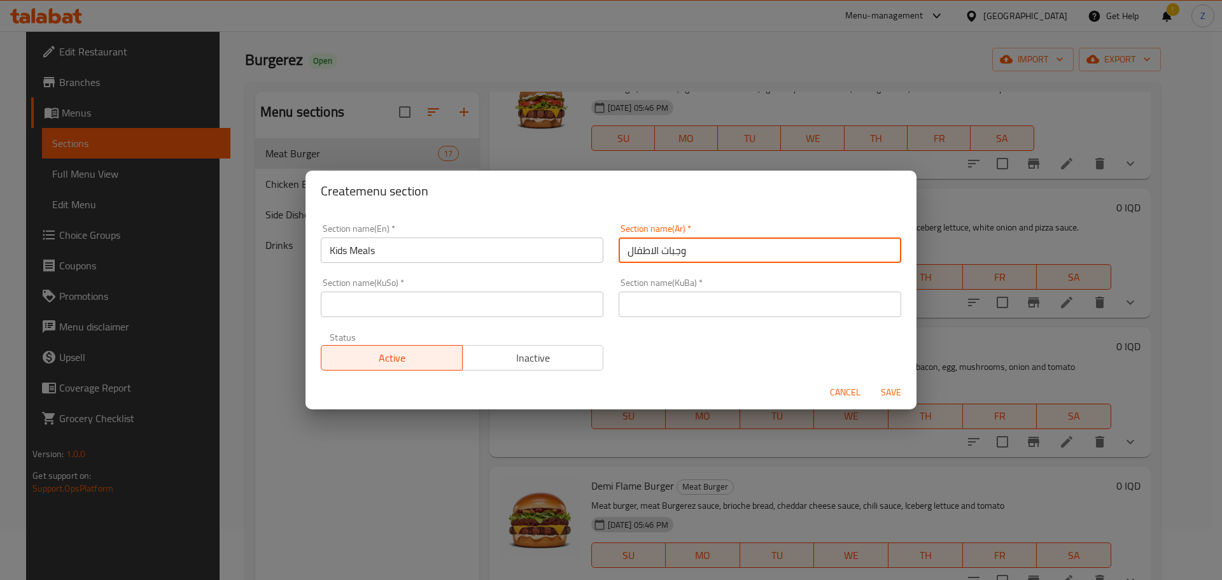
click at [768, 298] on input "text" at bounding box center [760, 304] width 283 height 25
paste input "وجبات الاطفال"
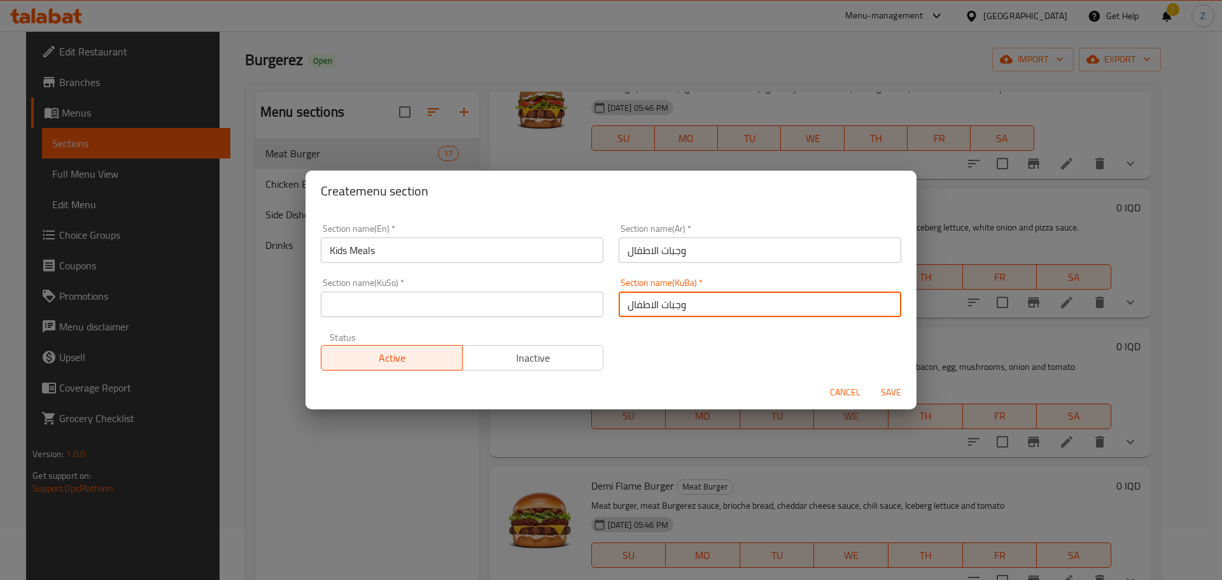
type input "وجبات الاطفال"
click at [448, 320] on div "Section name(KuSo)   * Section name(KuSo) *" at bounding box center [462, 298] width 298 height 54
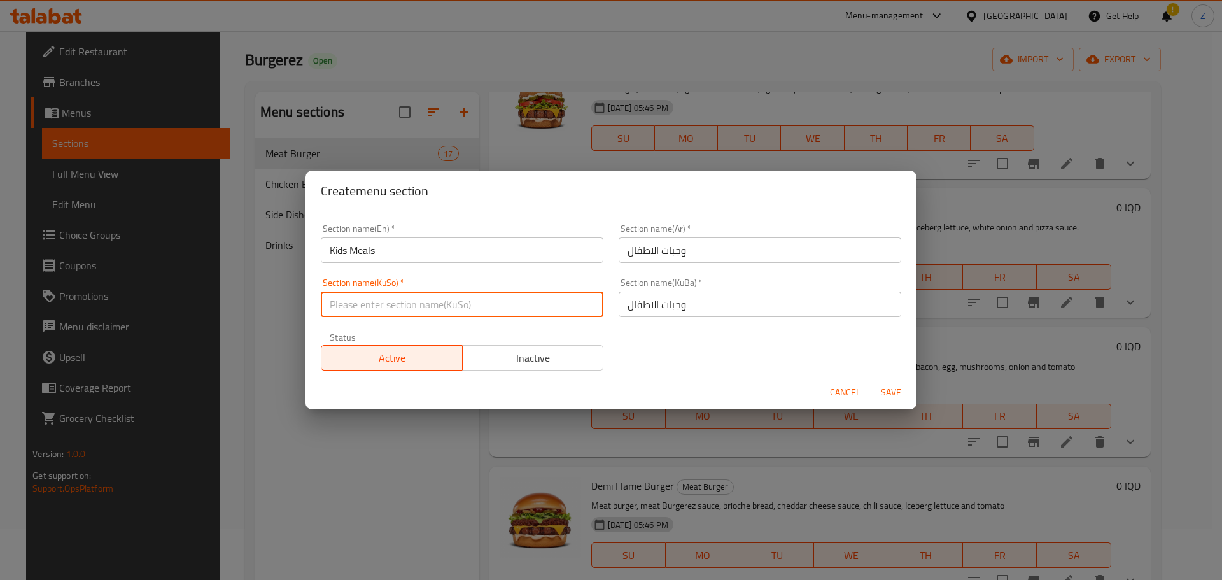
drag, startPoint x: 456, startPoint y: 309, endPoint x: 493, endPoint y: 353, distance: 57.5
click at [456, 309] on input "text" at bounding box center [462, 304] width 283 height 25
paste input "وجبات الاطفال"
type input "وجبات الاطفال"
click at [517, 367] on button "Inactive" at bounding box center [533, 357] width 142 height 25
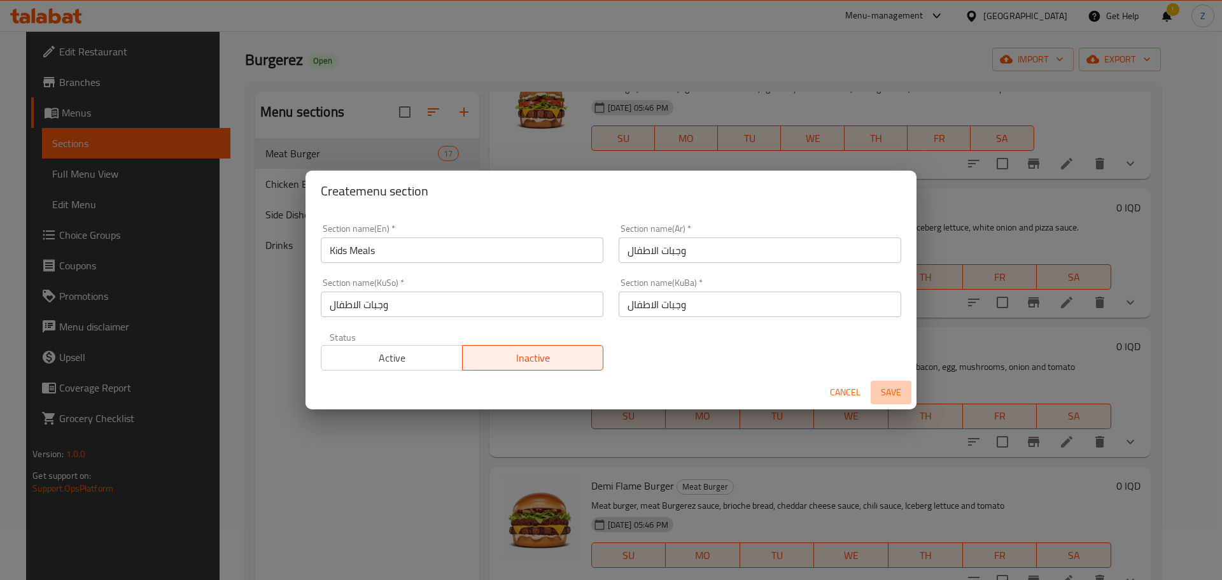
click at [876, 385] on span "Save" at bounding box center [891, 392] width 31 height 16
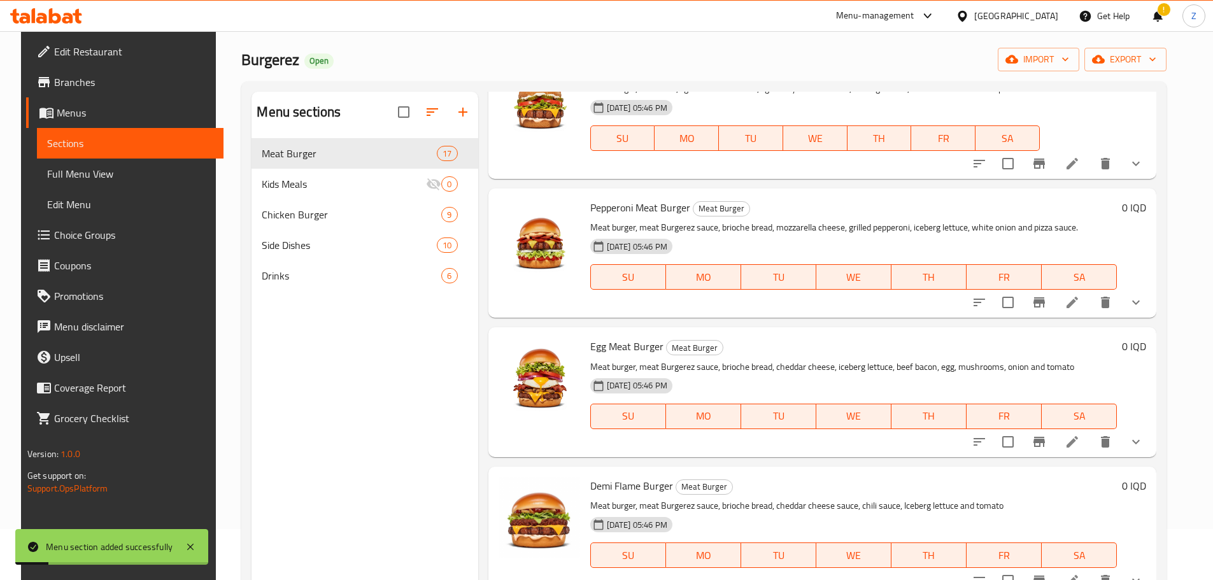
click at [417, 109] on button "button" at bounding box center [432, 112] width 31 height 31
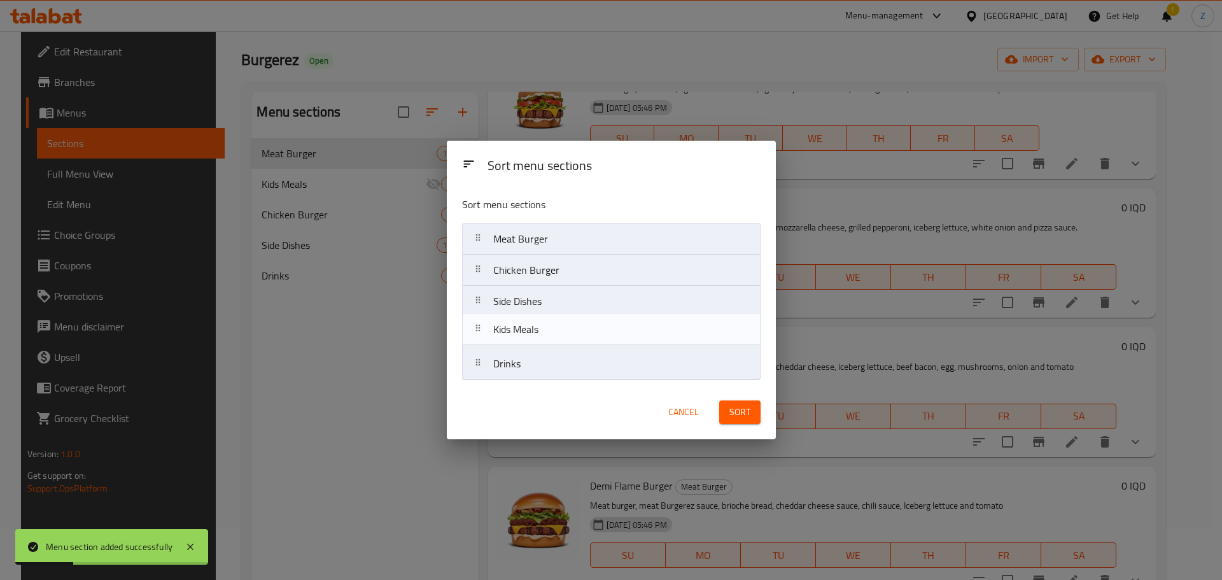
drag, startPoint x: 559, startPoint y: 269, endPoint x: 559, endPoint y: 336, distance: 67.5
click at [559, 336] on nav "Meat Burger Kids Meals Chicken Burger Side Dishes Drinks" at bounding box center [611, 301] width 299 height 157
drag, startPoint x: 577, startPoint y: 323, endPoint x: 580, endPoint y: 304, distance: 19.4
click at [580, 304] on nav "Meat Burger Chicken Burger Side Dishes Kids Meals Drinks" at bounding box center [611, 301] width 299 height 157
drag, startPoint x: 567, startPoint y: 328, endPoint x: 563, endPoint y: 304, distance: 24.6
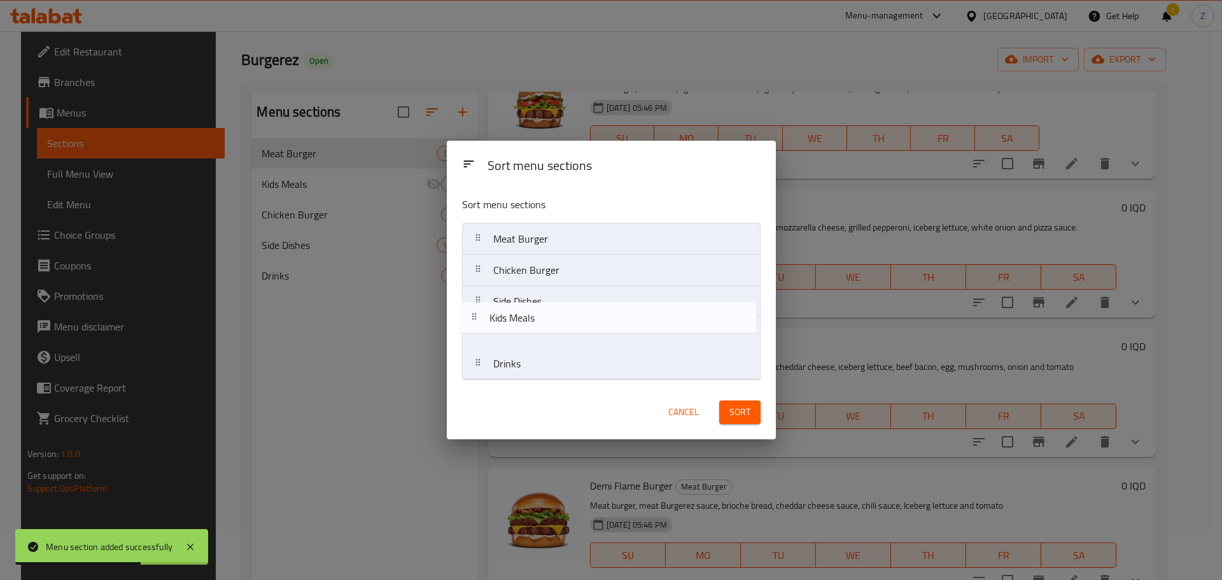
click at [563, 304] on nav "Meat Burger Chicken Burger Side Dishes Kids Meals Drinks" at bounding box center [611, 301] width 299 height 157
click at [556, 332] on nav "Meat Burger Chicken Burger Side Dishes Kids Meals Drinks" at bounding box center [611, 301] width 299 height 157
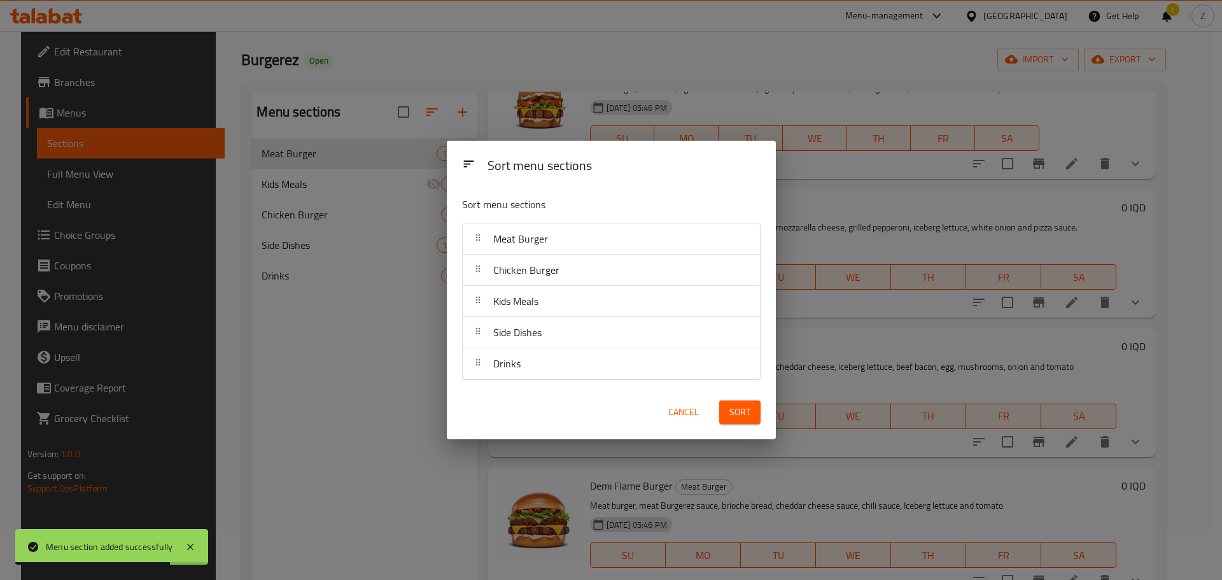
drag, startPoint x: 752, startPoint y: 415, endPoint x: 743, endPoint y: 417, distance: 9.1
click at [751, 415] on button "Sort" at bounding box center [739, 412] width 41 height 24
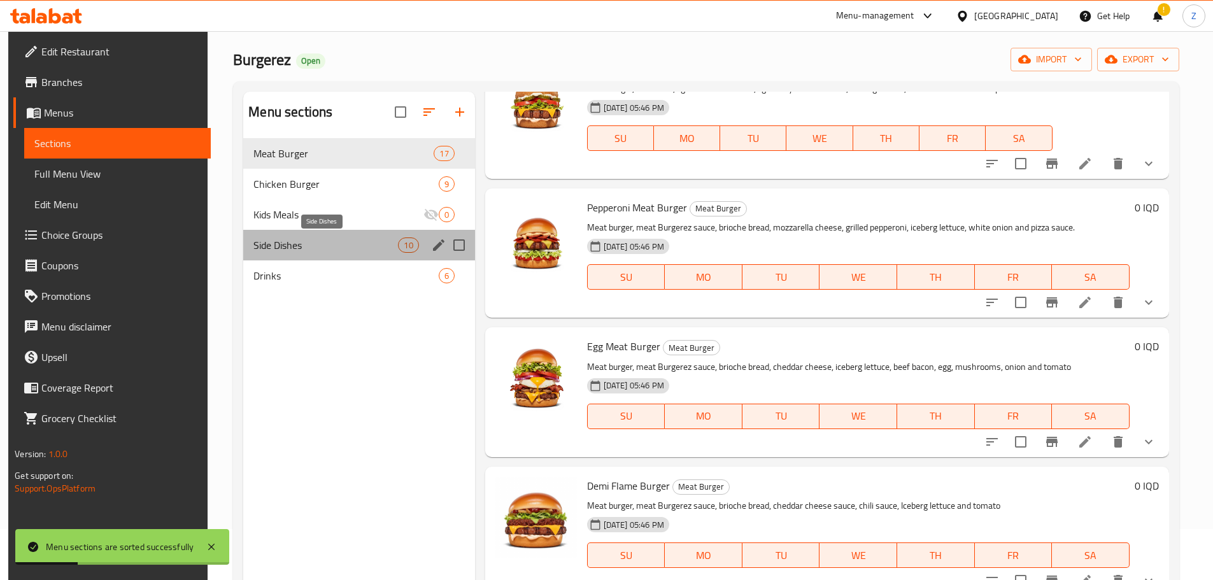
click at [362, 250] on span "Side Dishes" at bounding box center [325, 244] width 144 height 15
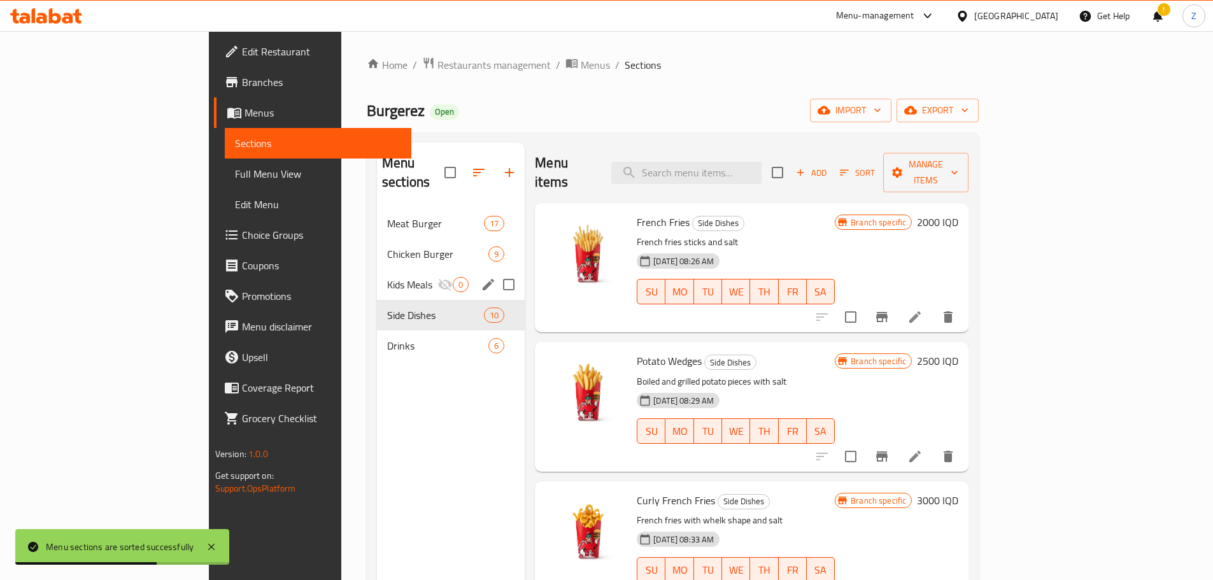
click at [387, 277] on span "Kids Meals" at bounding box center [412, 284] width 50 height 15
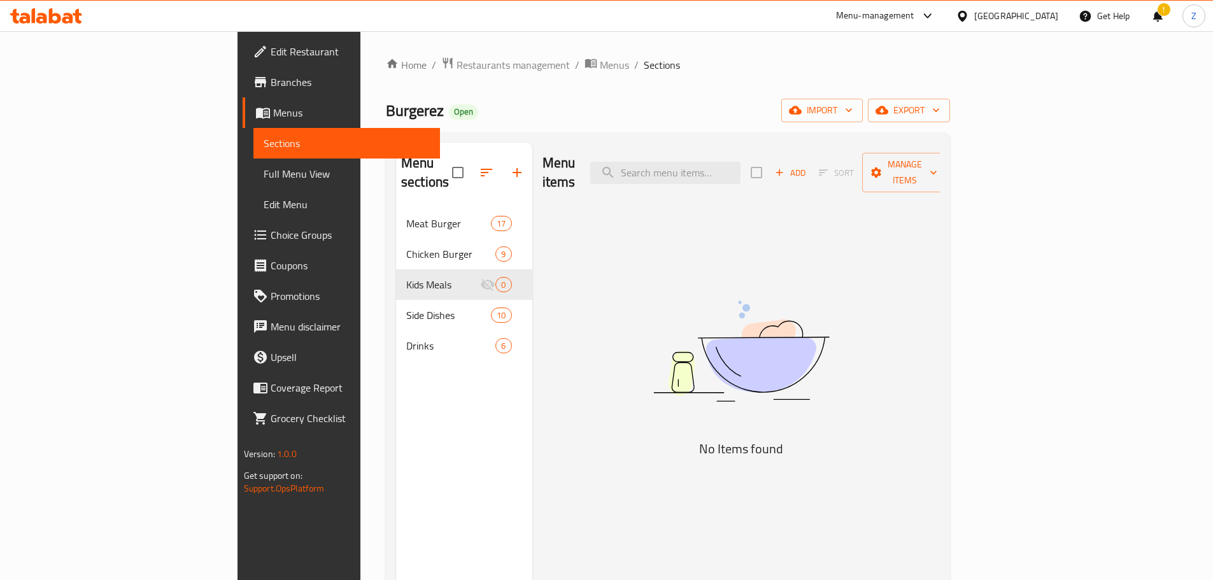
click at [947, 175] on div "Add Sort Manage items" at bounding box center [848, 172] width 197 height 39
click at [810, 171] on button "Add" at bounding box center [790, 173] width 41 height 20
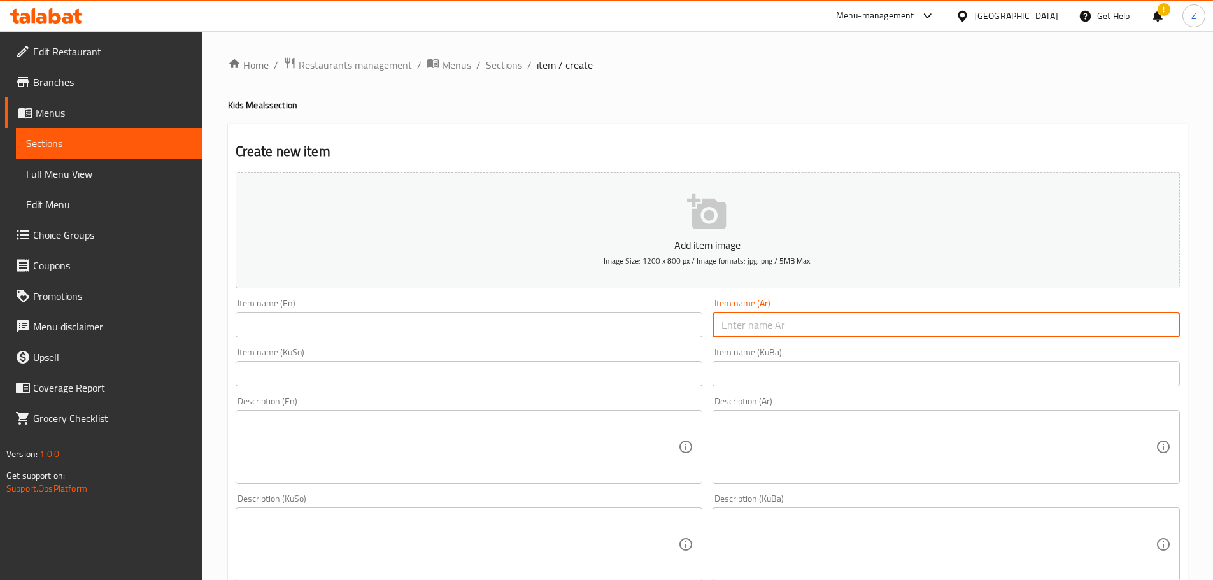
click at [903, 337] on input "text" at bounding box center [945, 324] width 467 height 25
type input ","
click at [903, 337] on input "text" at bounding box center [945, 324] width 467 height 25
type input "و"
click at [903, 337] on input "برغر لحم وجبة اطفال" at bounding box center [945, 324] width 467 height 25
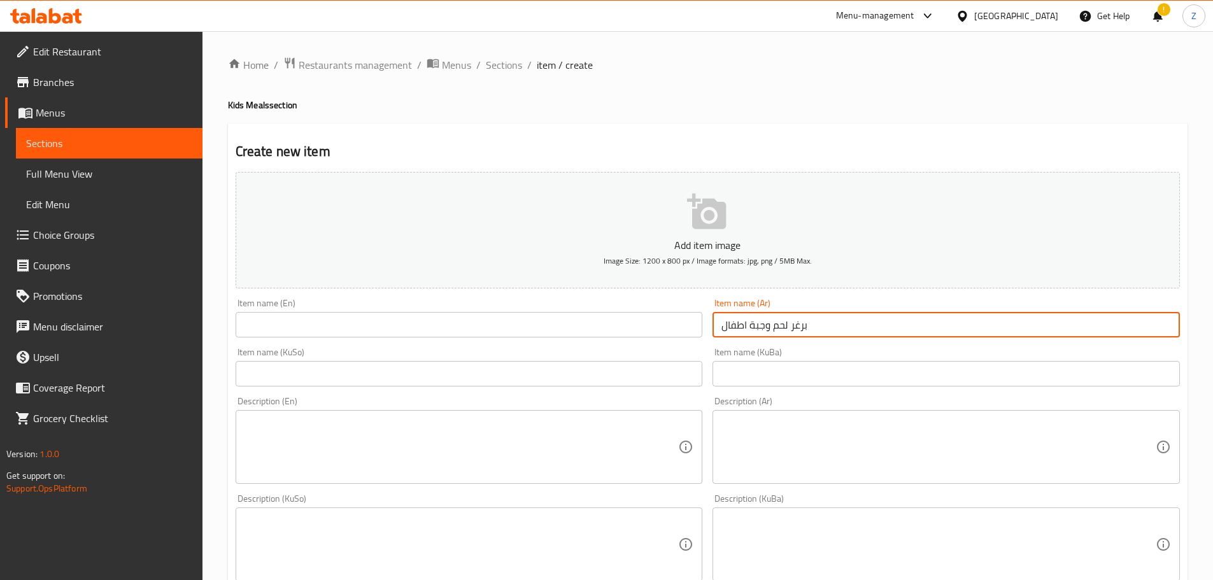
click at [903, 337] on input "برغر لحم وجبة اطفال" at bounding box center [945, 324] width 467 height 25
type input "برغر لحم وجبة اطفال"
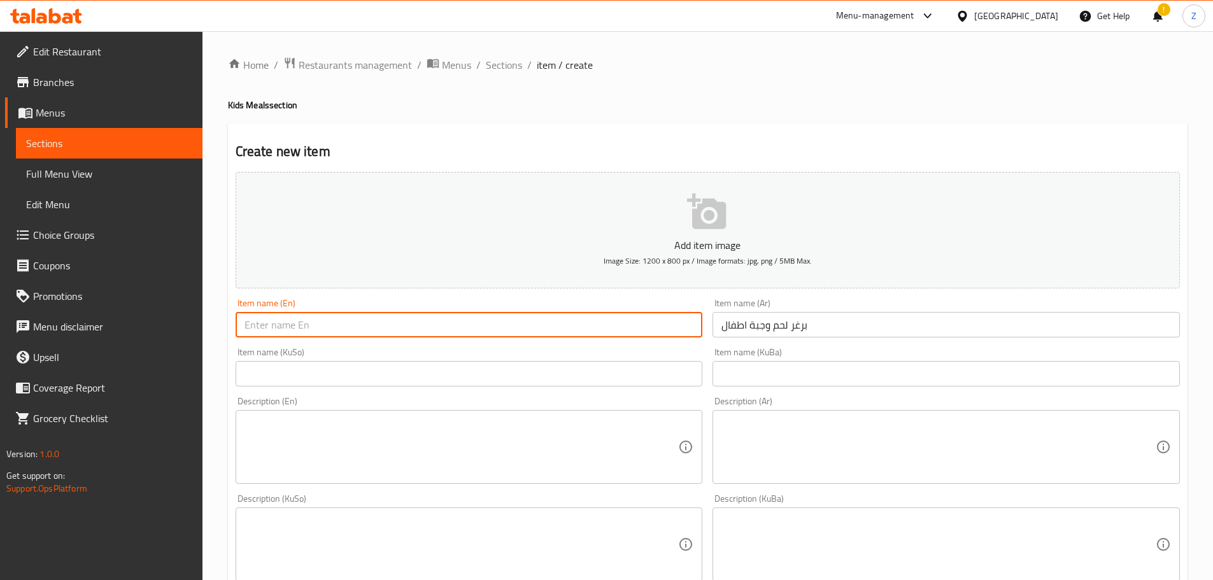
click at [381, 318] on input "text" at bounding box center [469, 324] width 467 height 25
paste input "Kids Meal Beef Burger"
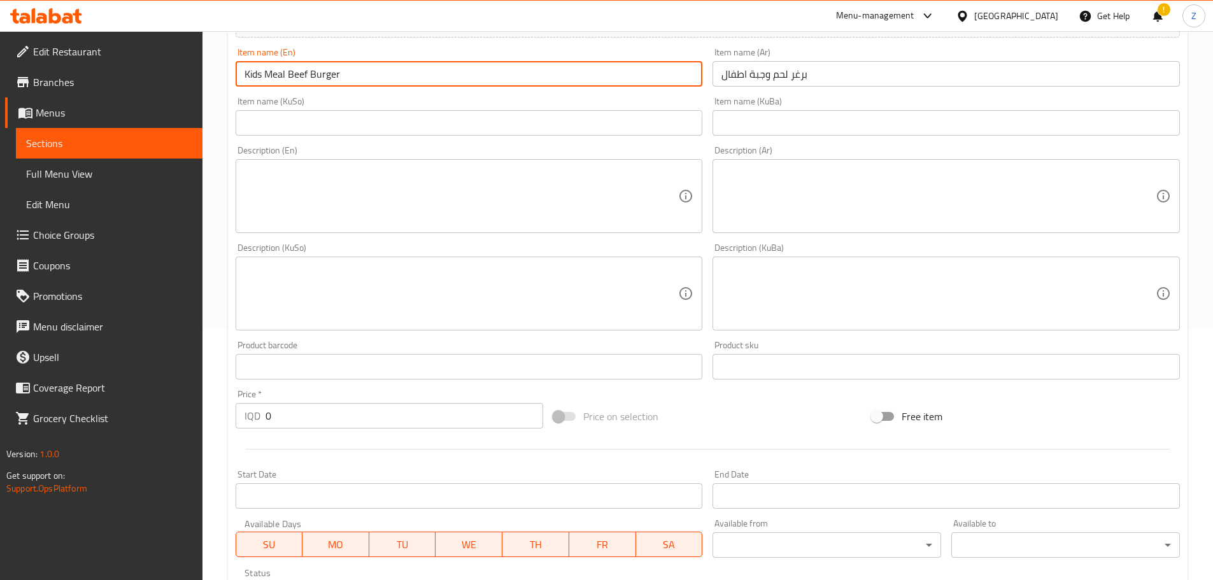
scroll to position [255, 0]
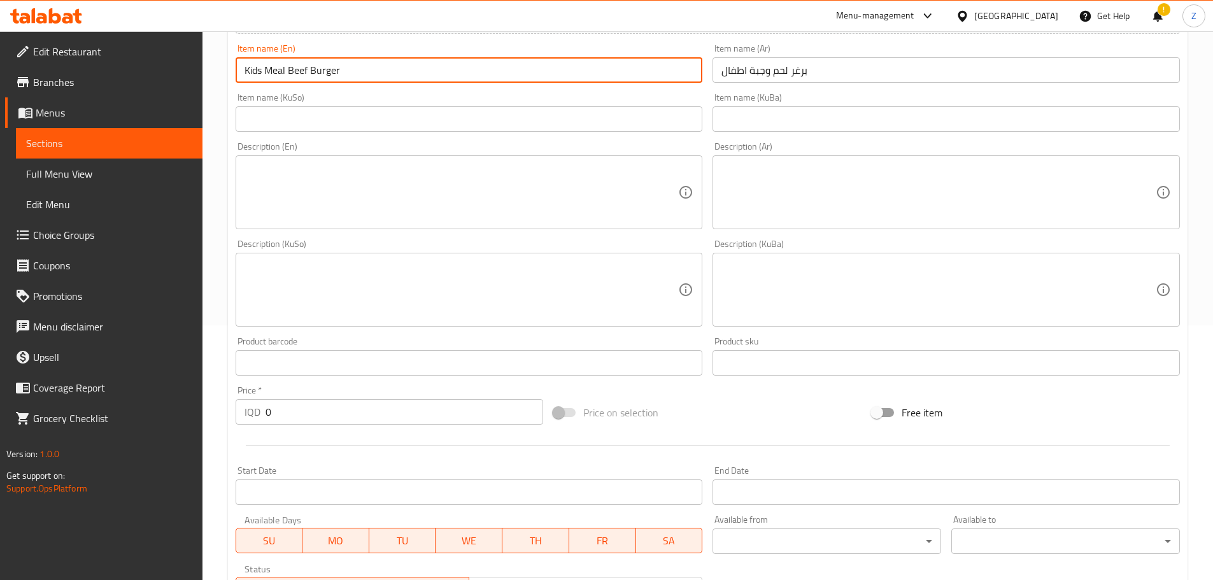
type input "Kids Meal Beef Burger"
click at [346, 399] on input "0" at bounding box center [404, 411] width 278 height 25
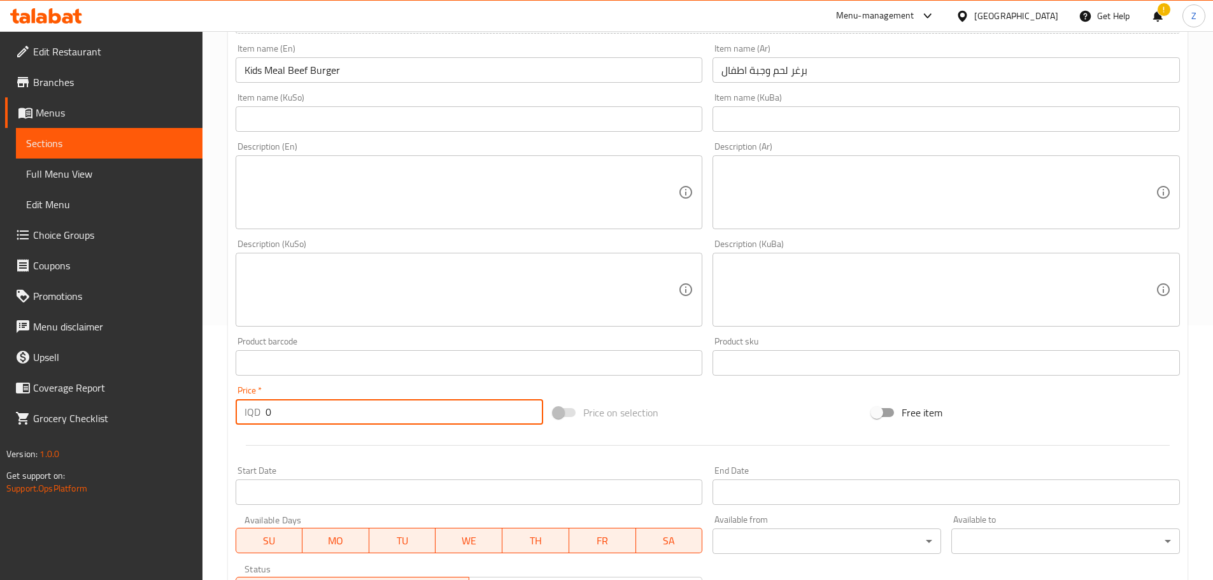
click at [346, 399] on input "0" at bounding box center [404, 411] width 278 height 25
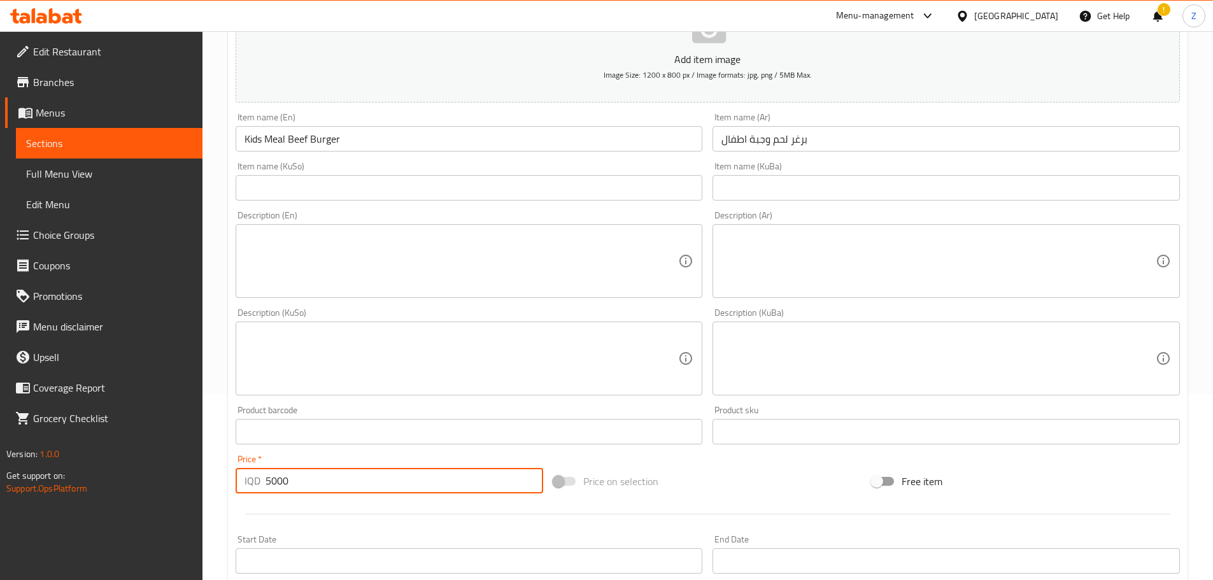
scroll to position [64, 0]
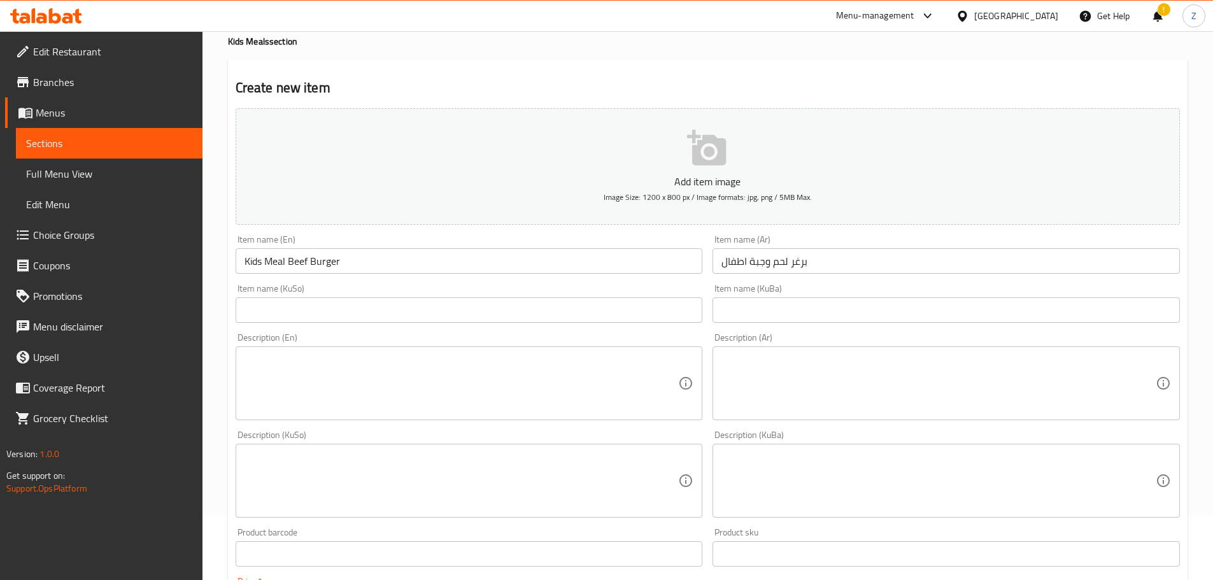
type input "5000"
click at [840, 368] on textarea at bounding box center [938, 383] width 434 height 60
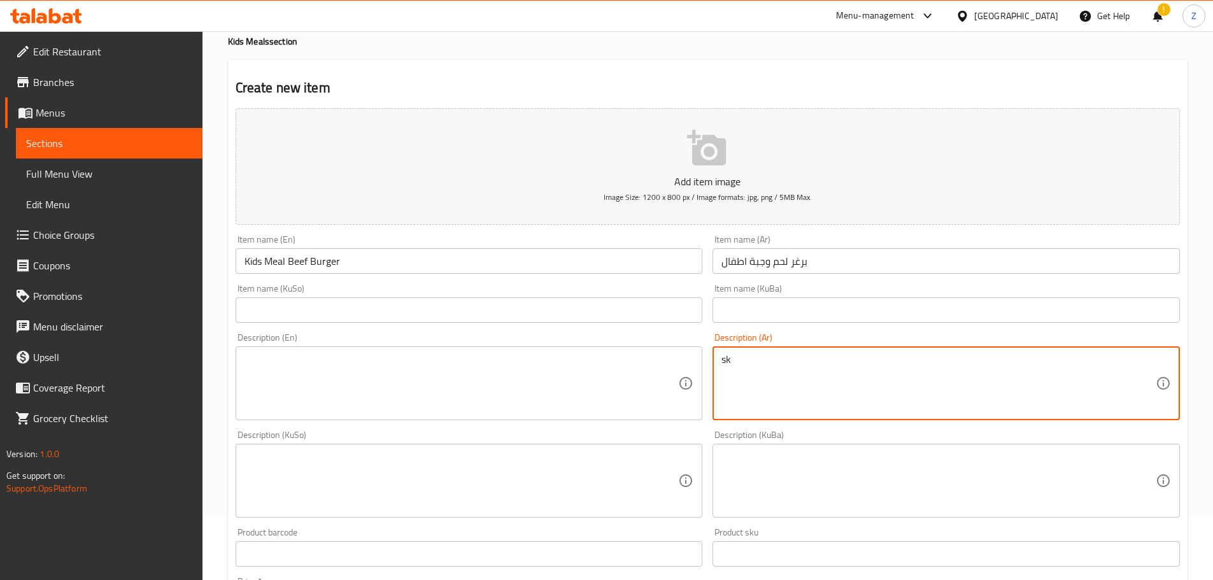
type textarea "s"
click at [875, 384] on textarea "سندويش برغر لحم, بطاطا مقلية, عصير ولعبة." at bounding box center [938, 383] width 434 height 60
type textarea "سندويش برغر لحم, بطاطا مقلية, عصير ولعبة."
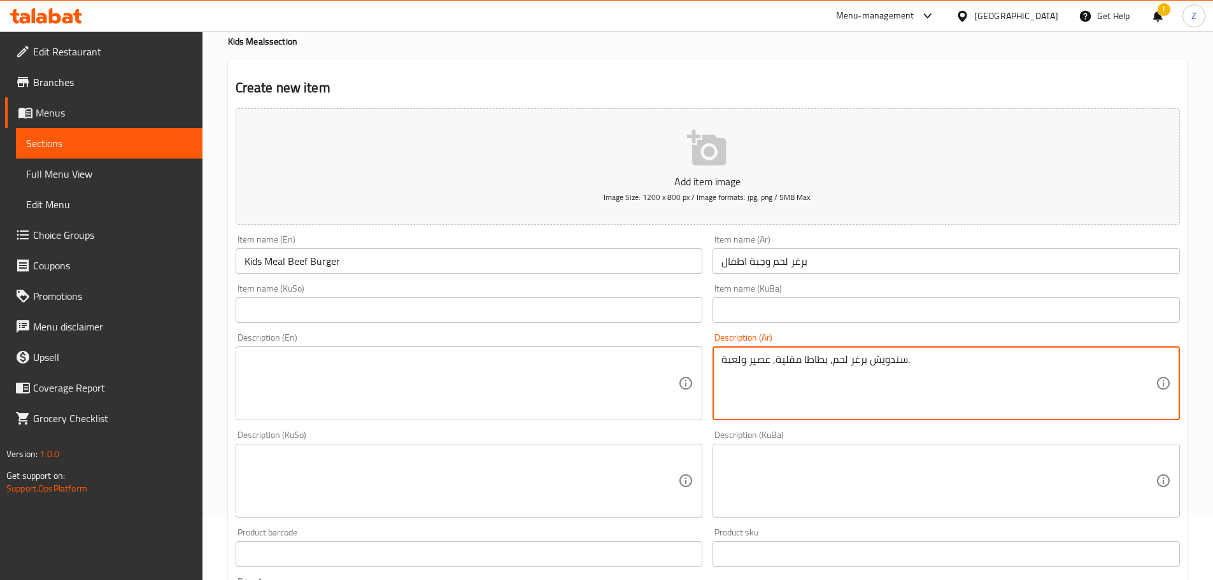
click at [435, 384] on textarea at bounding box center [461, 383] width 434 height 60
paste textarea "Beef burger, fries, juice and a toy."
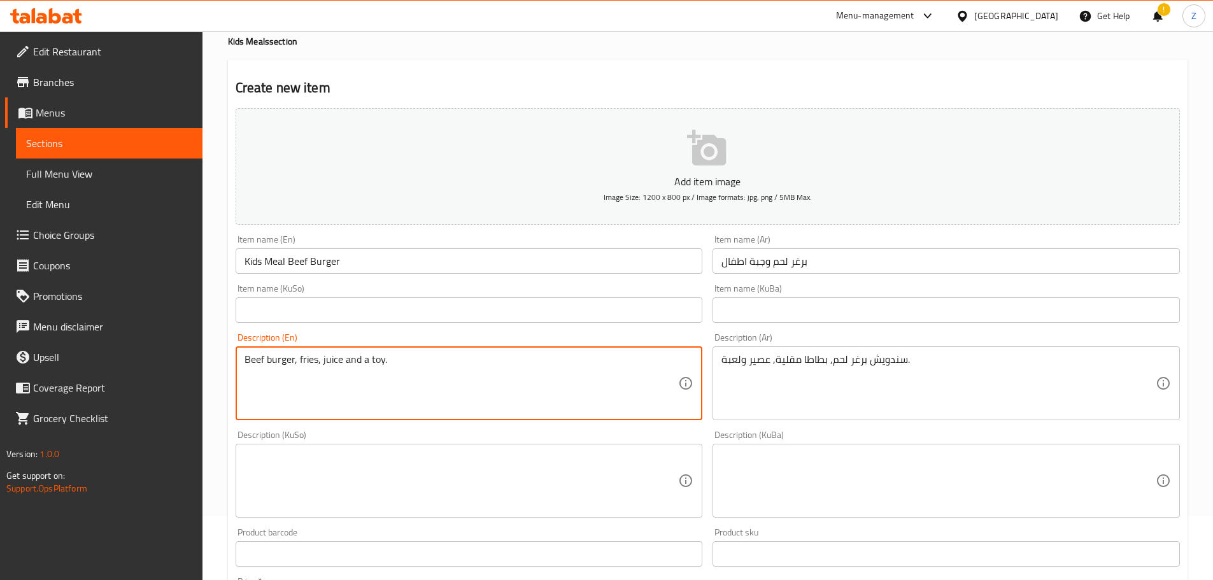
type textarea "Beef burger, fries, juice and a toy."
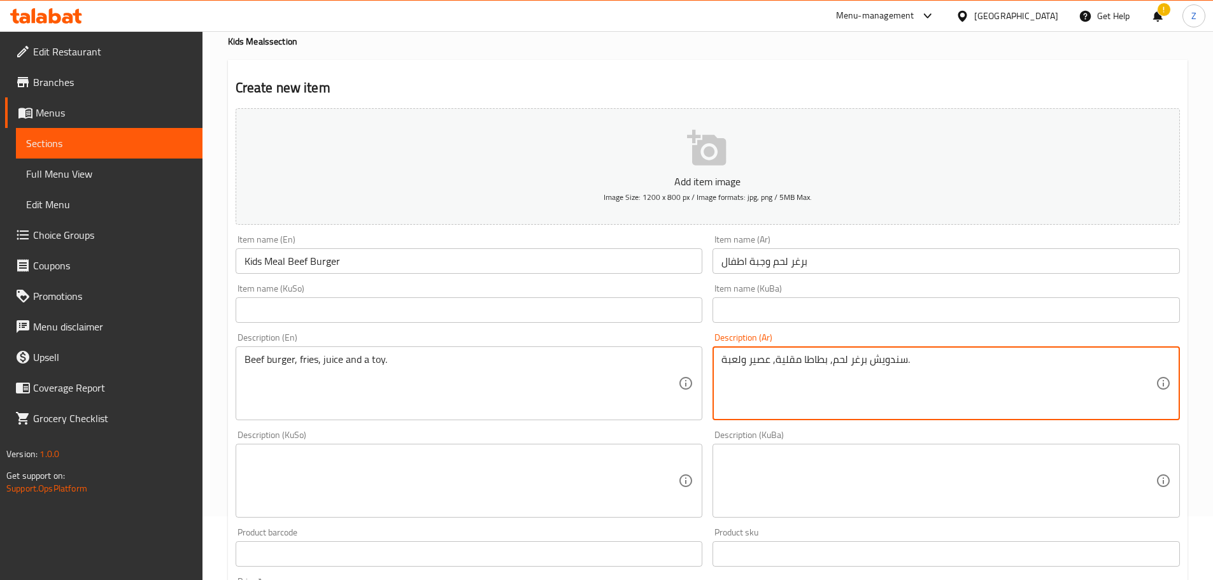
drag, startPoint x: 938, startPoint y: 365, endPoint x: 921, endPoint y: 364, distance: 16.6
drag, startPoint x: 907, startPoint y: 360, endPoint x: 866, endPoint y: 361, distance: 41.4
click at [866, 361] on textarea "سندويش برغر لحم, بطاطا مقلية, عصير ولعبة." at bounding box center [938, 383] width 434 height 60
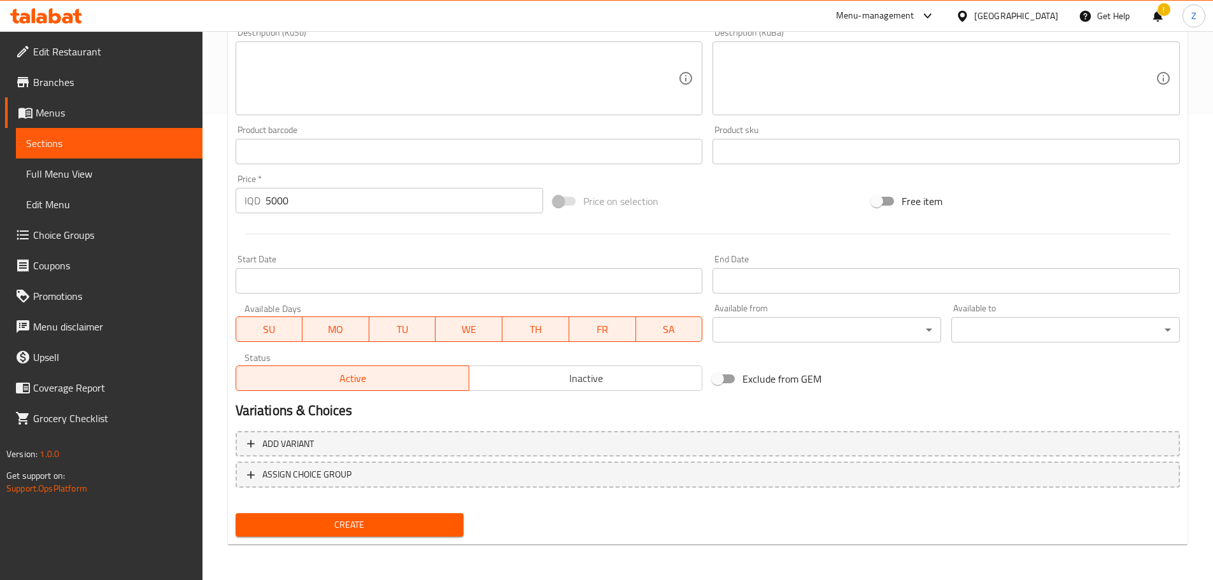
type textarea "برغر لحم, بطاطا مقلية, عصير ولعبة."
click at [390, 519] on span "Create" at bounding box center [350, 525] width 208 height 16
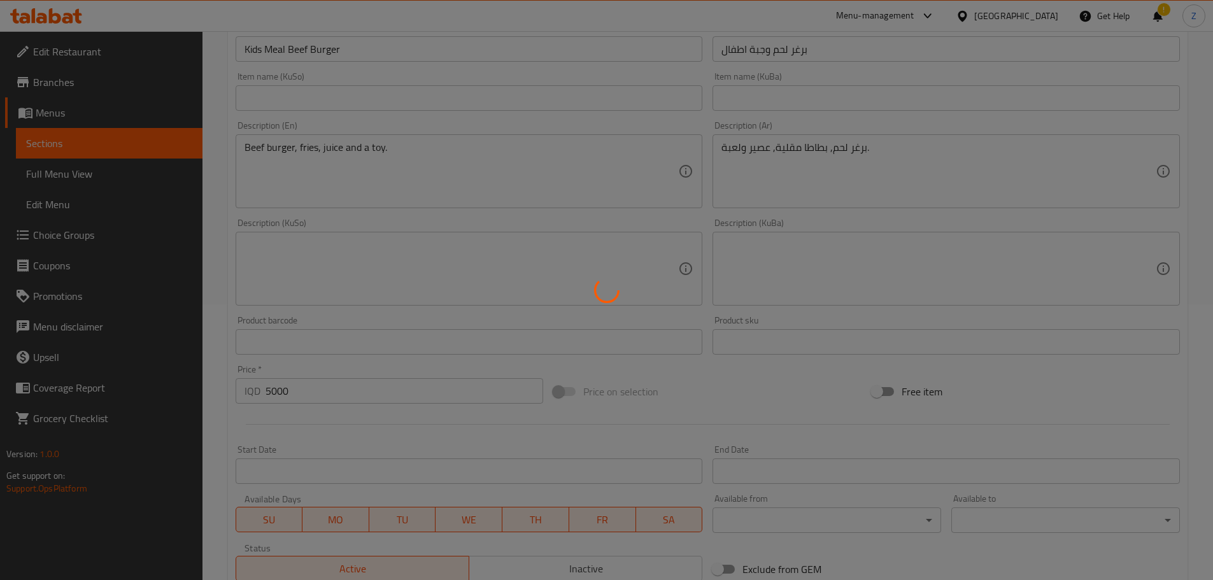
scroll to position [269, 0]
type input "0"
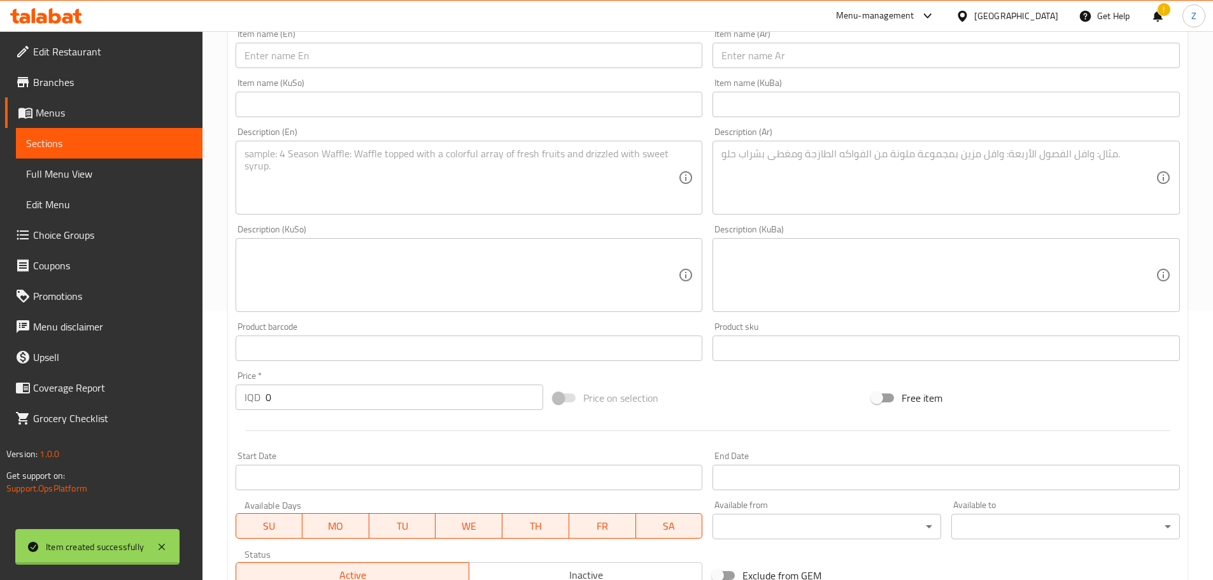
scroll to position [0, 0]
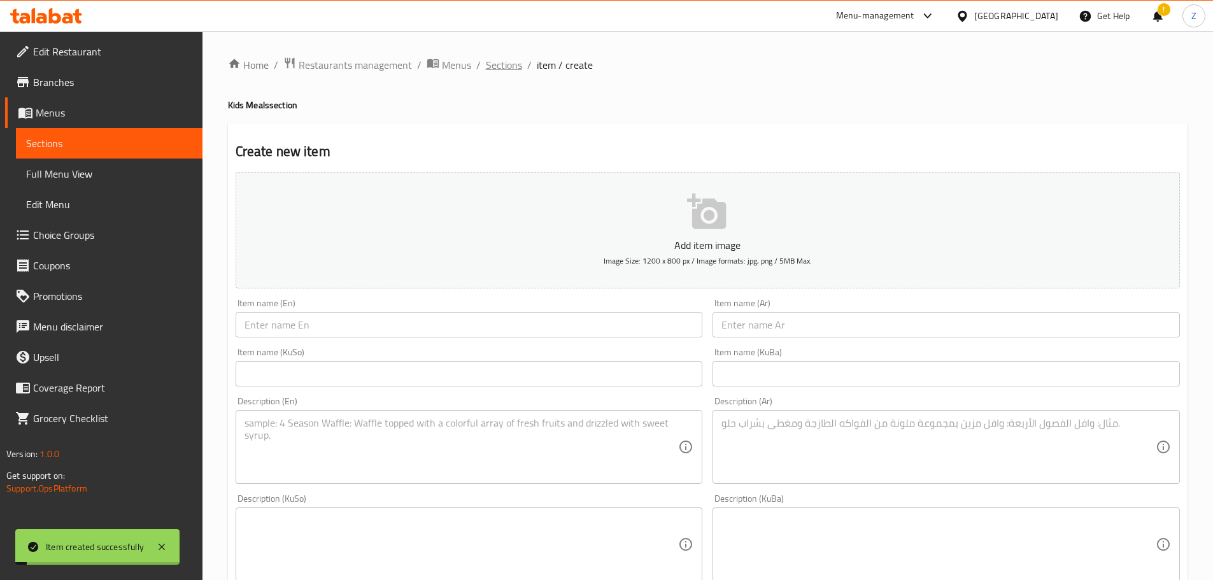
click at [510, 64] on span "Sections" at bounding box center [504, 64] width 36 height 15
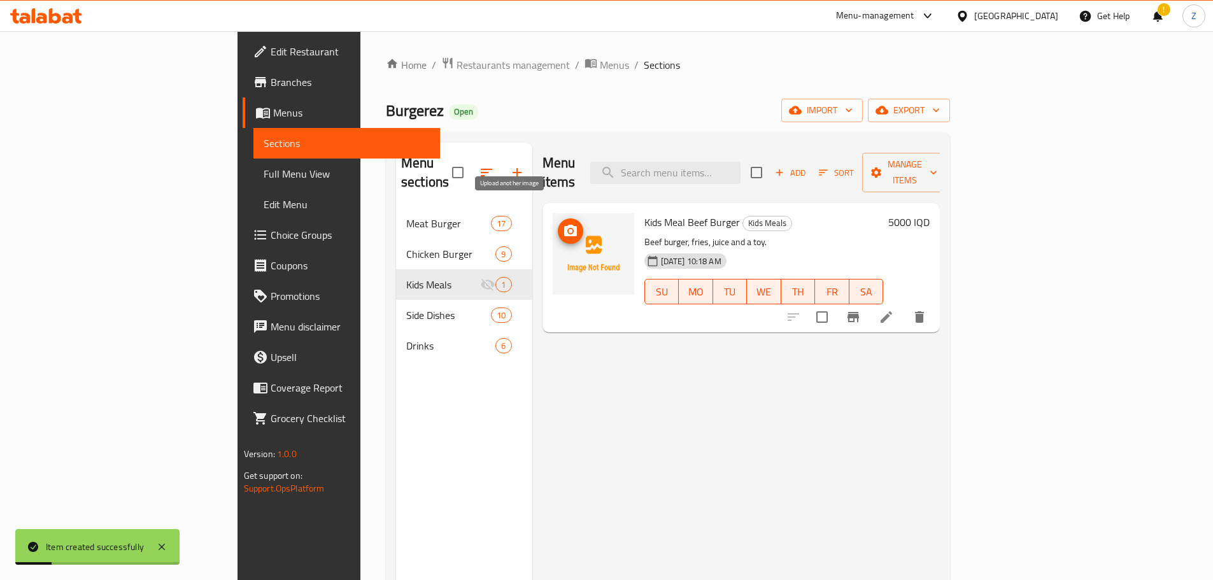
click at [564, 225] on icon "upload picture" at bounding box center [570, 230] width 13 height 11
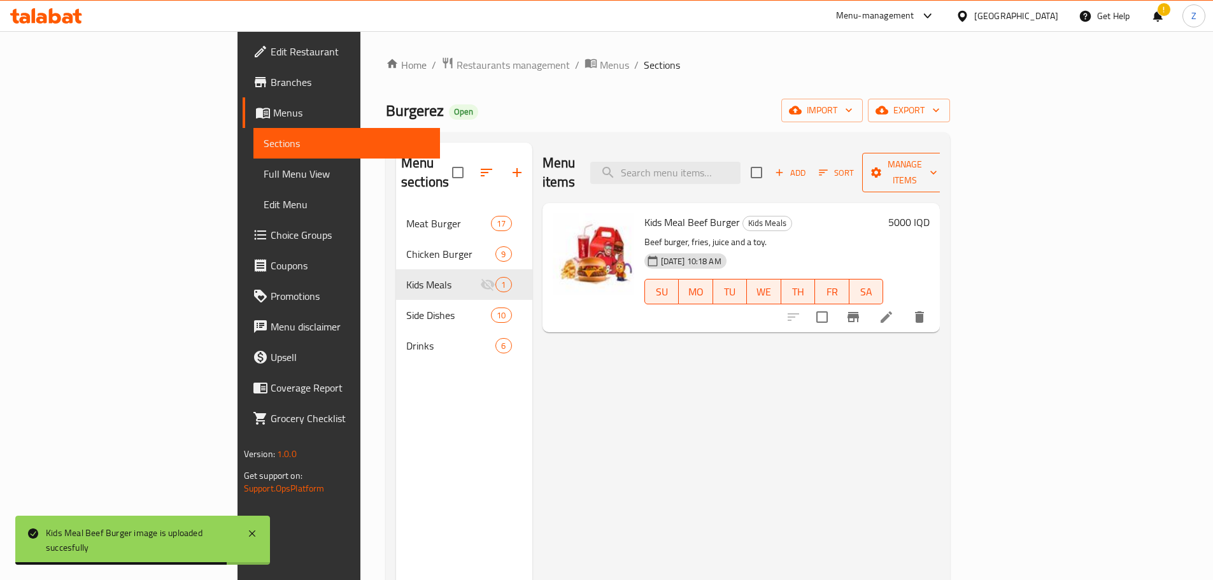
click at [937, 165] on span "Manage items" at bounding box center [904, 173] width 65 height 32
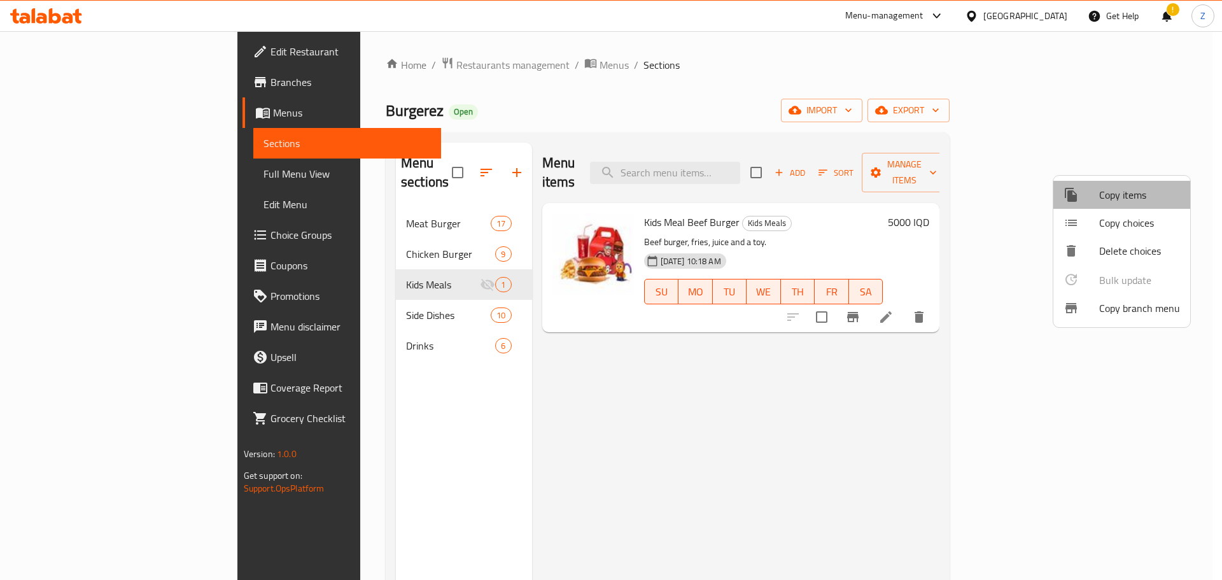
click at [1120, 200] on span "Copy items" at bounding box center [1139, 194] width 81 height 15
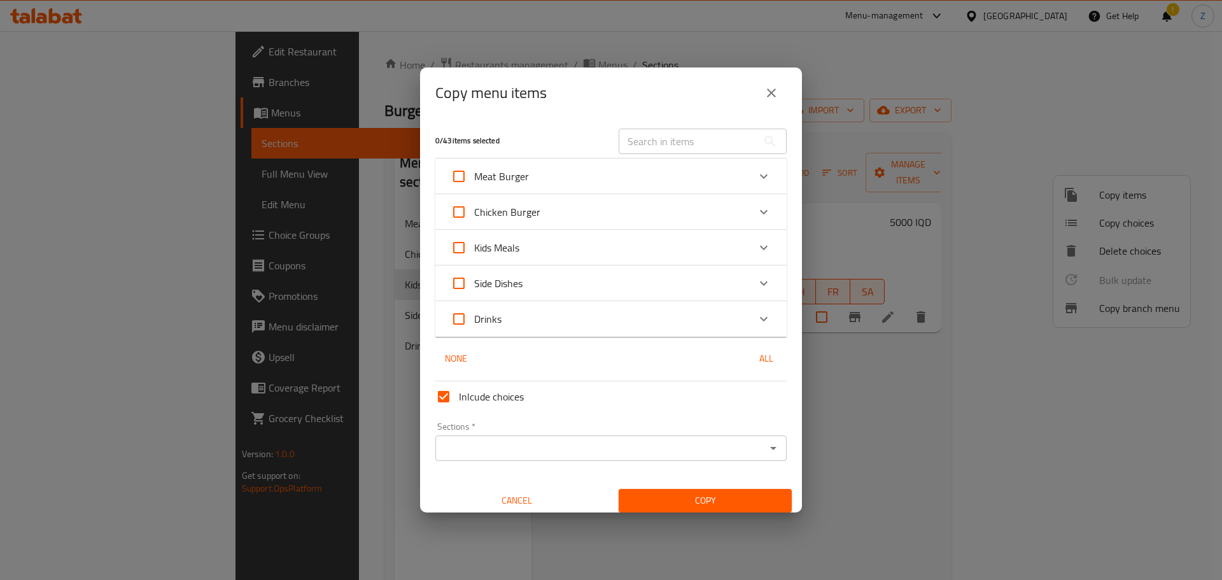
click at [589, 250] on div "Kids Meals" at bounding box center [600, 247] width 298 height 31
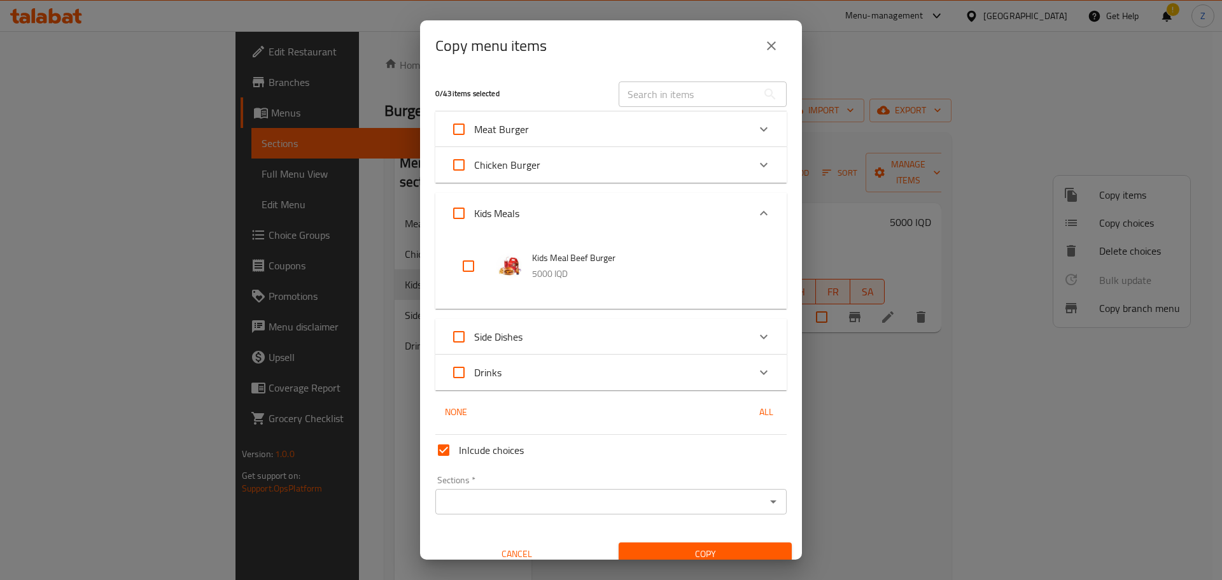
click at [468, 269] on input "checkbox" at bounding box center [468, 266] width 31 height 31
checkbox input "true"
click at [766, 509] on icon "Open" at bounding box center [773, 501] width 15 height 15
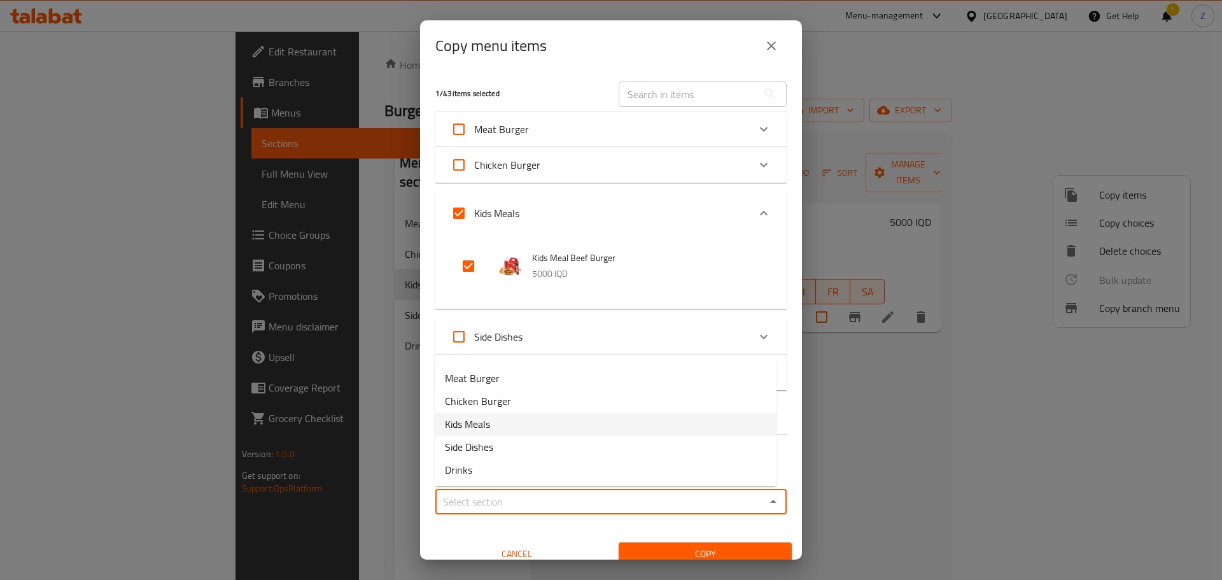
click at [500, 429] on li "Kids Meals" at bounding box center [606, 423] width 342 height 23
type input "Kids Meals"
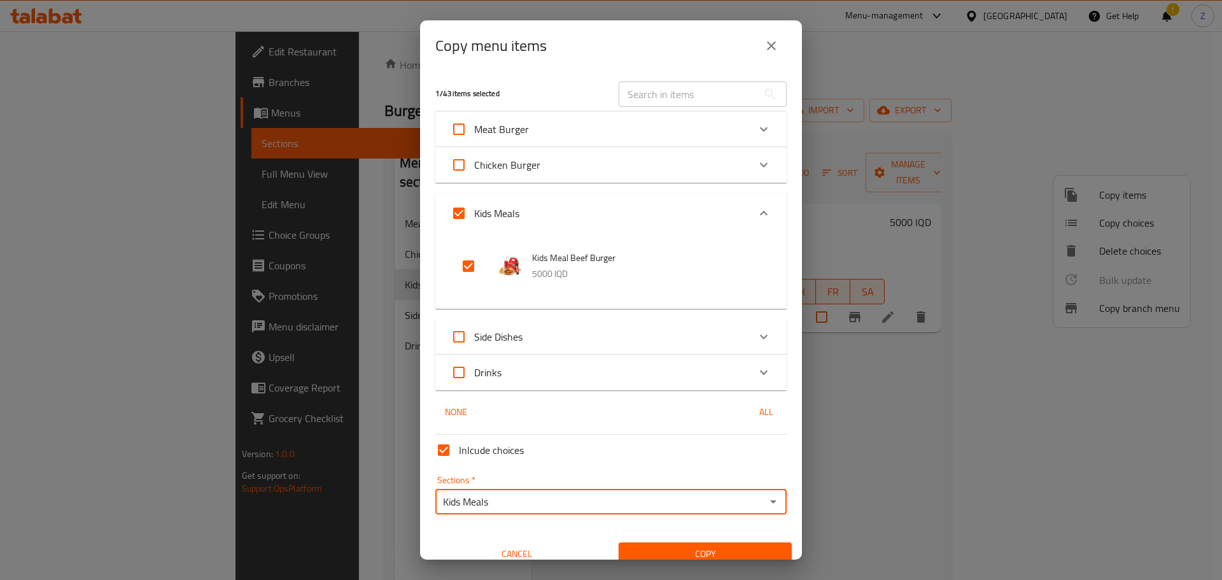
click at [680, 549] on span "Copy" at bounding box center [705, 554] width 153 height 16
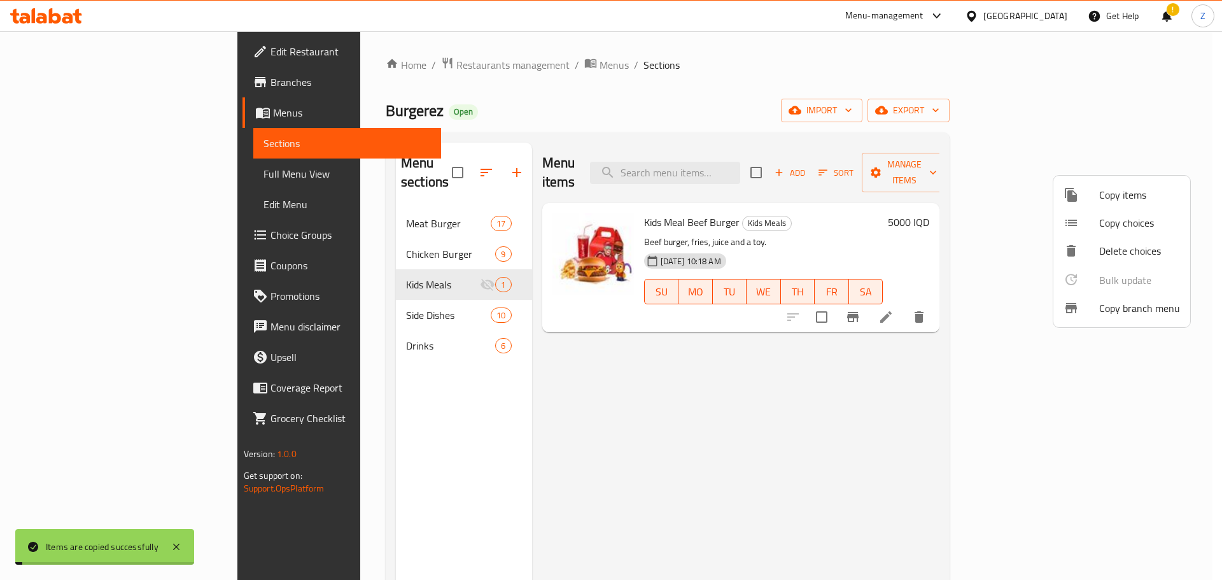
click at [913, 447] on div at bounding box center [611, 290] width 1222 height 580
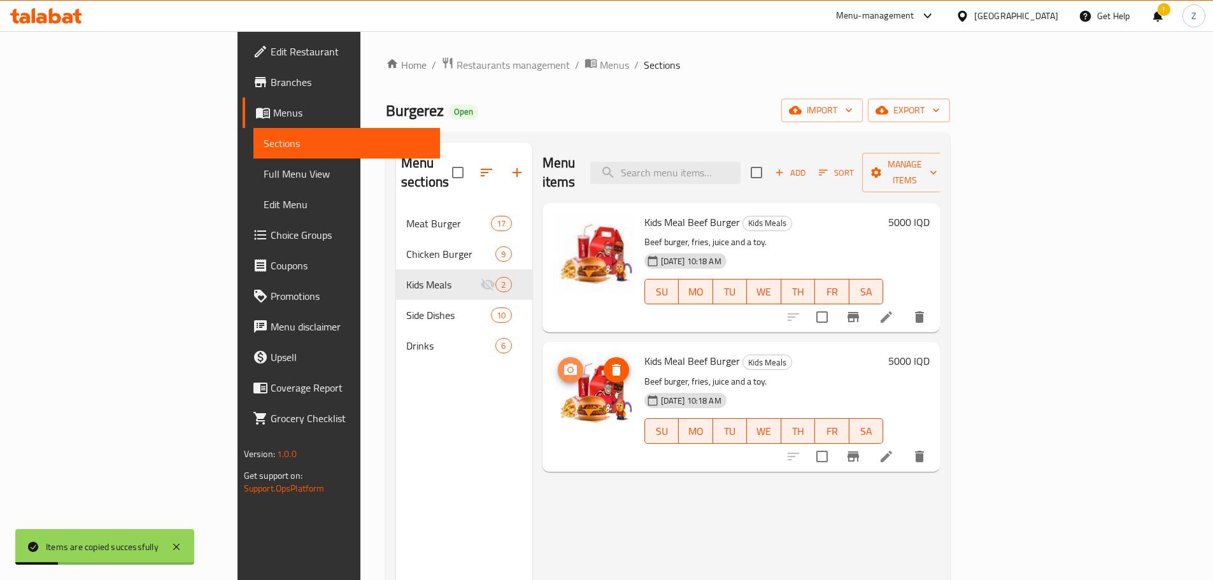
click at [563, 362] on icon "upload picture" at bounding box center [570, 369] width 15 height 15
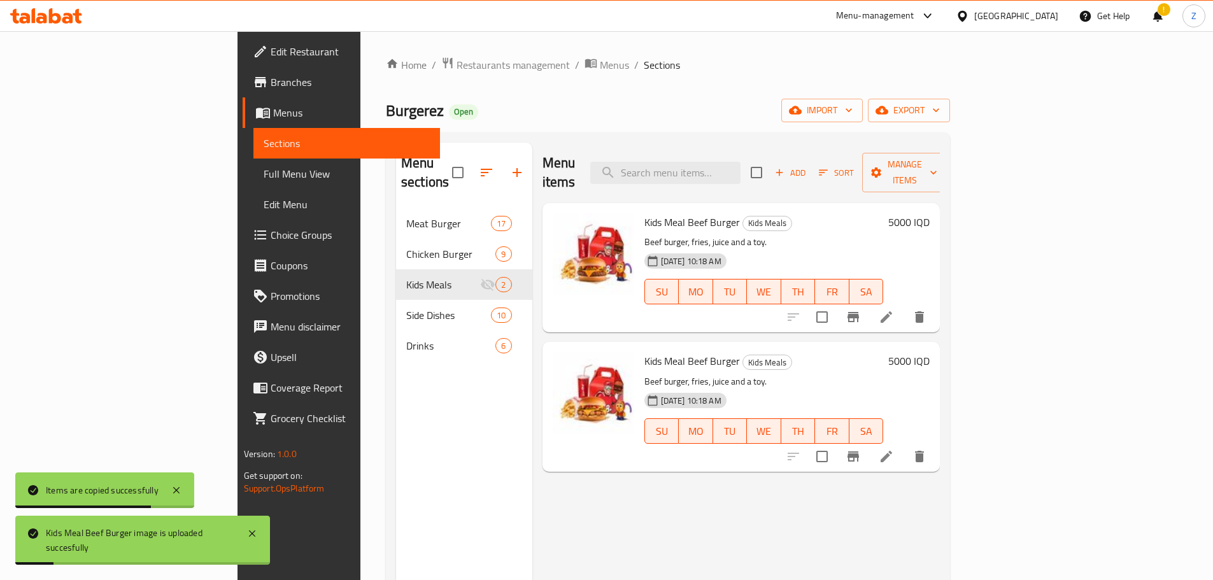
click at [929, 352] on h6 "5000 IQD" at bounding box center [908, 361] width 41 height 18
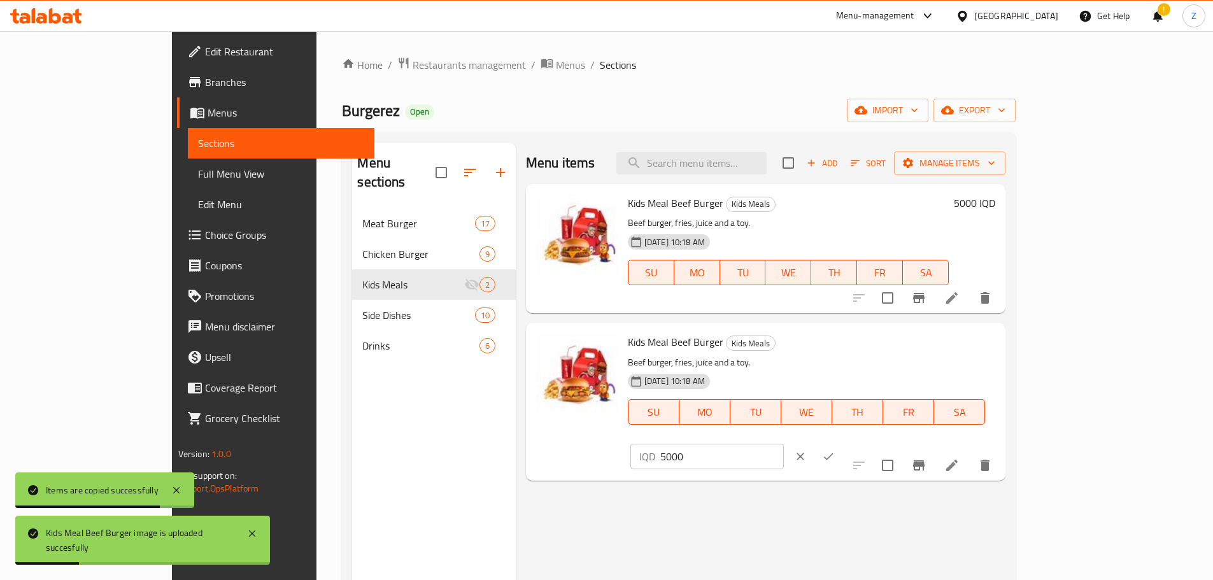
click at [784, 444] on input "5000" at bounding box center [721, 456] width 123 height 25
type input "4500"
click at [842, 442] on button "ok" at bounding box center [828, 456] width 28 height 28
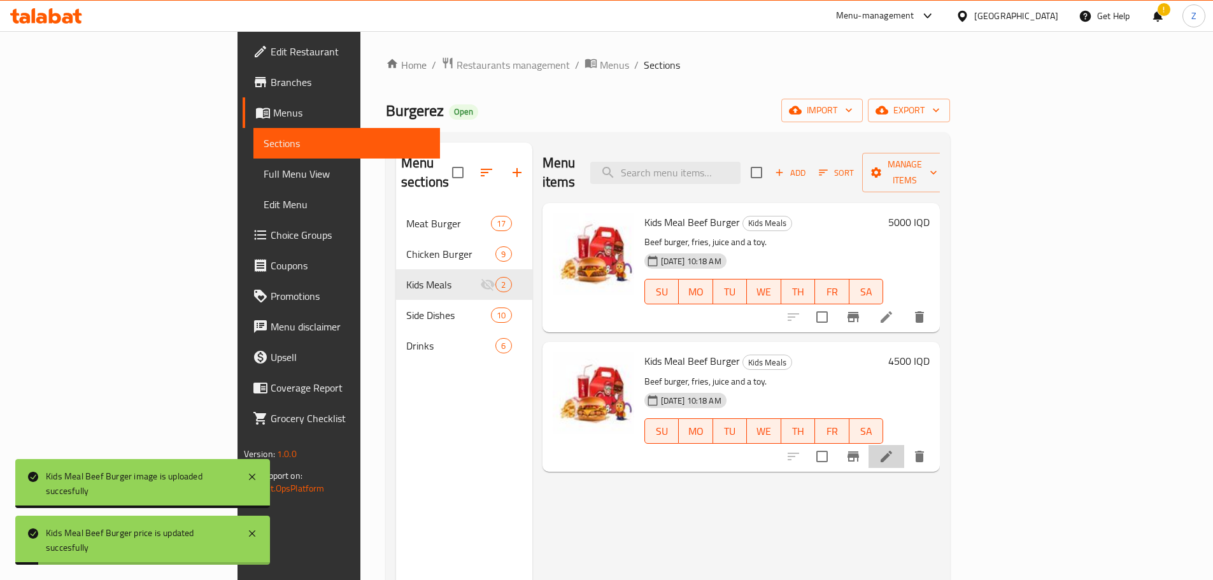
click at [904, 445] on li at bounding box center [886, 456] width 36 height 23
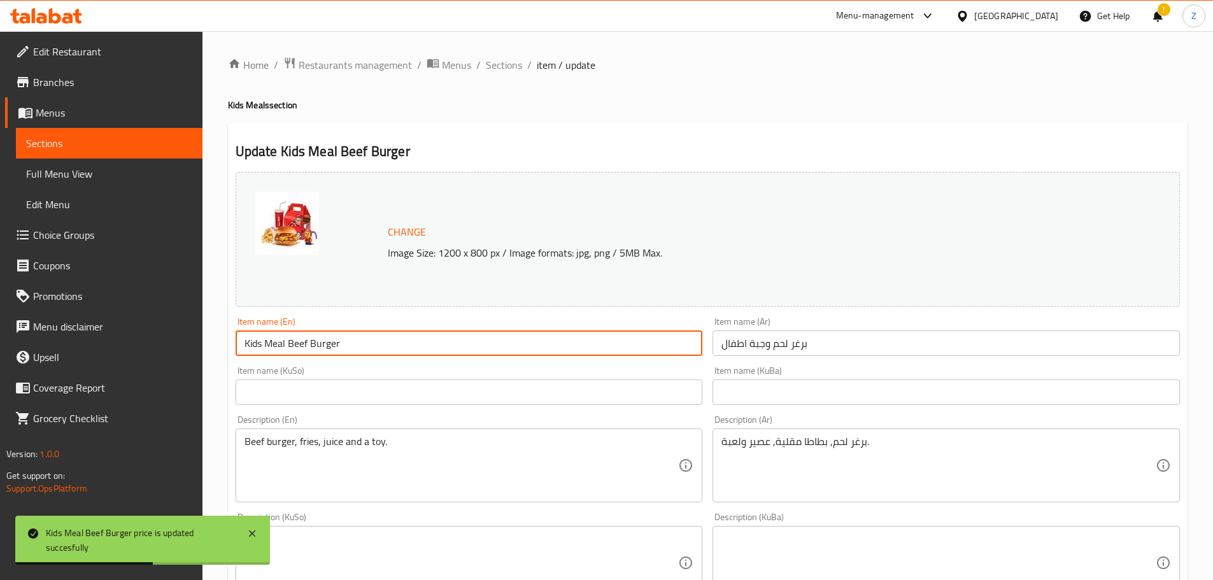
drag, startPoint x: 309, startPoint y: 345, endPoint x: 287, endPoint y: 339, distance: 22.6
click at [287, 339] on input "Kids Meal Beef Burger" at bounding box center [469, 342] width 467 height 25
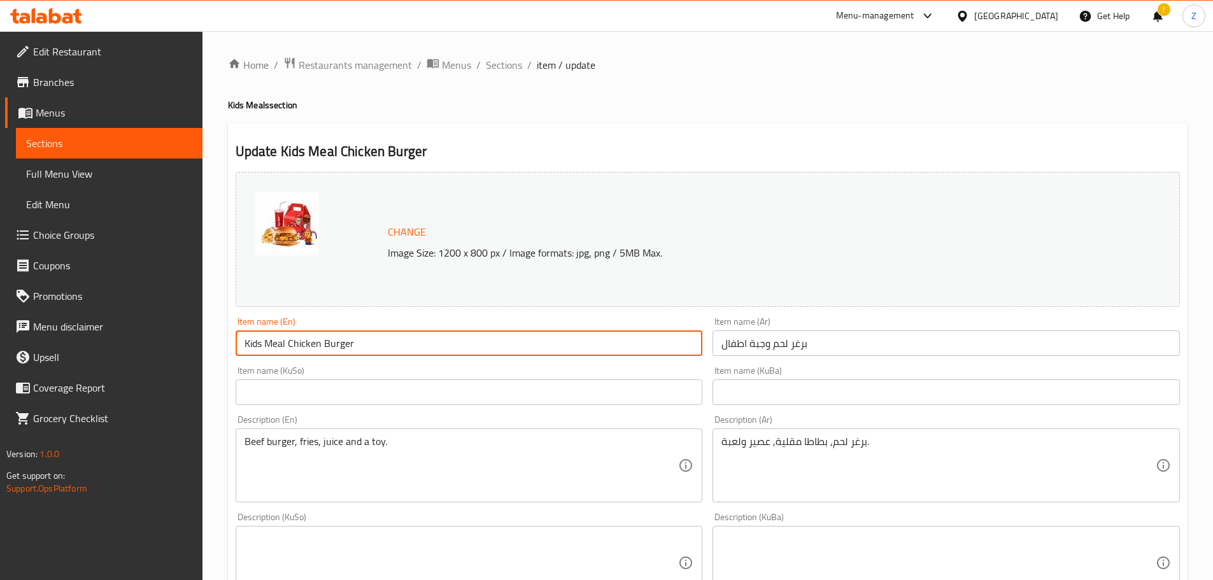
type input "Kids Meal Chicken Burger"
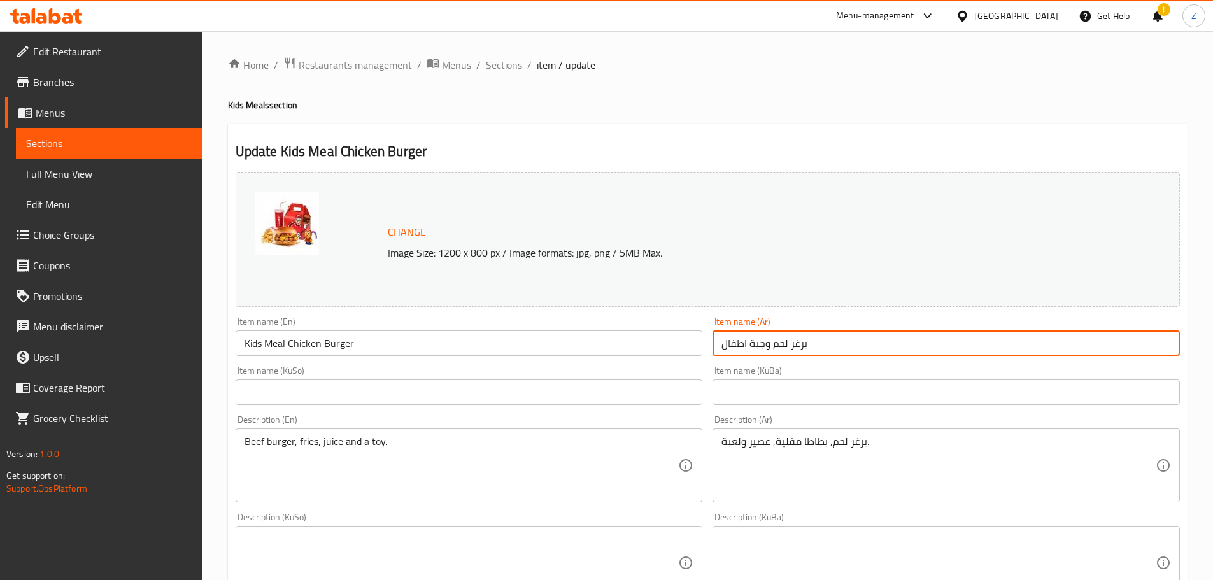
click at [775, 344] on input "برغر لحم وجبة اطفال" at bounding box center [945, 342] width 467 height 25
drag, startPoint x: 786, startPoint y: 346, endPoint x: 777, endPoint y: 346, distance: 9.6
click at [777, 346] on input "برغر لحم وجبة اطفال" at bounding box center [945, 342] width 467 height 25
drag, startPoint x: 774, startPoint y: 346, endPoint x: 789, endPoint y: 348, distance: 14.7
click at [789, 348] on input "برغر لحم وجبة اطفال" at bounding box center [945, 342] width 467 height 25
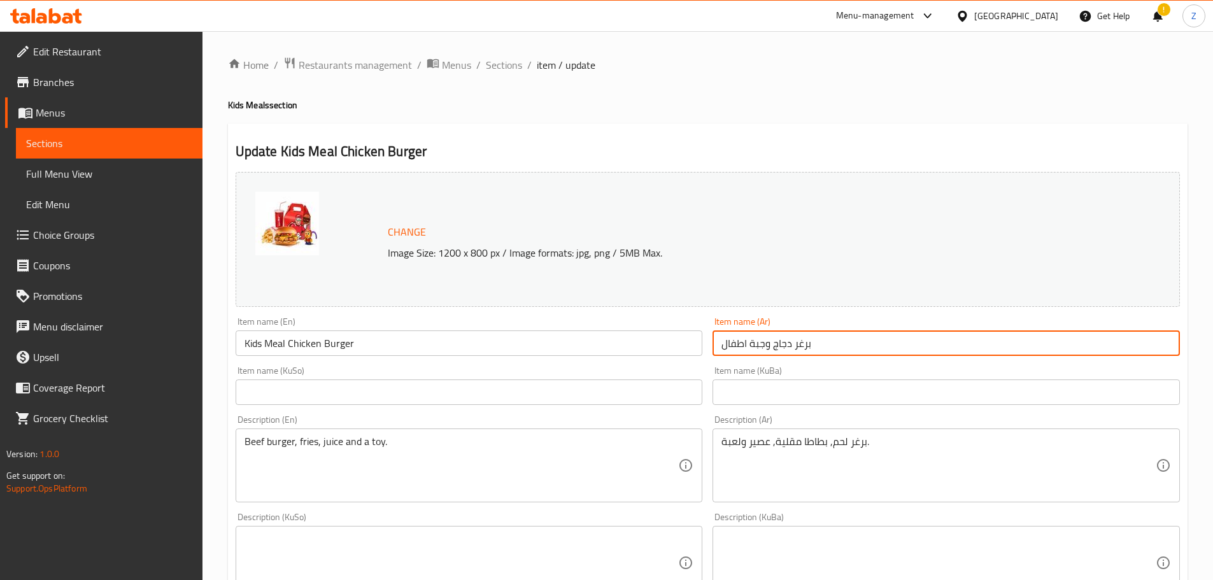
type input "برغر دجاج وجبة اطفال"
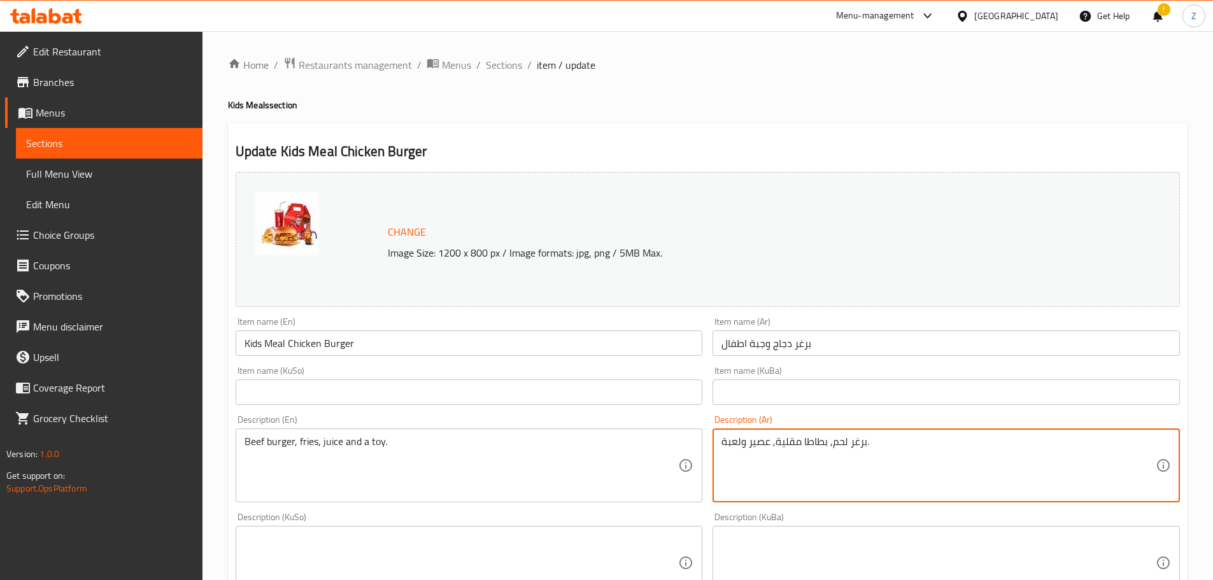
drag, startPoint x: 831, startPoint y: 439, endPoint x: 847, endPoint y: 445, distance: 17.1
type textarea "برغر دجاج, بطاطا مقلية, عصير ولعبة."
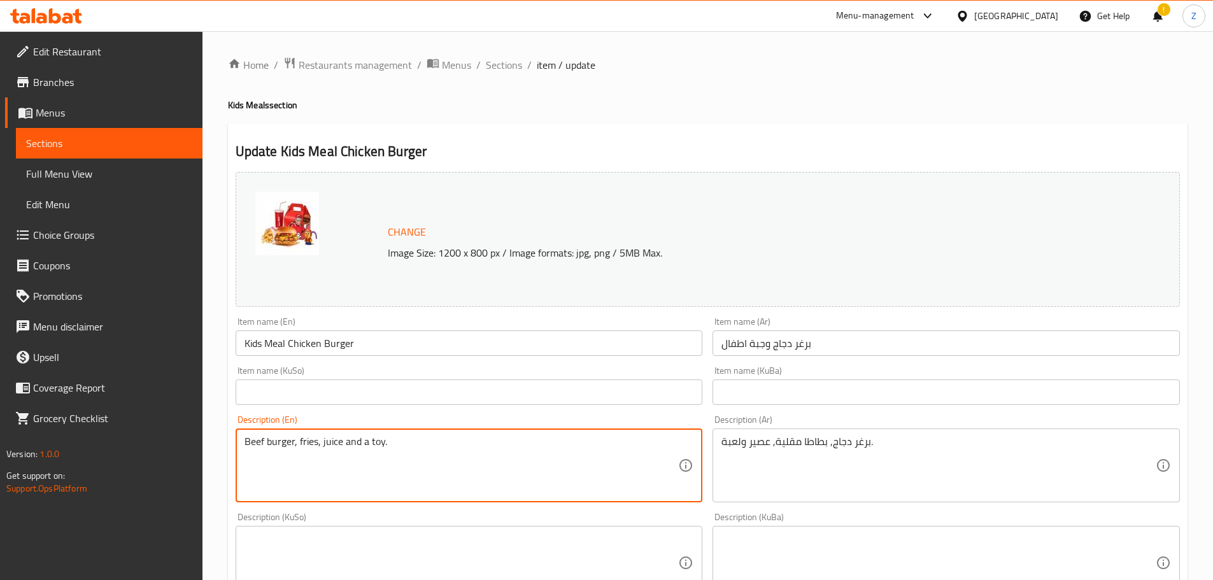
drag, startPoint x: 262, startPoint y: 438, endPoint x: 230, endPoint y: 433, distance: 32.1
drag, startPoint x: 263, startPoint y: 437, endPoint x: 216, endPoint y: 439, distance: 47.1
click at [216, 439] on div "Home / Restaurants management / Menus / Sections / item / update Kids Meals sec…" at bounding box center [707, 547] width 1010 height 1033
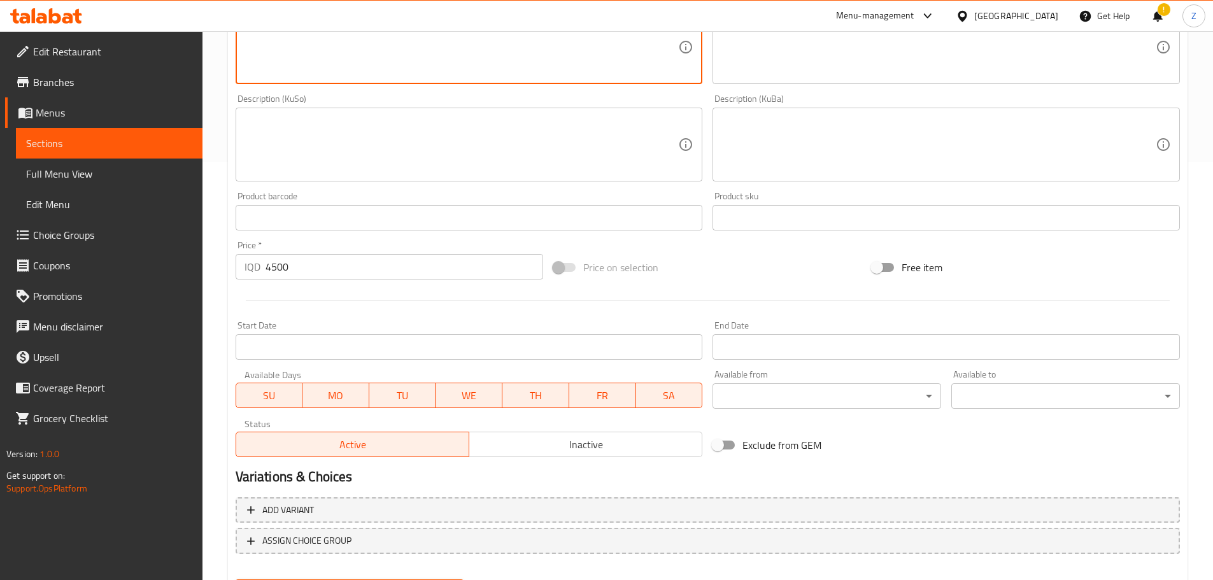
scroll to position [484, 0]
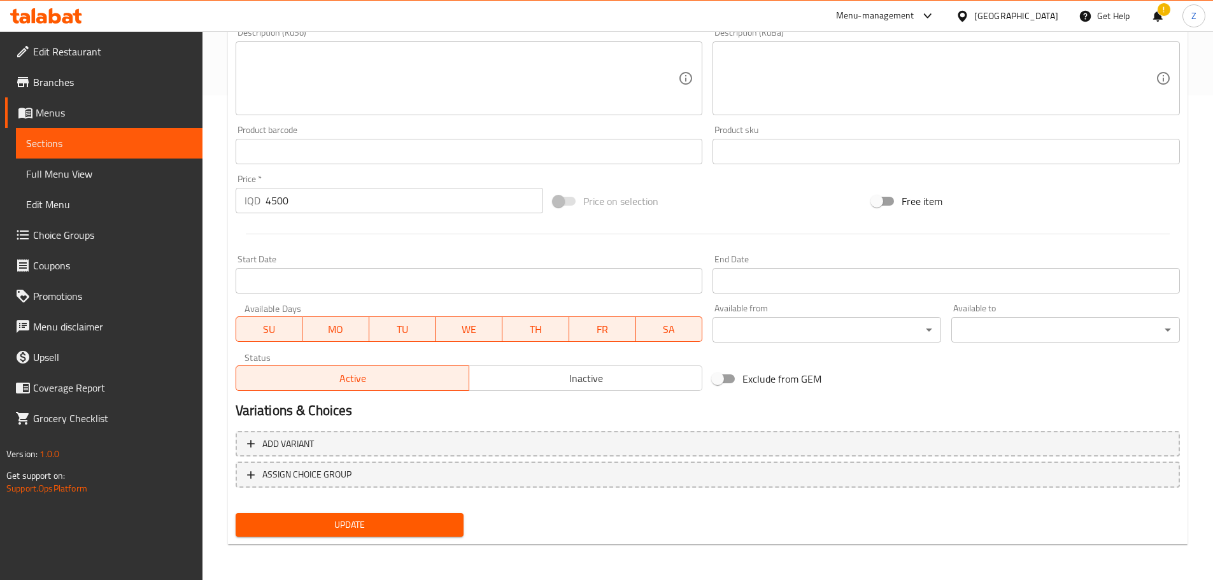
type textarea "Chicken burger, fries, juice and a toy."
click at [407, 515] on button "Update" at bounding box center [350, 525] width 229 height 24
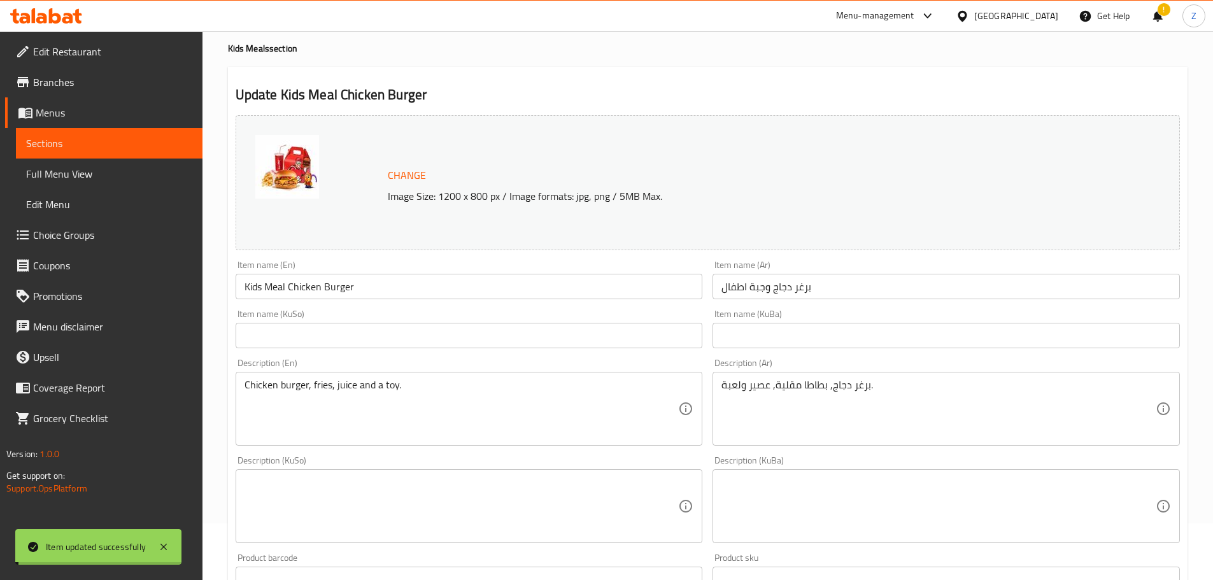
scroll to position [0, 0]
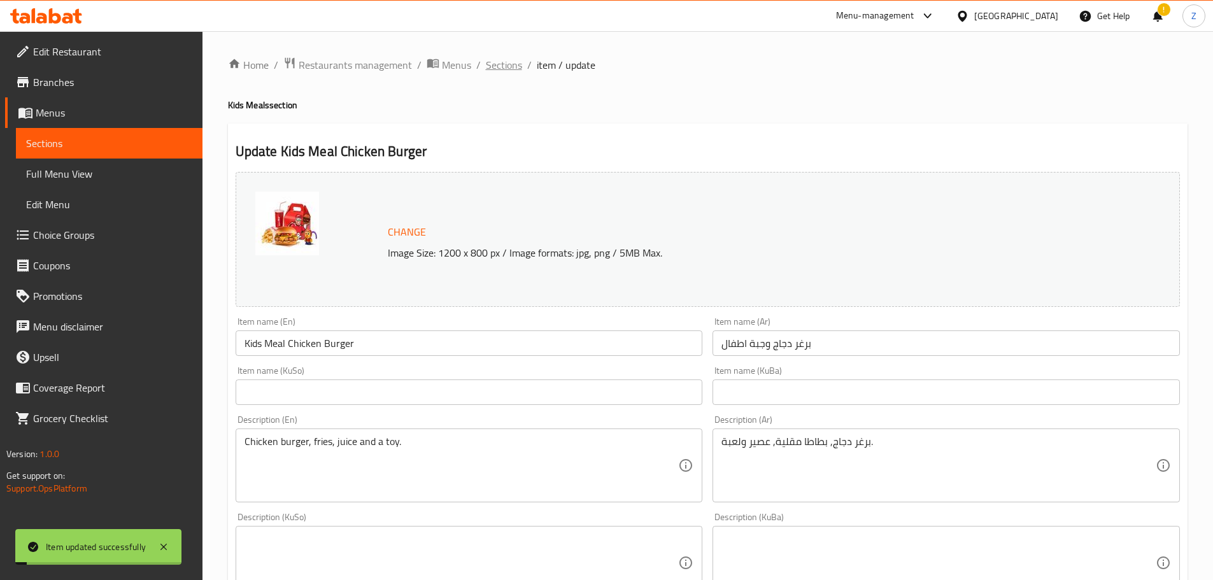
click at [506, 69] on span "Sections" at bounding box center [504, 64] width 36 height 15
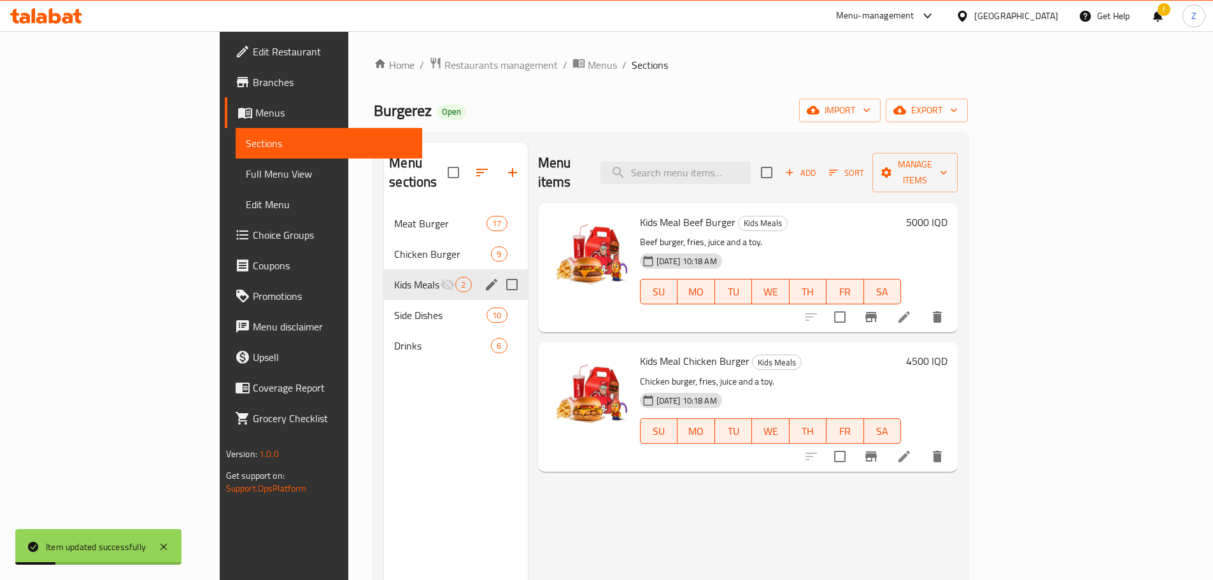
click at [484, 277] on icon "edit" at bounding box center [491, 284] width 15 height 15
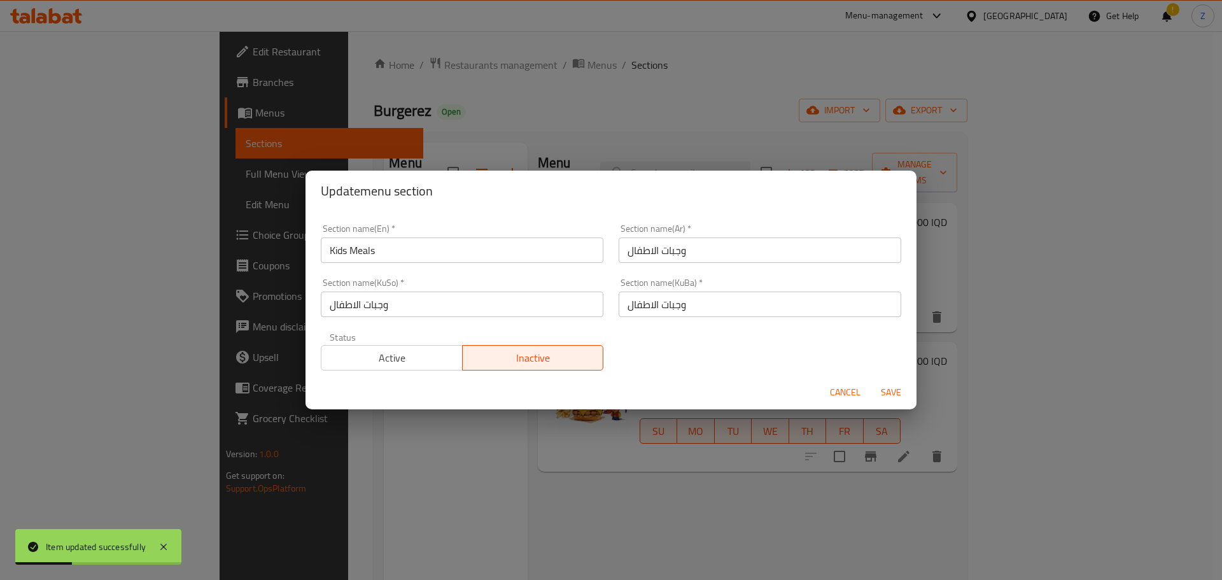
click at [367, 351] on span "Active" at bounding box center [392, 358] width 131 height 18
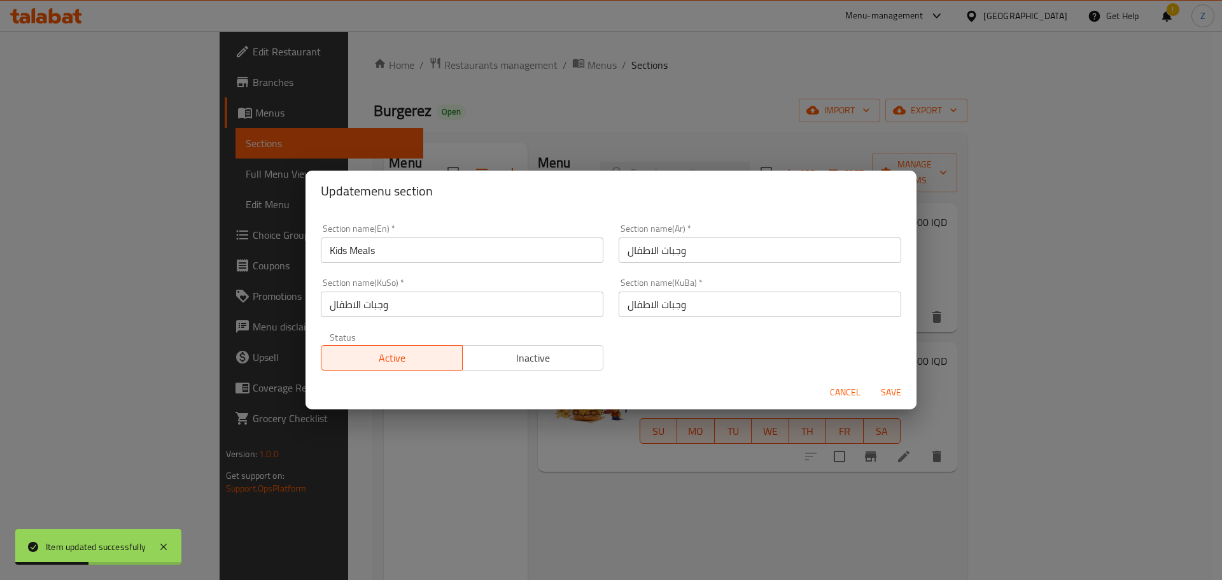
click at [881, 398] on span "Save" at bounding box center [891, 392] width 31 height 16
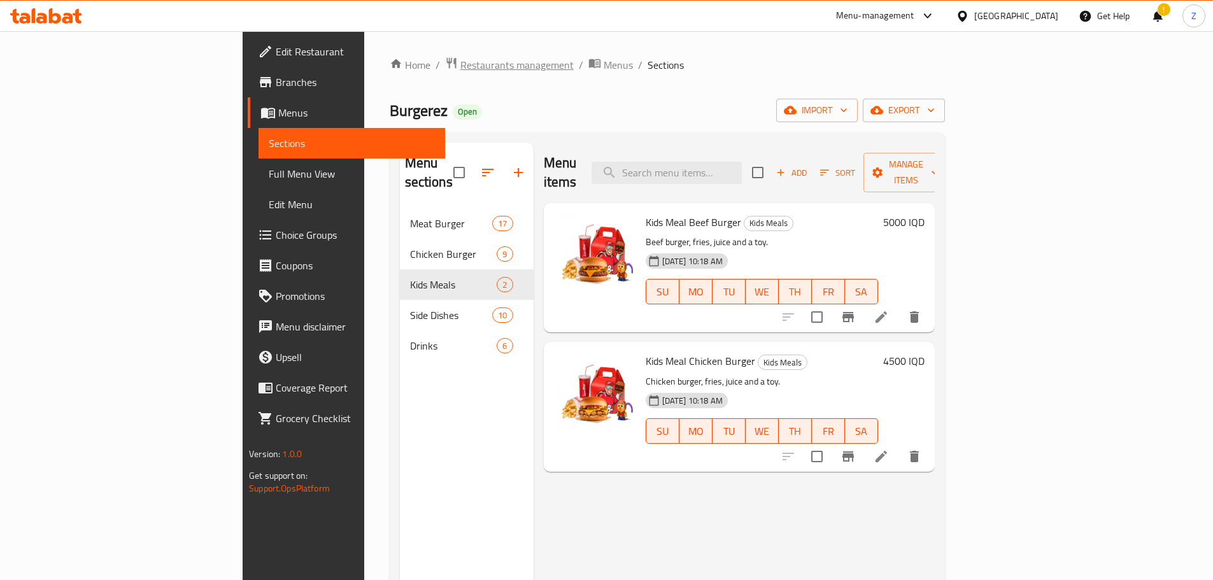
click at [460, 60] on span "Restaurants management" at bounding box center [516, 64] width 113 height 15
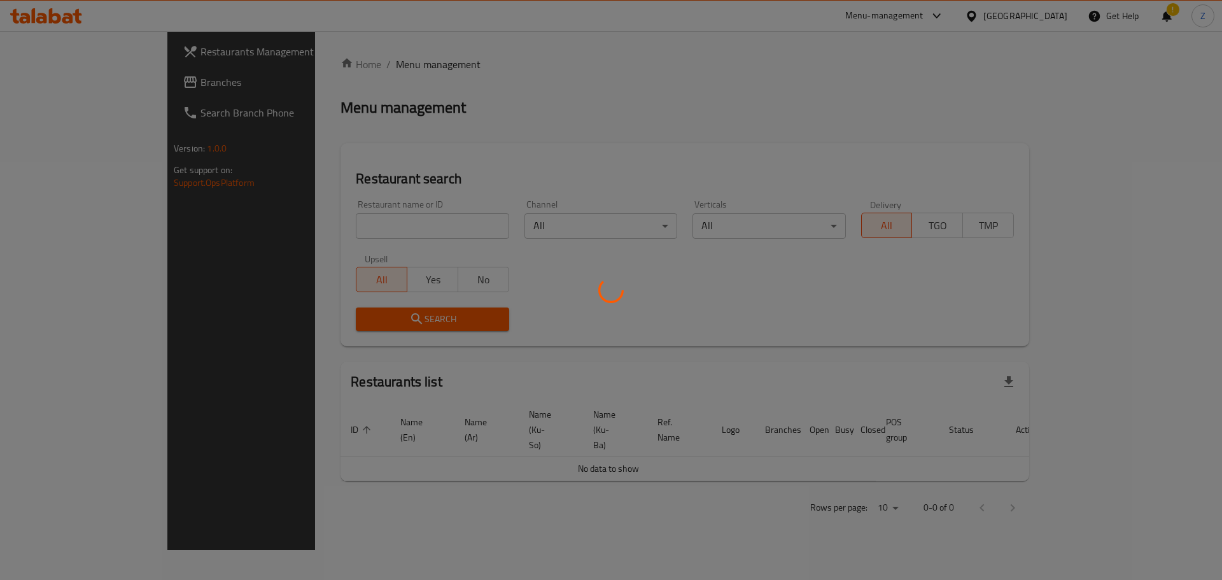
click at [316, 232] on div at bounding box center [611, 290] width 1222 height 580
click at [318, 229] on div at bounding box center [611, 290] width 1222 height 580
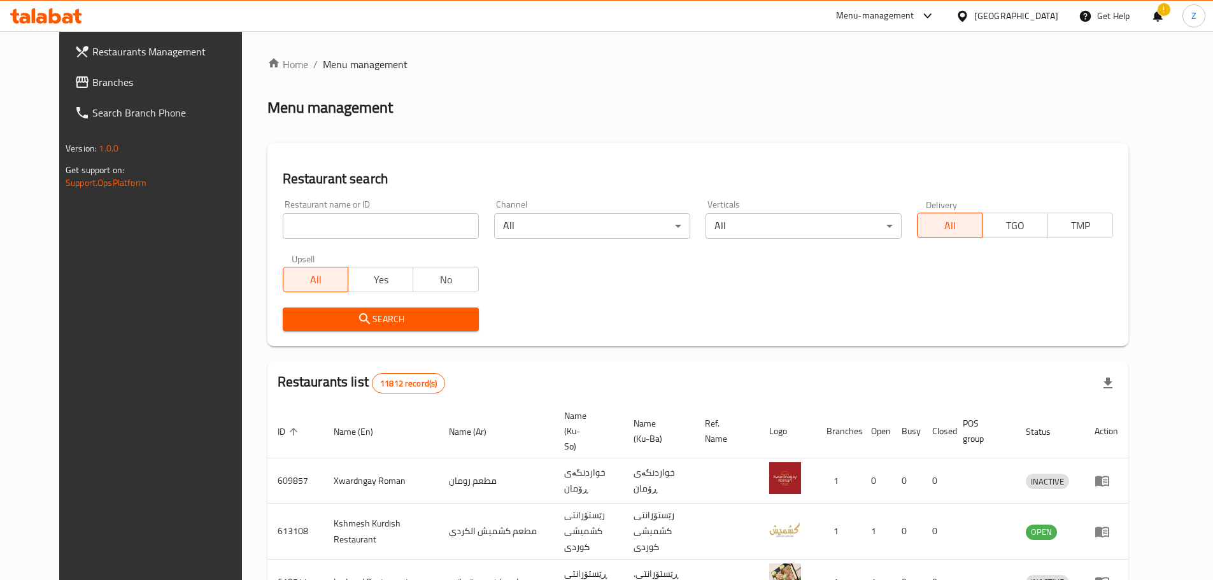
click at [314, 222] on input "search" at bounding box center [381, 225] width 196 height 25
paste input "686286"
type input "686286"
click at [324, 322] on span "Search" at bounding box center [381, 319] width 176 height 16
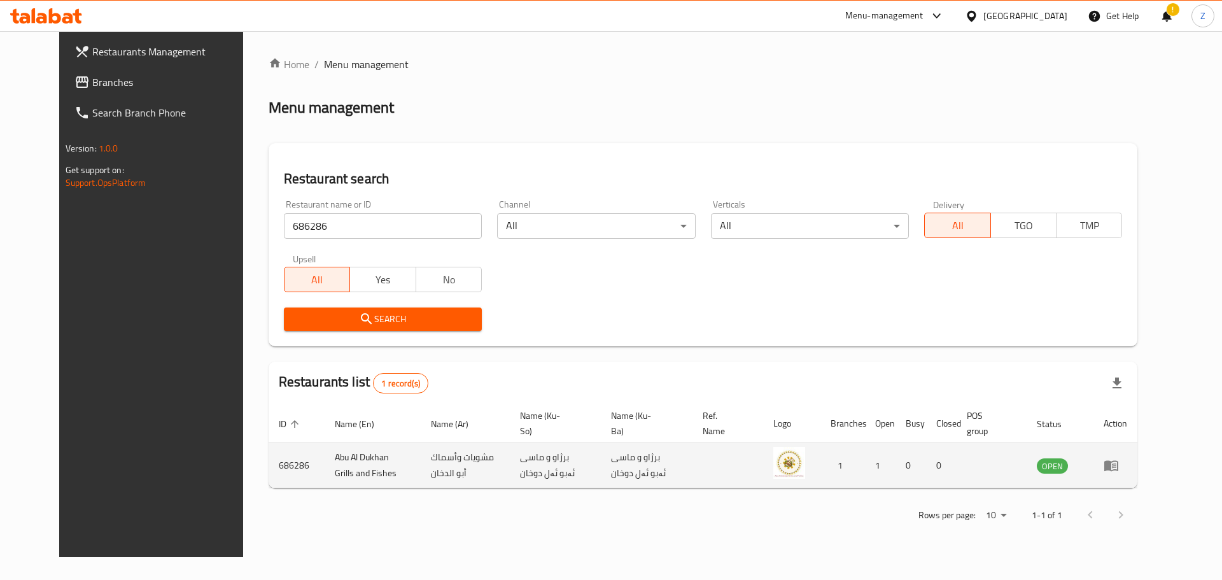
click at [1116, 467] on icon "enhanced table" at bounding box center [1114, 465] width 4 height 5
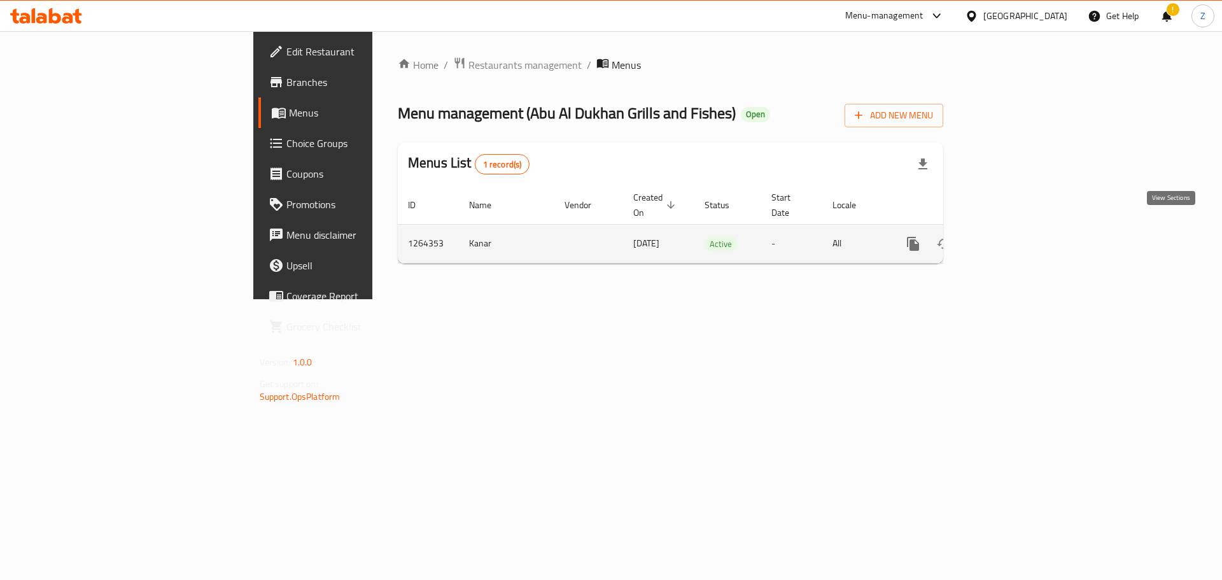
click at [1013, 236] on icon "enhanced table" at bounding box center [1004, 243] width 15 height 15
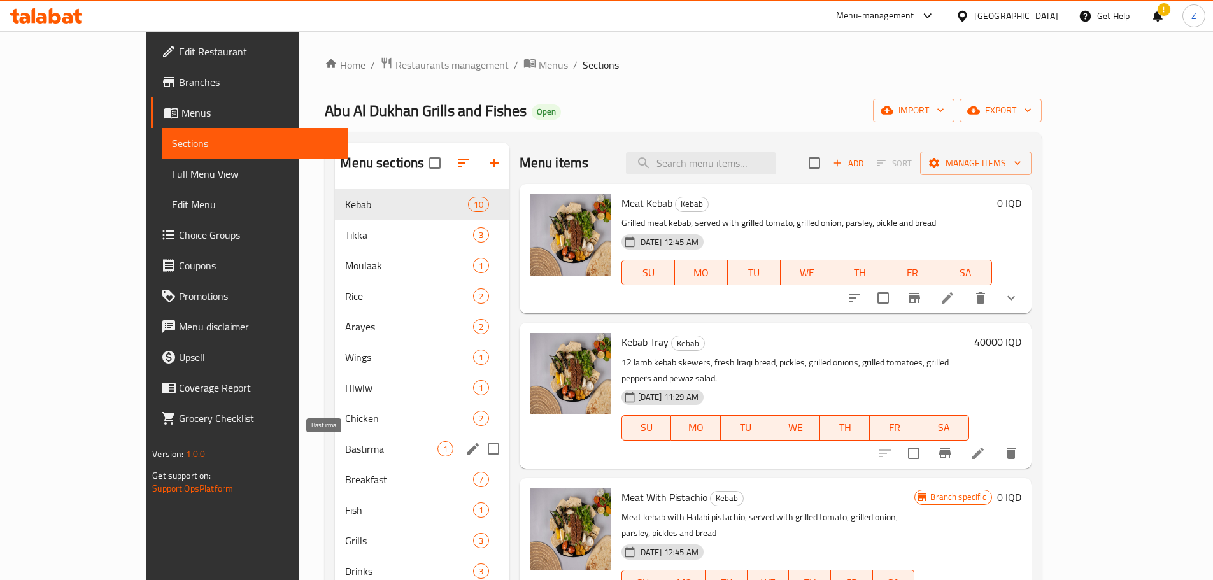
scroll to position [64, 0]
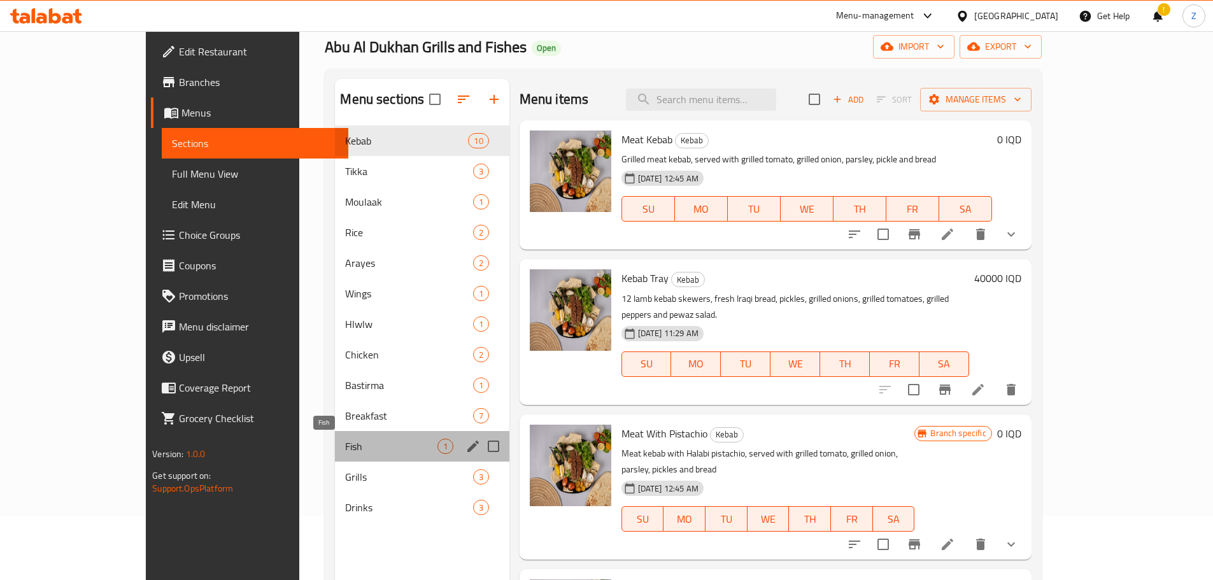
click at [345, 441] on span "Fish" at bounding box center [391, 446] width 92 height 15
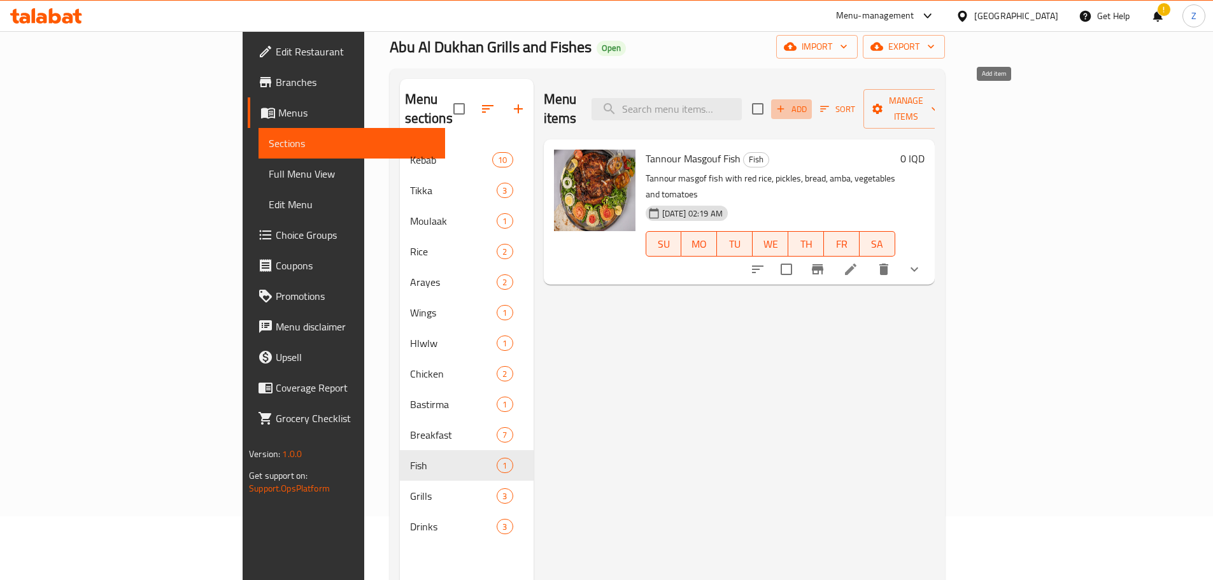
click at [808, 102] on span "Add" at bounding box center [791, 109] width 34 height 15
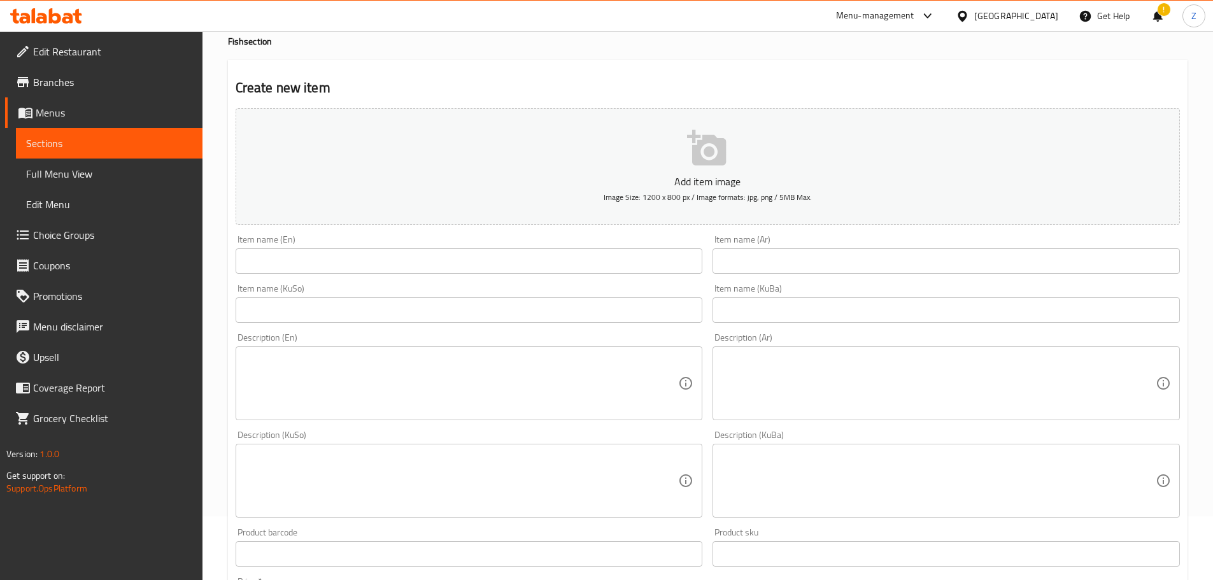
drag, startPoint x: 945, startPoint y: 246, endPoint x: 941, endPoint y: 257, distance: 12.1
click at [945, 246] on div "Item name (Ar) Item name (Ar)" at bounding box center [945, 254] width 467 height 39
click at [938, 264] on input "text" at bounding box center [945, 260] width 467 height 25
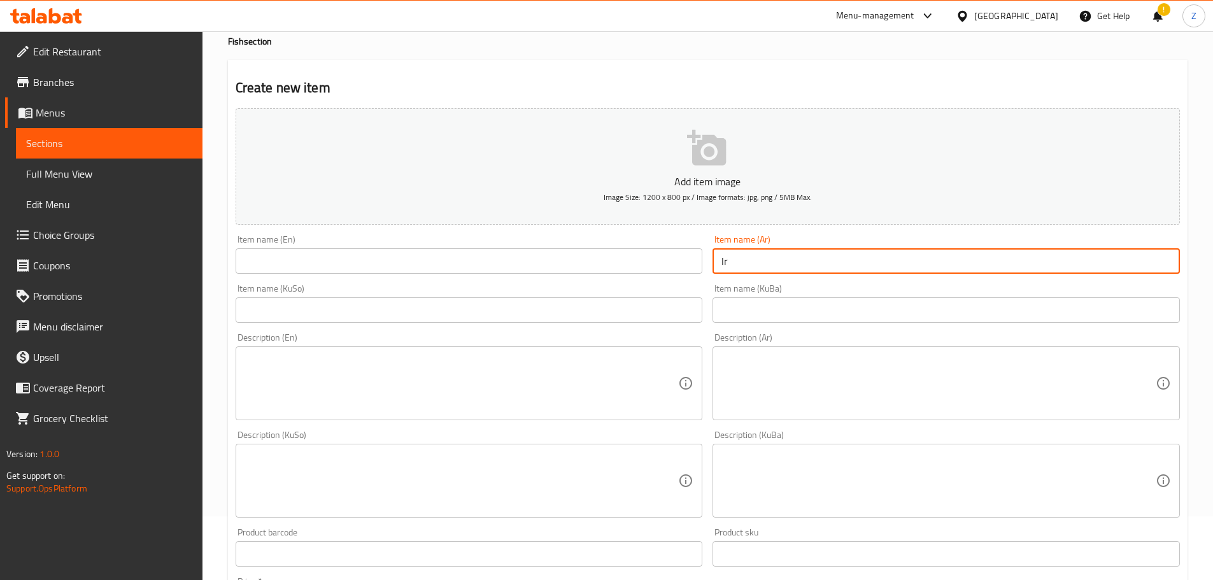
type input "l"
type input "كارب مقلي على الرز"
click at [831, 383] on textarea at bounding box center [938, 383] width 434 height 60
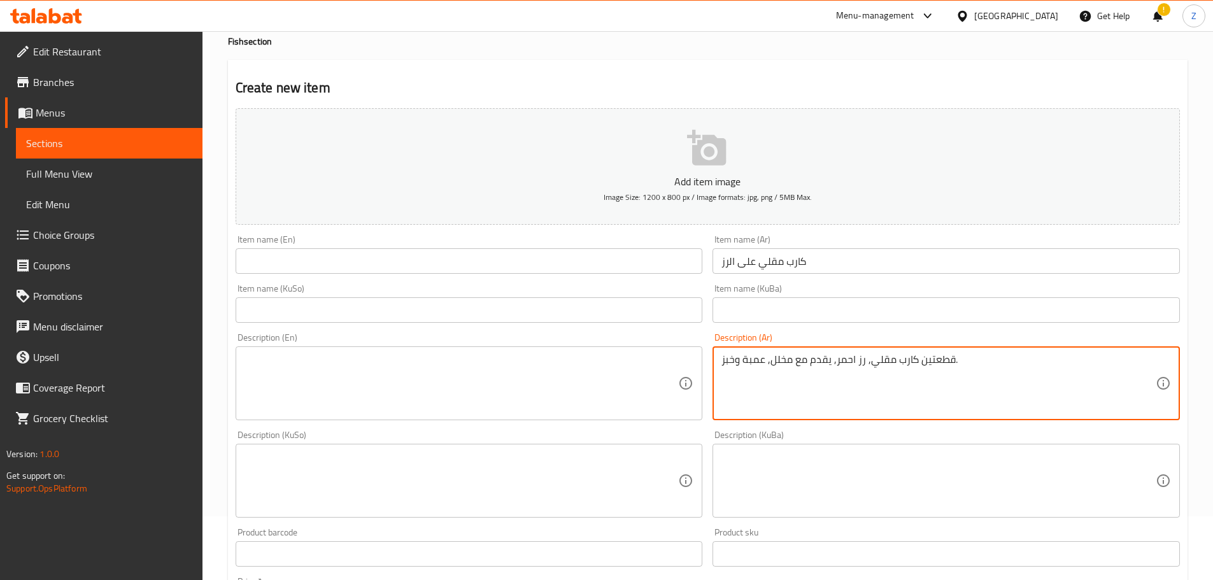
click at [834, 383] on textarea "قطعتين كارب مقلي, رز احمر, يقدم مع مخلل, عمبة وخبز." at bounding box center [938, 383] width 434 height 60
type textarea "قطعتين كارب مقلي, رز احمر, يقدم مع مخلل, عمبة وخبز."
click at [401, 386] on textarea at bounding box center [461, 383] width 434 height 60
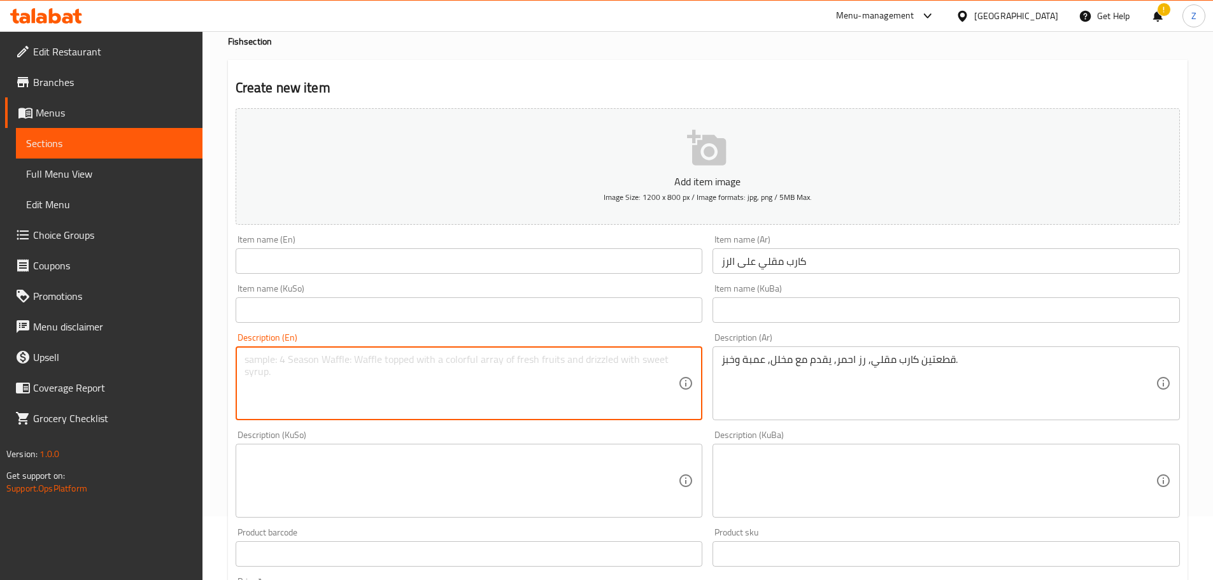
paste textarea "2 pieces of fried carp, red rice, served with pickles, tuna and bread."
drag, startPoint x: 475, startPoint y: 357, endPoint x: 458, endPoint y: 360, distance: 17.4
click at [458, 360] on textarea "2 pieces of fried carp, red rice, served with pickles, tuna and bread." at bounding box center [461, 383] width 434 height 60
type textarea "2 pieces of fried carp, red rice, served with pickles, amba and bread."
click at [809, 259] on input "كارب مقلي على الرز" at bounding box center [945, 260] width 467 height 25
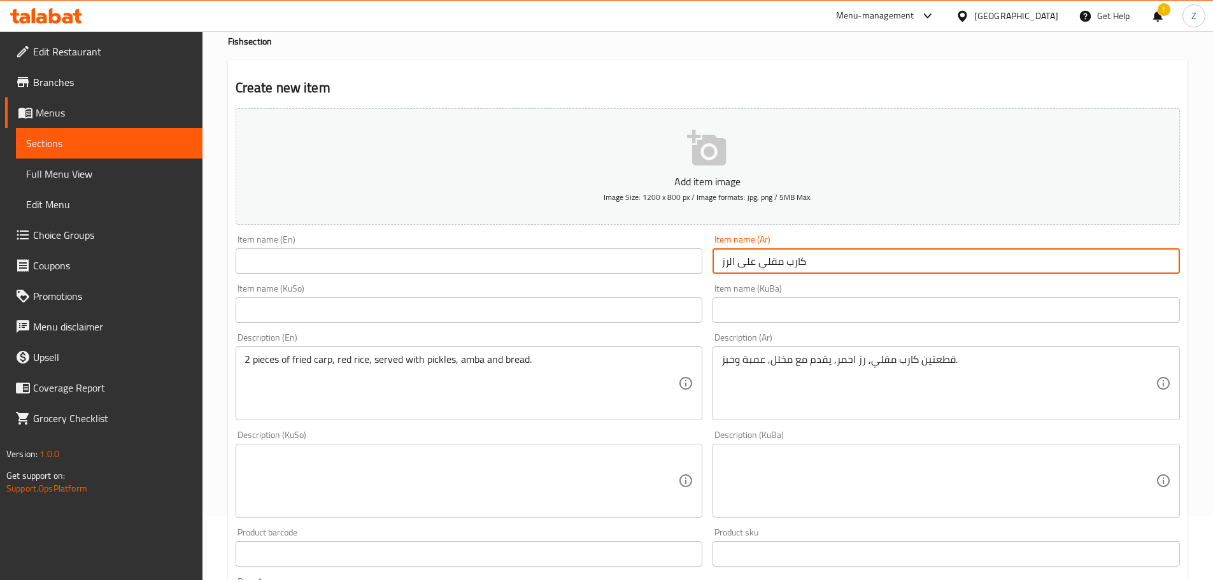
click at [809, 259] on input "كارب مقلي على الرز" at bounding box center [945, 260] width 467 height 25
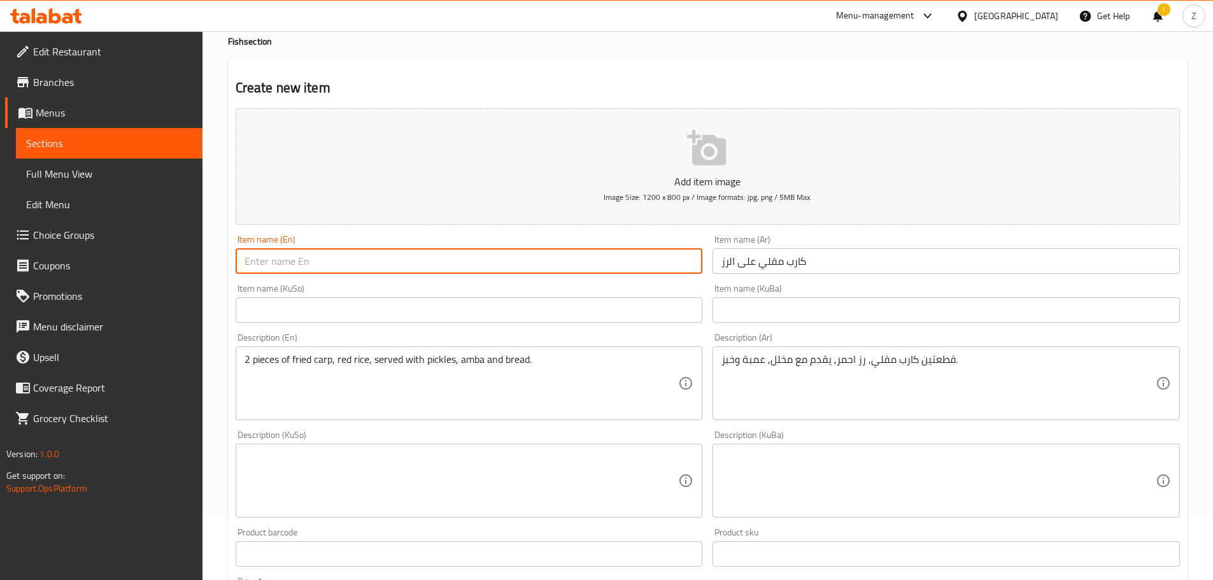
click at [363, 252] on input "text" at bounding box center [469, 260] width 467 height 25
paste input "Fried carp on rice"
click at [273, 268] on input "Fried carp on rice" at bounding box center [469, 260] width 467 height 25
click at [302, 264] on input "Fried Carp on rice" at bounding box center [469, 260] width 467 height 25
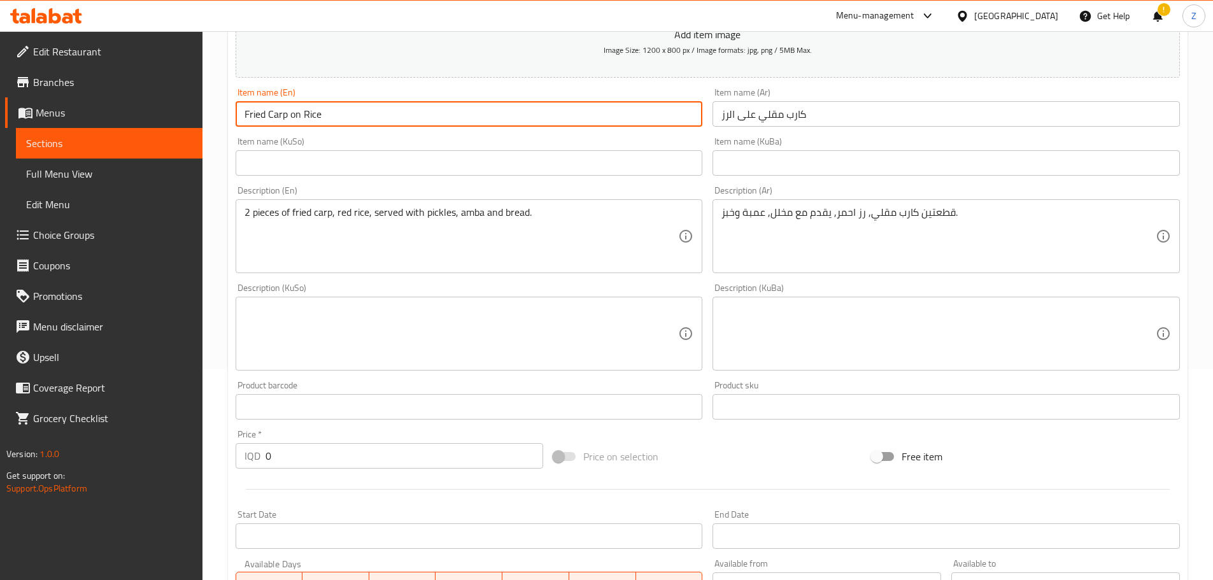
scroll to position [446, 0]
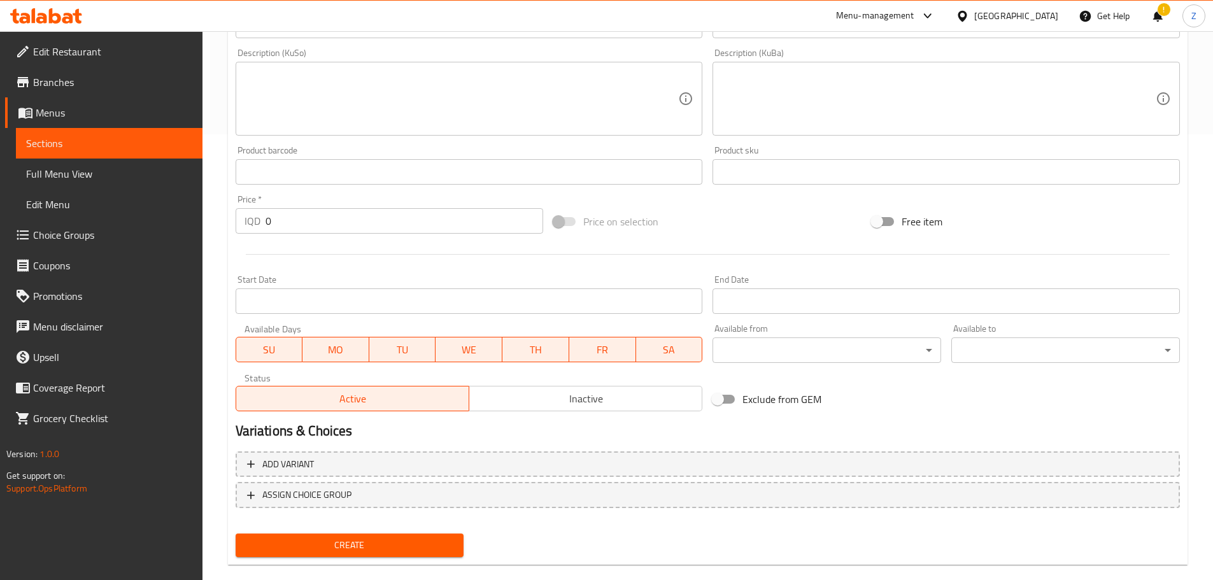
type input "Fried Carp on Rice"
click at [326, 192] on div "Price   * IQD 0 Price *" at bounding box center [389, 214] width 318 height 49
click at [330, 210] on input "0" at bounding box center [404, 220] width 278 height 25
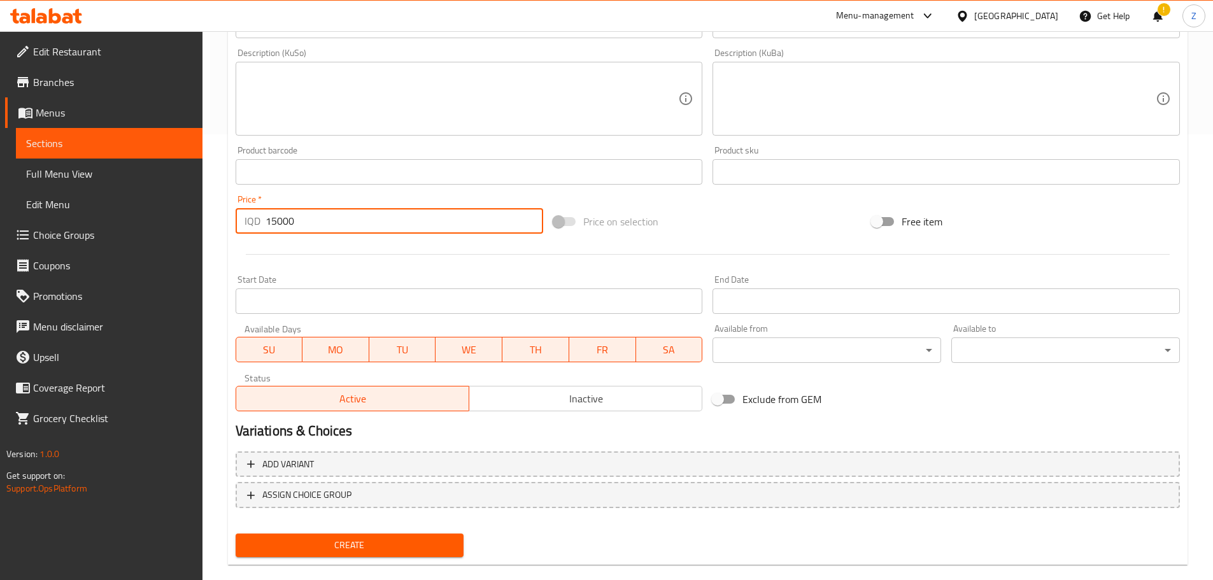
type input "15000"
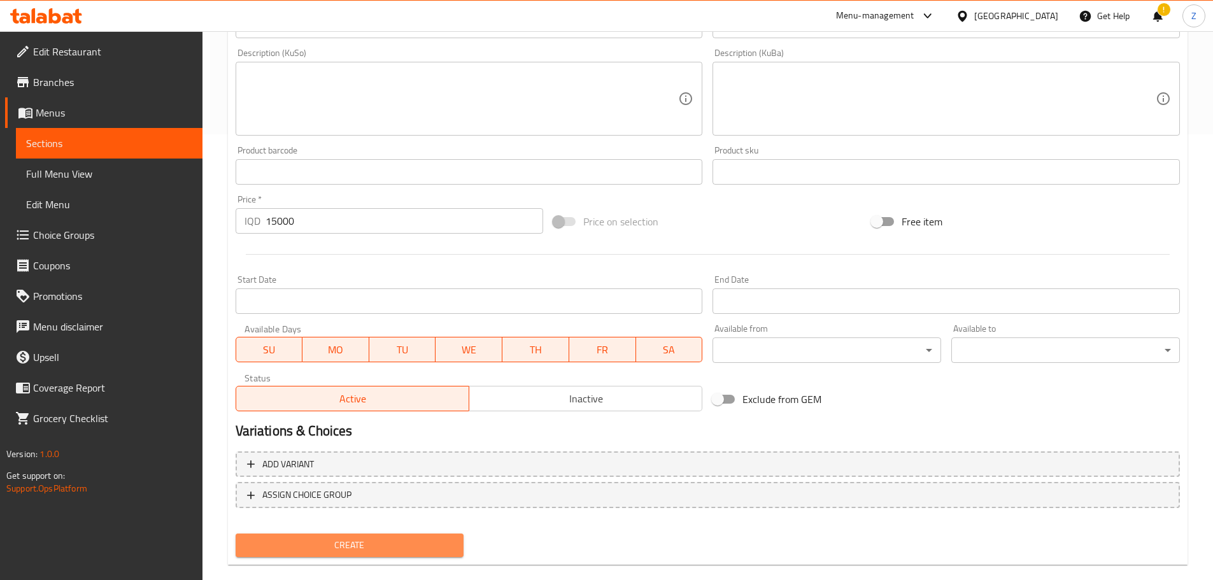
click at [388, 554] on button "Create" at bounding box center [350, 545] width 229 height 24
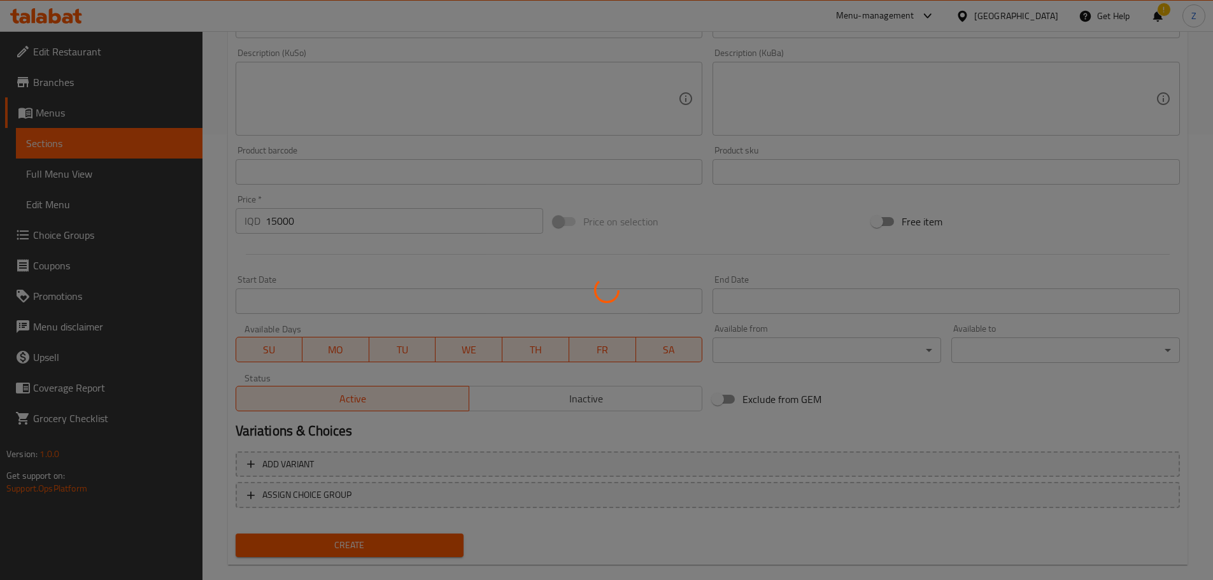
type input "0"
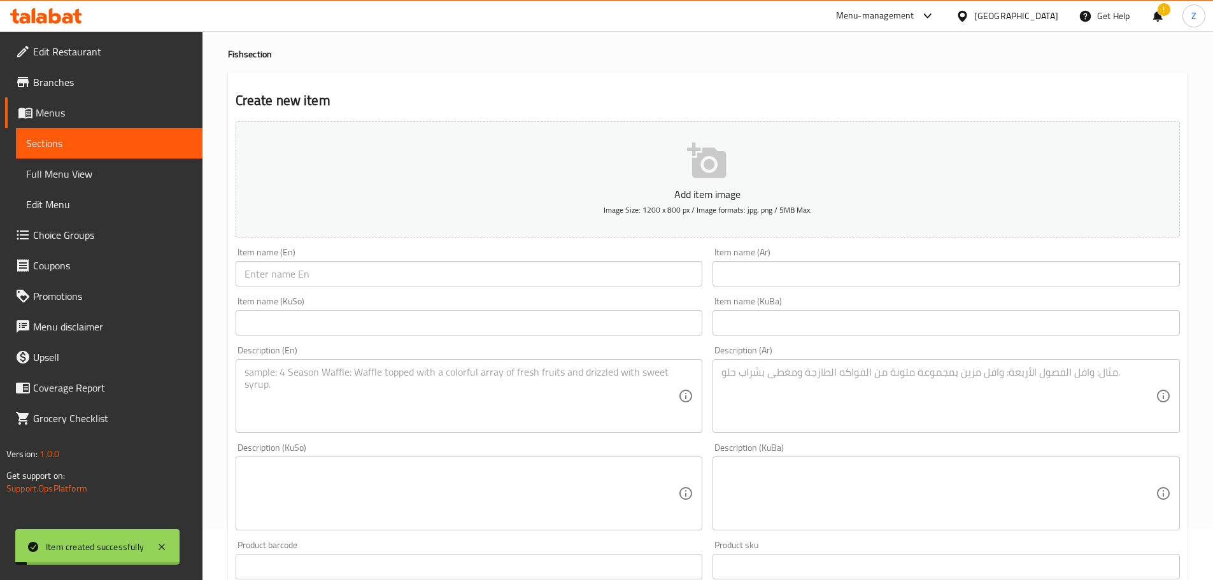
scroll to position [0, 0]
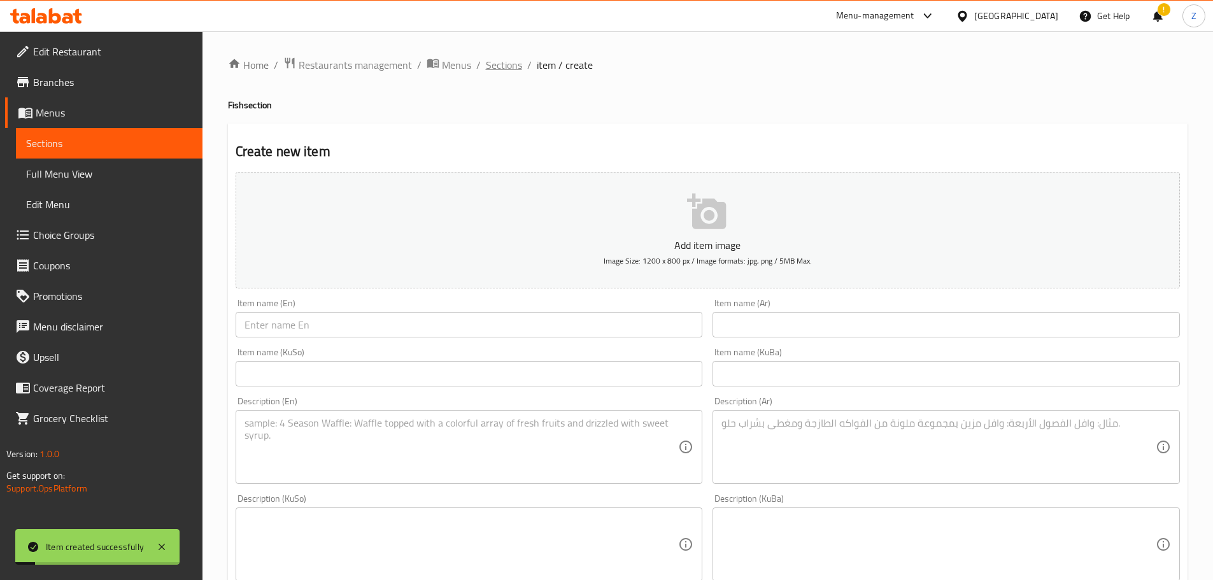
click at [508, 70] on span "Sections" at bounding box center [504, 64] width 36 height 15
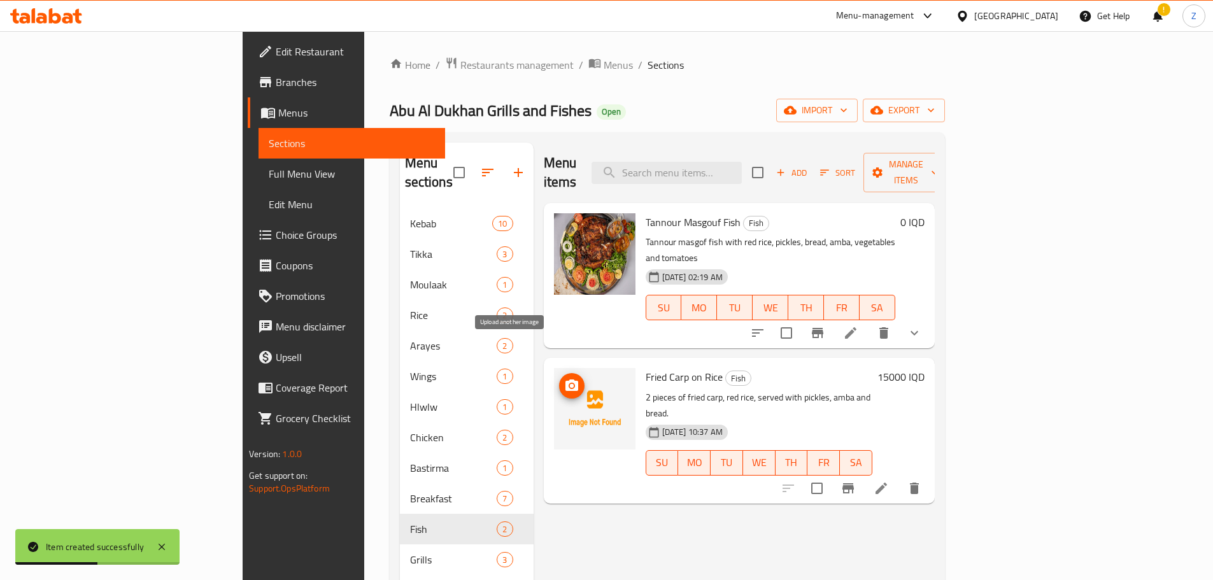
click at [564, 378] on icon "upload picture" at bounding box center [571, 385] width 15 height 15
